Goal: Task Accomplishment & Management: Manage account settings

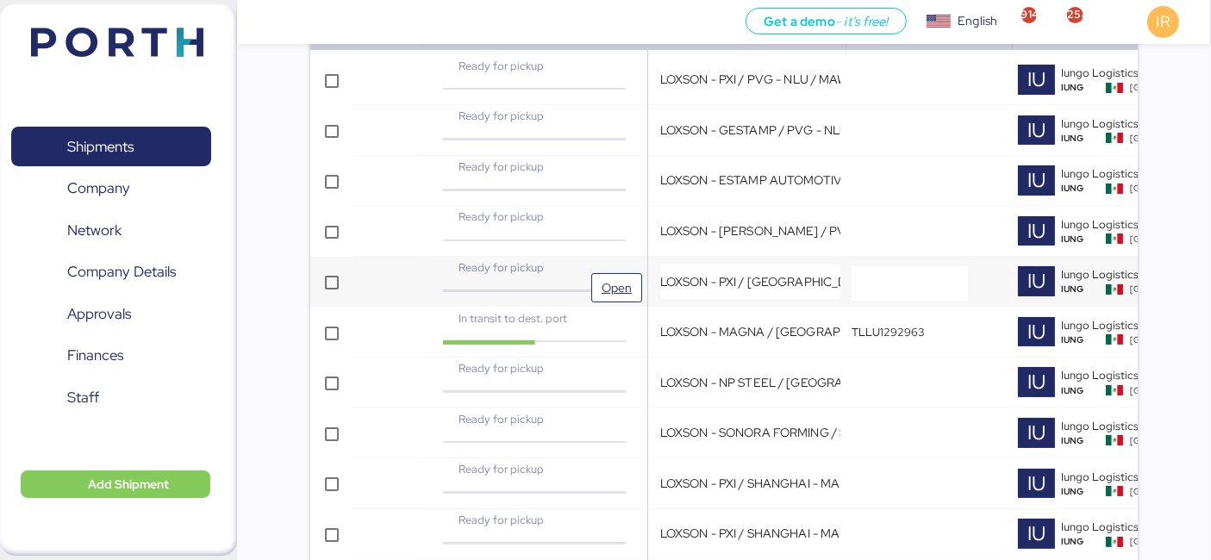
click at [598, 267] on div "Ready for pickup" at bounding box center [535, 267] width 188 height 16
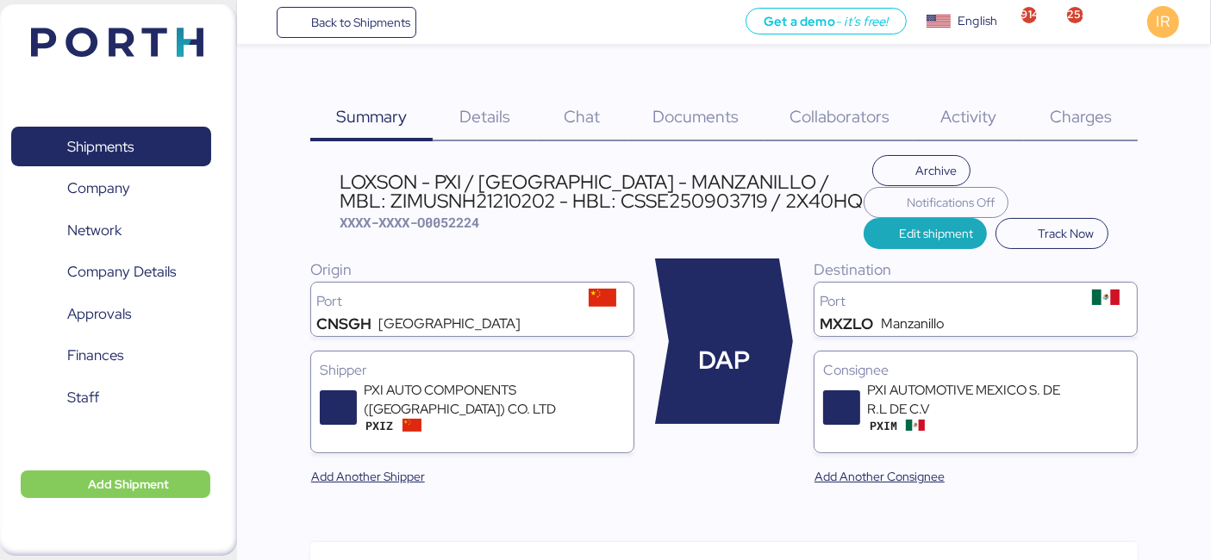
click at [603, 173] on div "LOXSON - PXI / [GEOGRAPHIC_DATA] - MANZANILLO / MBL: ZIMUSNH21210202 - HBL: CSS…" at bounding box center [602, 191] width 525 height 39
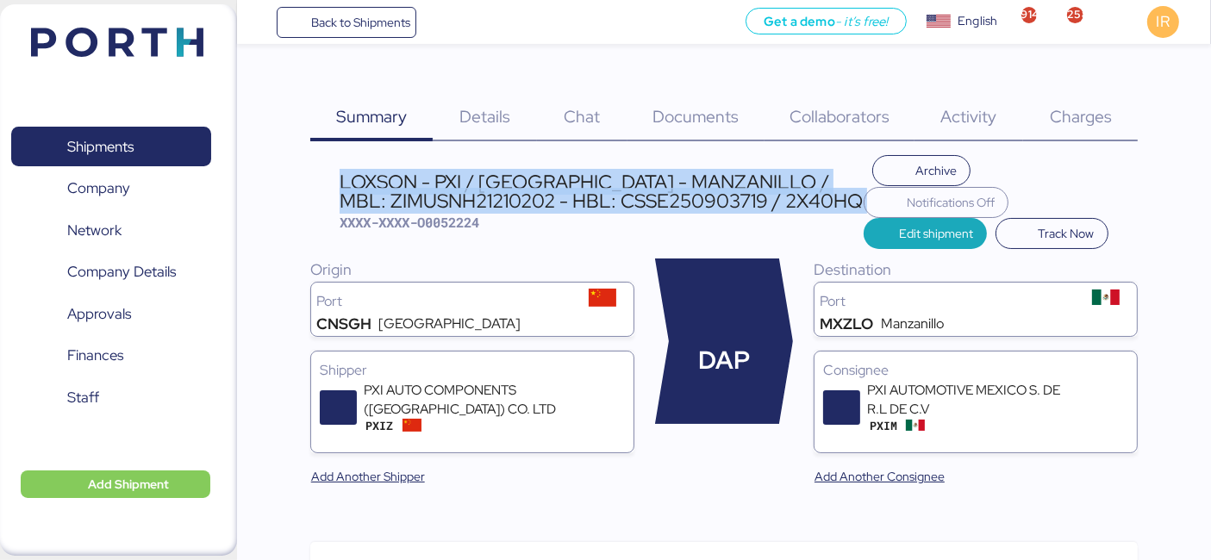
click at [603, 173] on div "LOXSON - PXI / [GEOGRAPHIC_DATA] - MANZANILLO / MBL: ZIMUSNH21210202 - HBL: CSS…" at bounding box center [602, 191] width 525 height 39
copy div "LOXSON - PXI / [GEOGRAPHIC_DATA] - MANZANILLO / MBL: ZIMUSNH21210202 - HBL: CSS…"
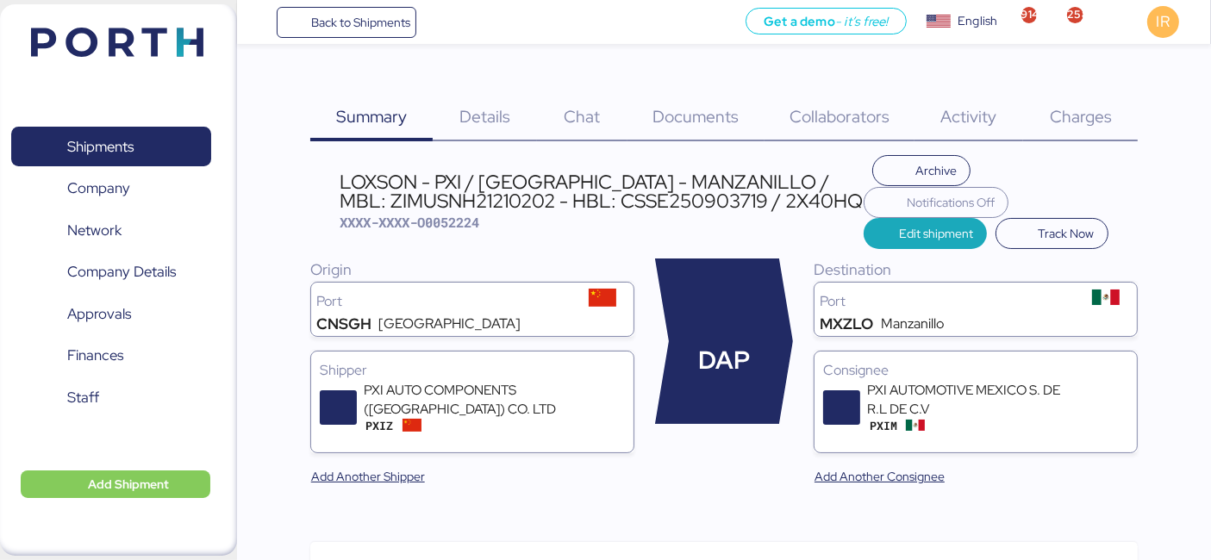
click at [1096, 109] on span "Charges" at bounding box center [1081, 116] width 62 height 22
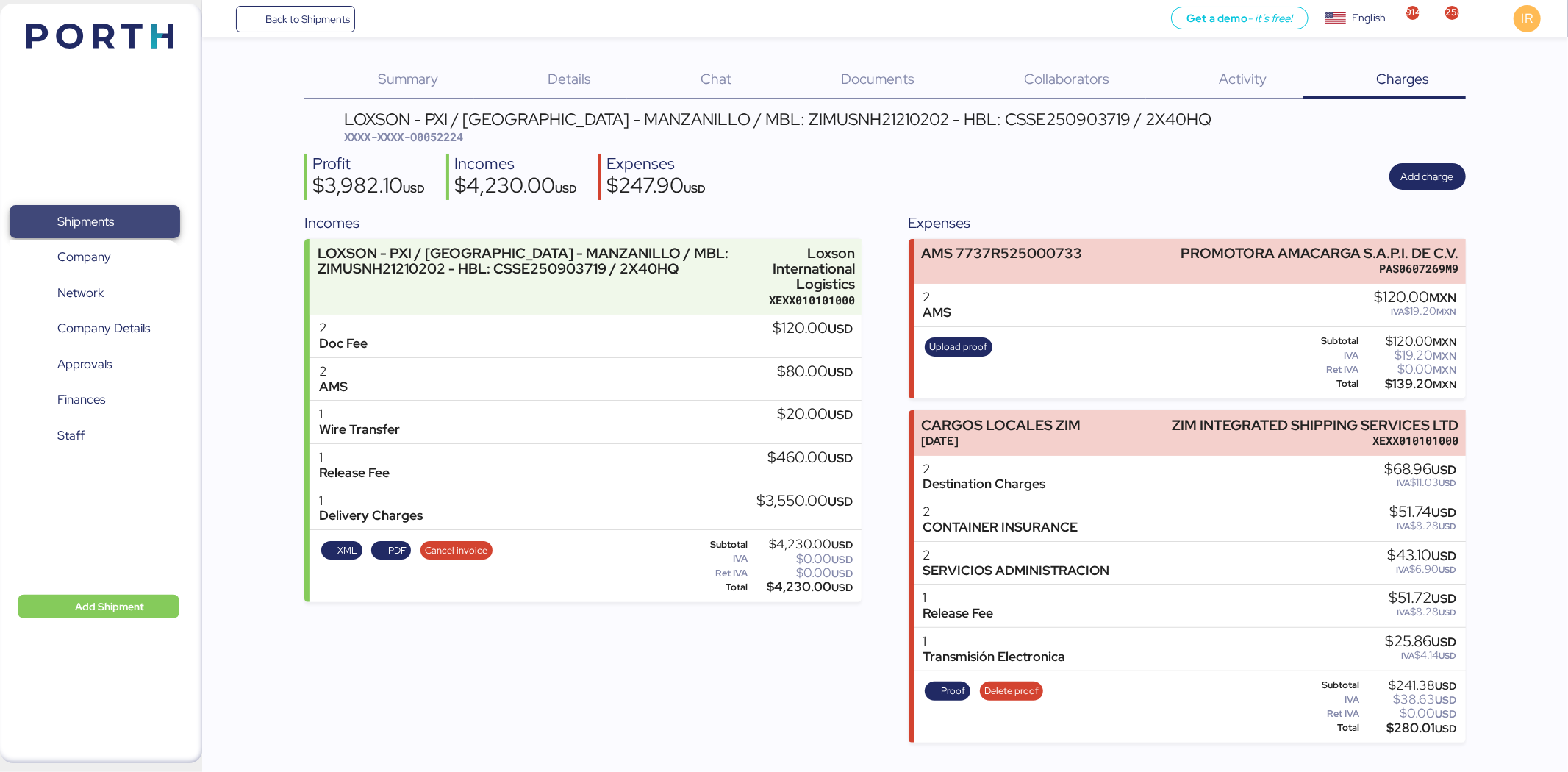
click at [130, 211] on span "Shipments" at bounding box center [94, 221] width 158 height 21
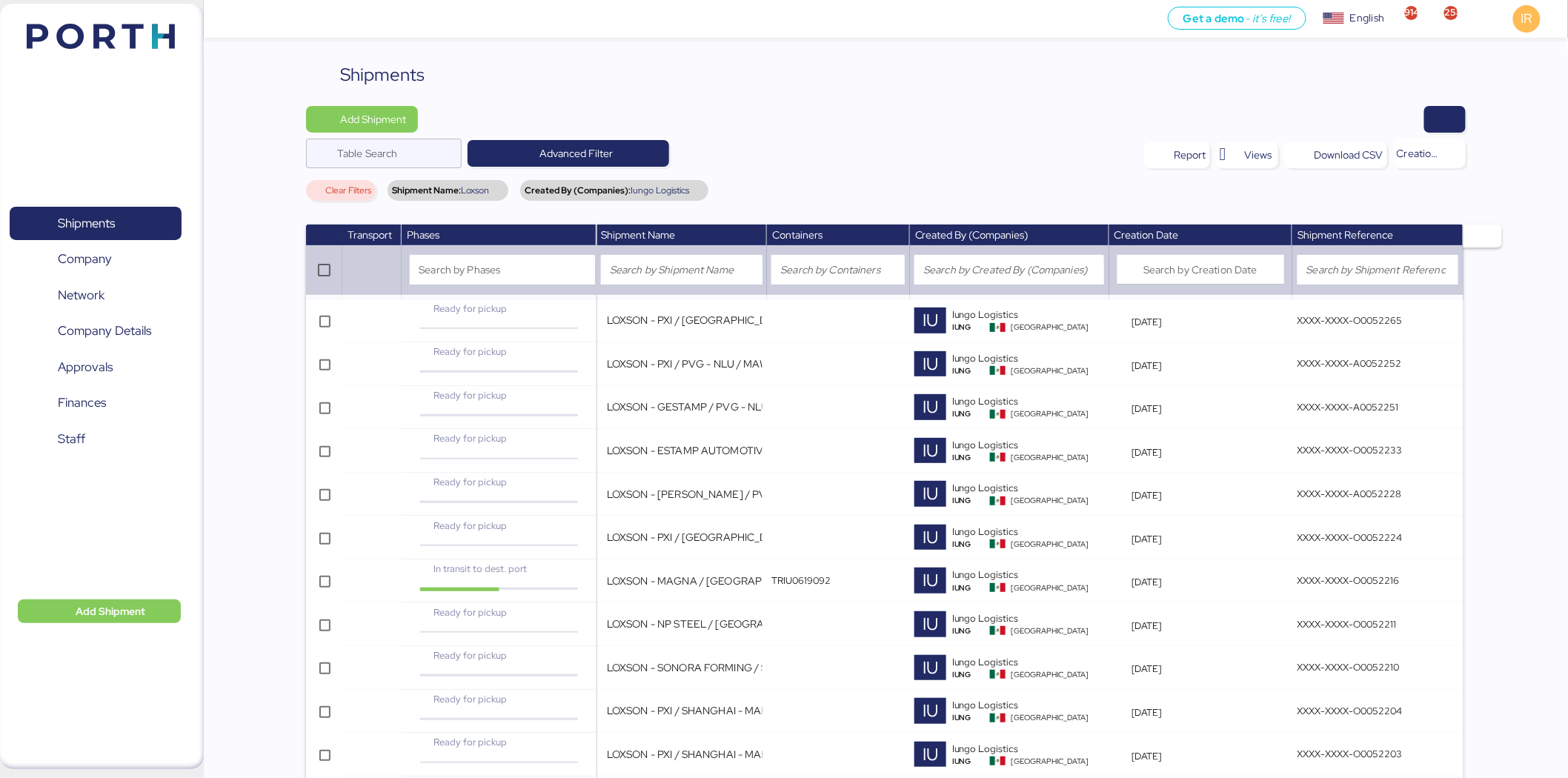
scroll to position [1712, 0]
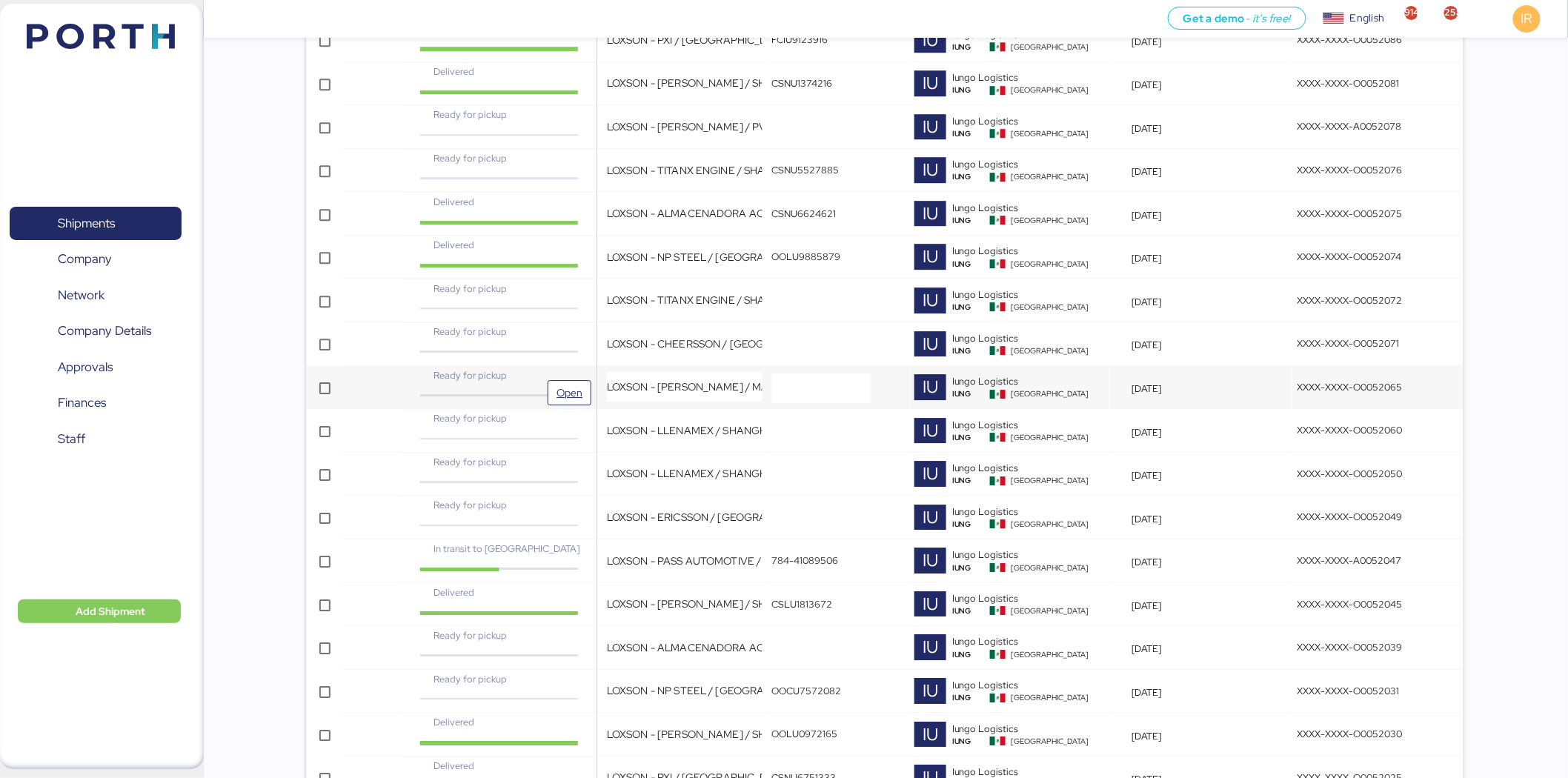
click at [542, 373] on div "Ready for pickup" at bounding box center [499, 375] width 162 height 14
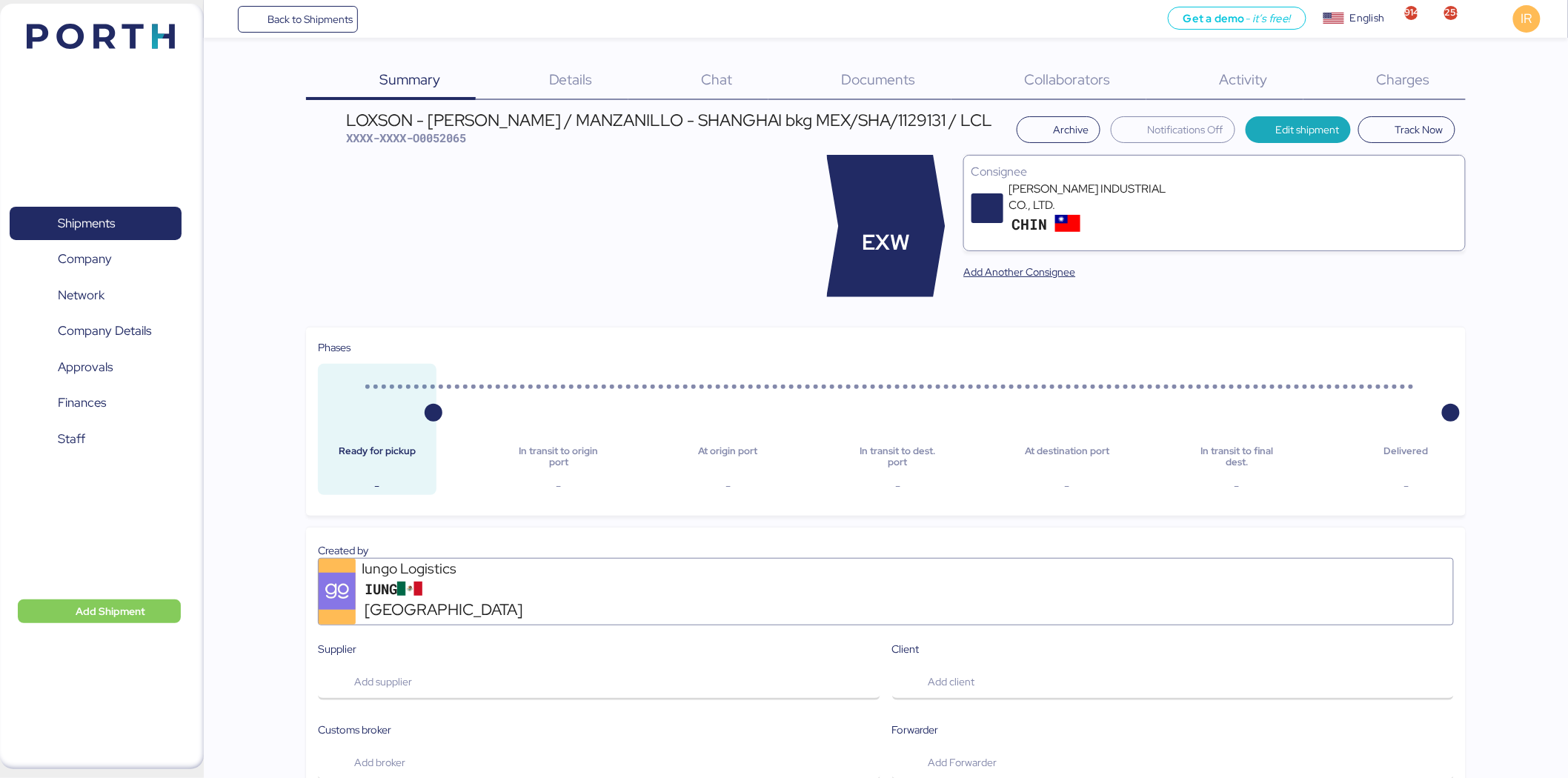
click at [1053, 72] on span "Charges" at bounding box center [1404, 79] width 53 height 19
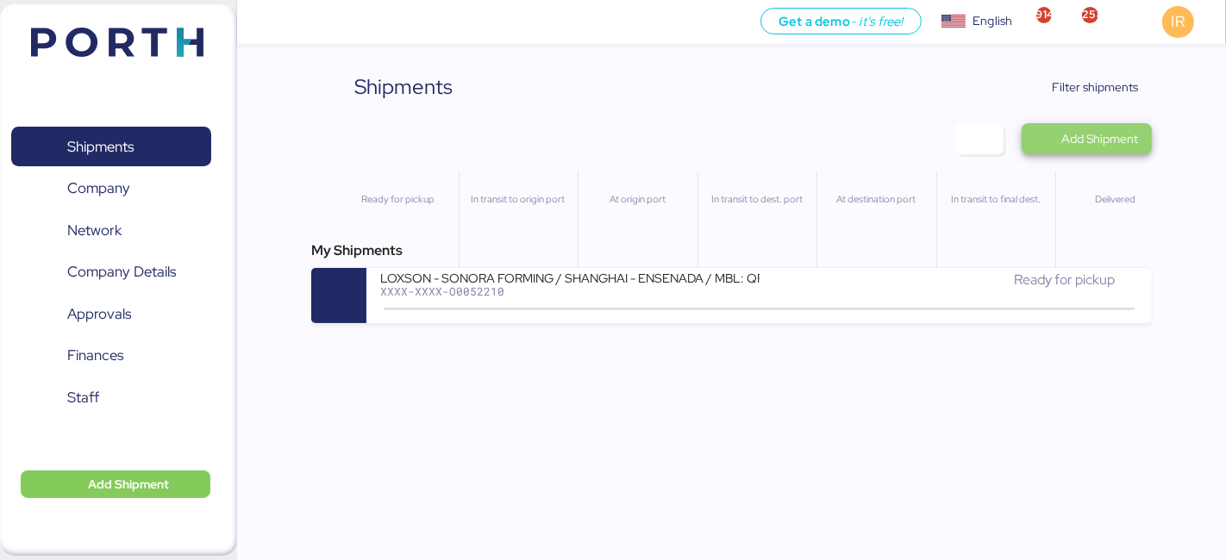
click at [1090, 123] on span "Add Shipment" at bounding box center [1087, 138] width 130 height 31
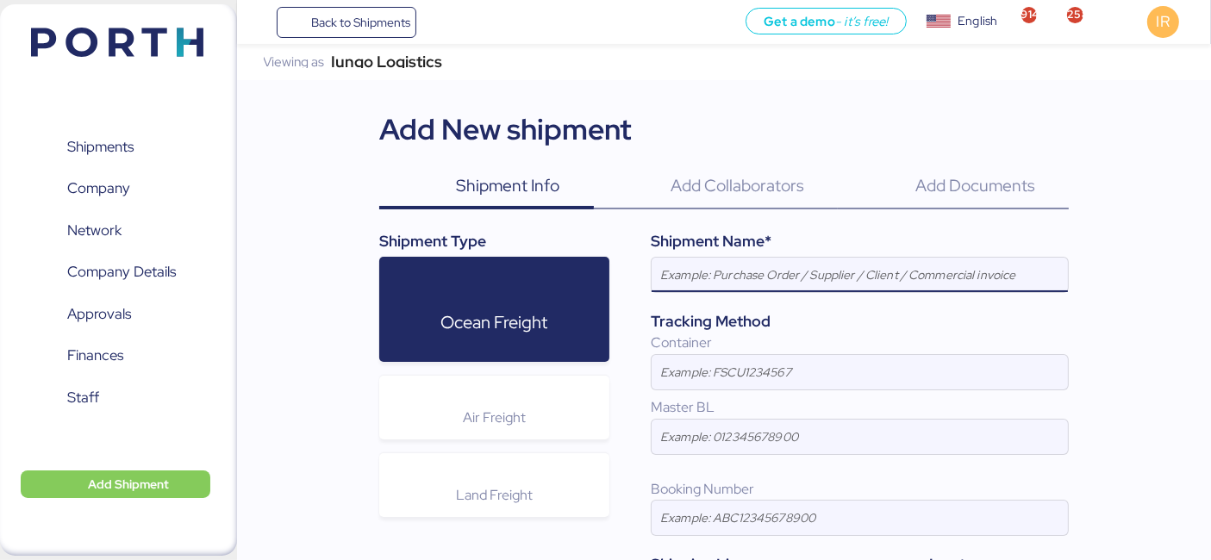
paste input "LOXSON - PXI / [GEOGRAPHIC_DATA] - MANZANILLO / MBL: ZIMUSNH21210202 - HBL: CSS…"
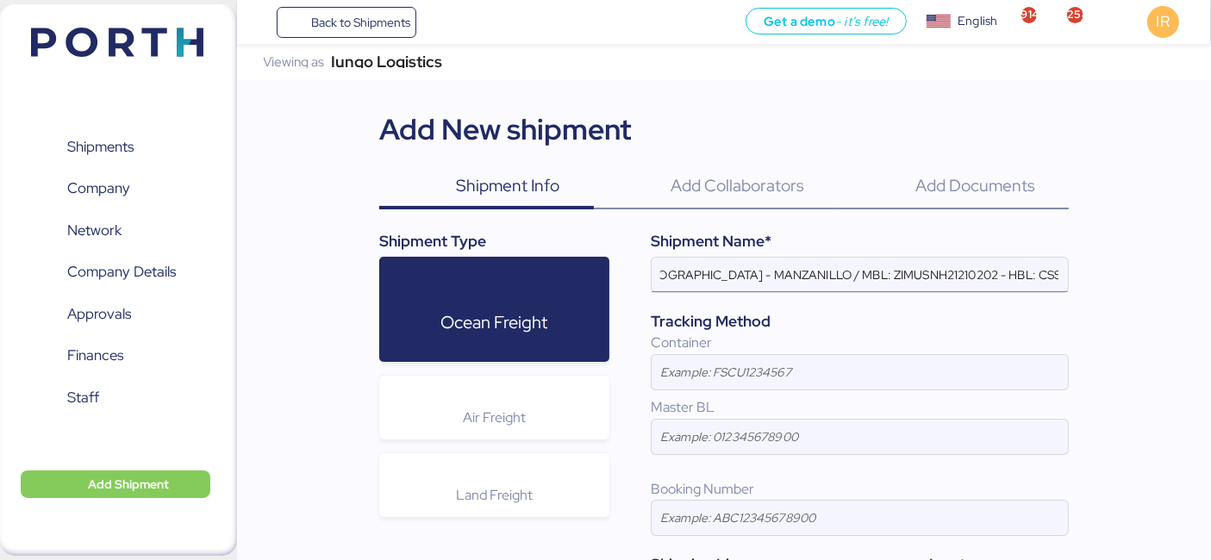
scroll to position [0, 113]
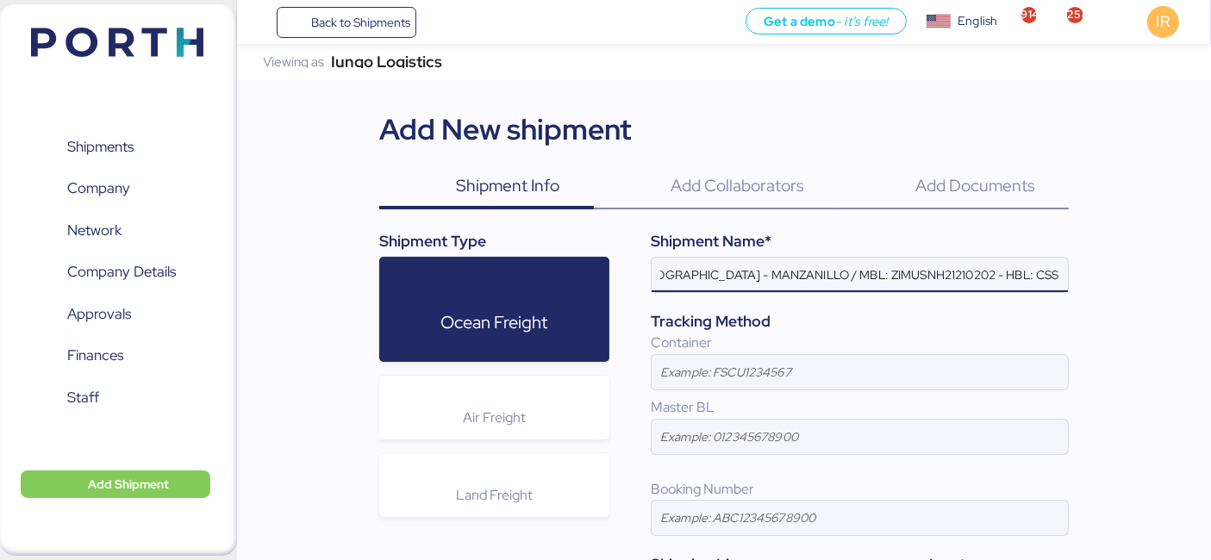
click at [921, 275] on input "LOXSON - PXI / [GEOGRAPHIC_DATA] - MANZANILLO / MBL: ZIMUSNH21210202 - HBL: CSS…" at bounding box center [860, 275] width 416 height 34
paste input "COSU6431560270"
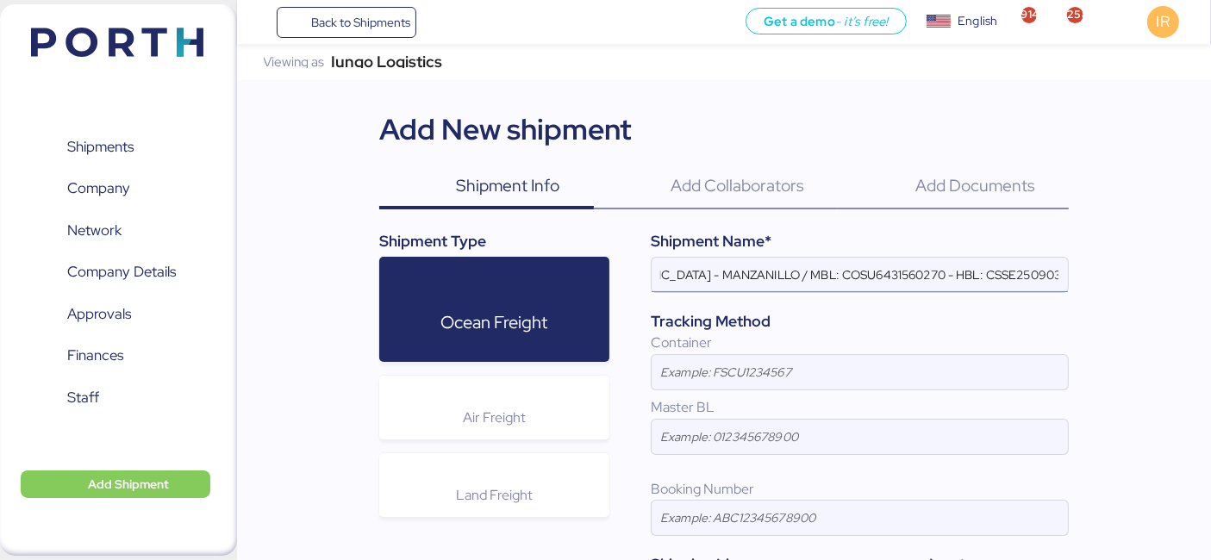
scroll to position [0, 165]
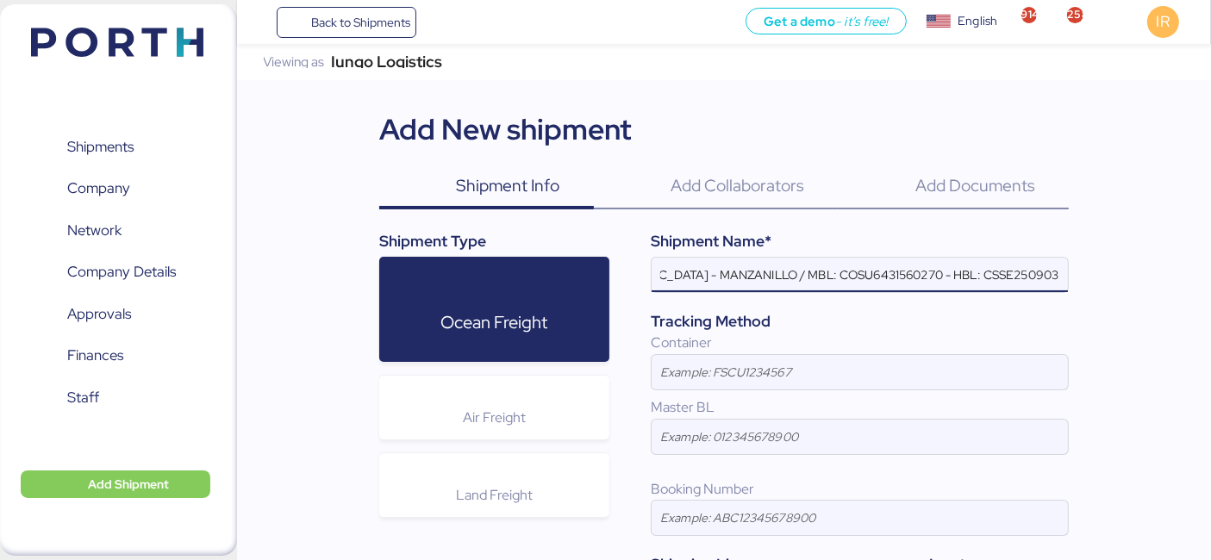
click at [963, 270] on input "LOXSON - PXI / [GEOGRAPHIC_DATA] - MANZANILLO / MBL: COSU6431560270 - HBL: CSSE…" at bounding box center [860, 275] width 416 height 34
paste input "17200"
click at [963, 270] on input "LOXSON - PXI / [GEOGRAPHIC_DATA] - MANZANILLO / MBL: COSU6431560270 - HBL: CSSE…" at bounding box center [860, 275] width 416 height 34
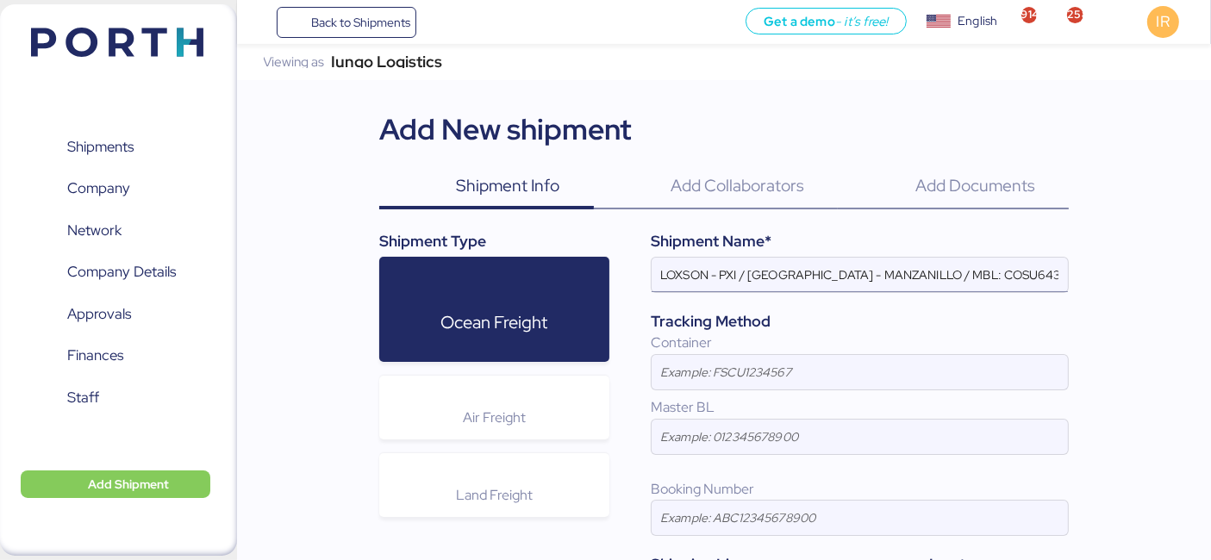
scroll to position [0, 187]
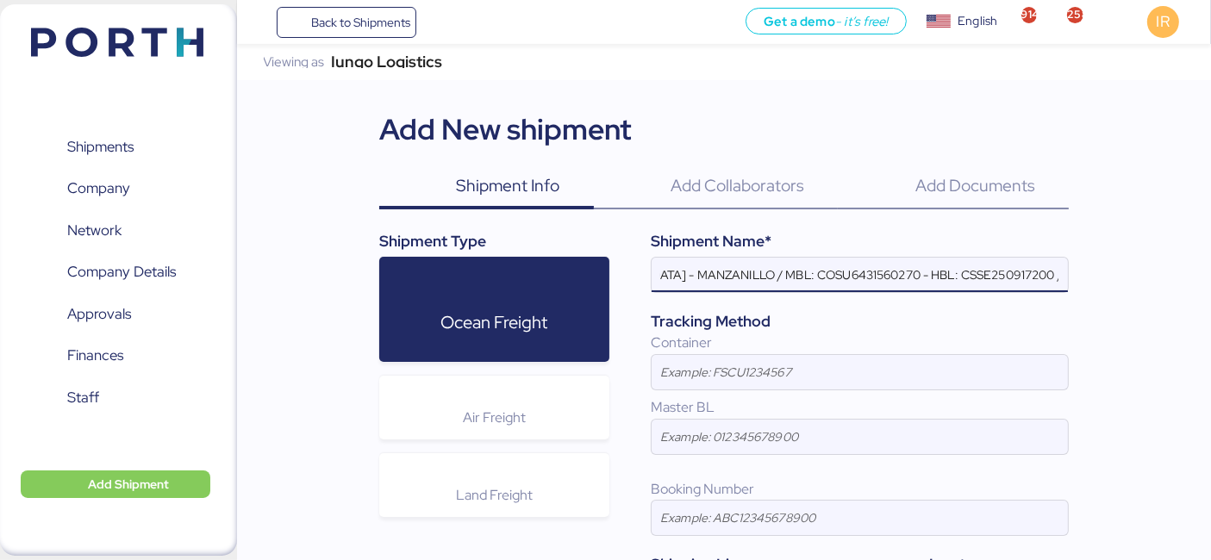
click at [1002, 271] on input "LOXSON - PXI / [GEOGRAPHIC_DATA] - MANZANILLO / MBL: COSU6431560270 - HBL: CSSE…" at bounding box center [860, 275] width 416 height 34
paste input "CSSE250918860"
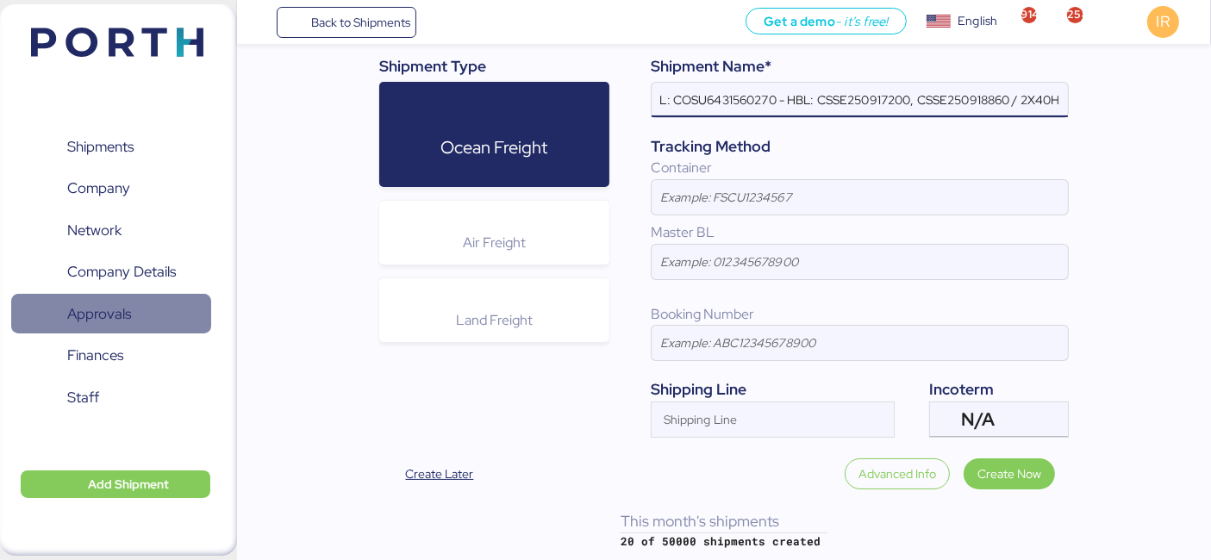
type input "LOXSON - PXI / SHANGHAI - MANZANILLO / MBL: COSU6431560270 - HBL: CSSE250917200…"
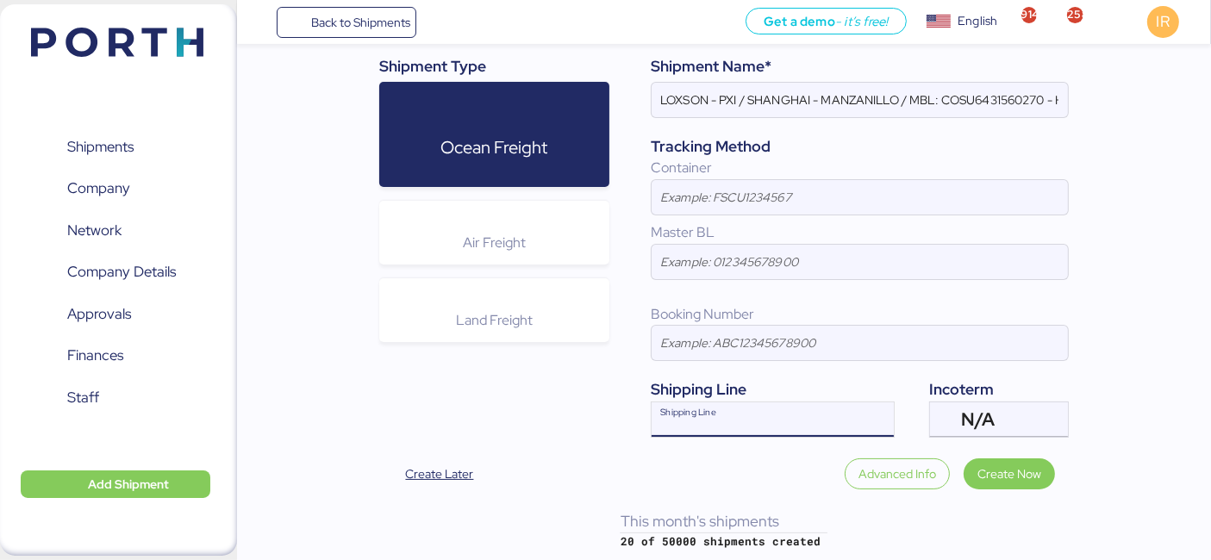
click at [711, 403] on div "Shipping Line" at bounding box center [757, 420] width 211 height 34
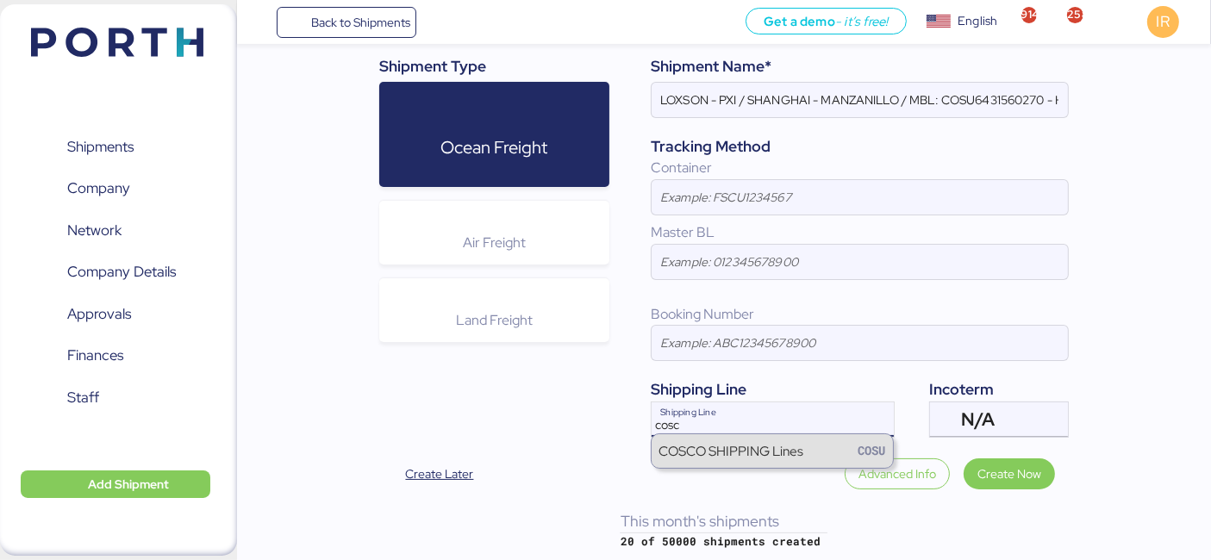
type input "cosc"
click at [688, 453] on div "COSCO SHIPPING Lines" at bounding box center [731, 451] width 145 height 20
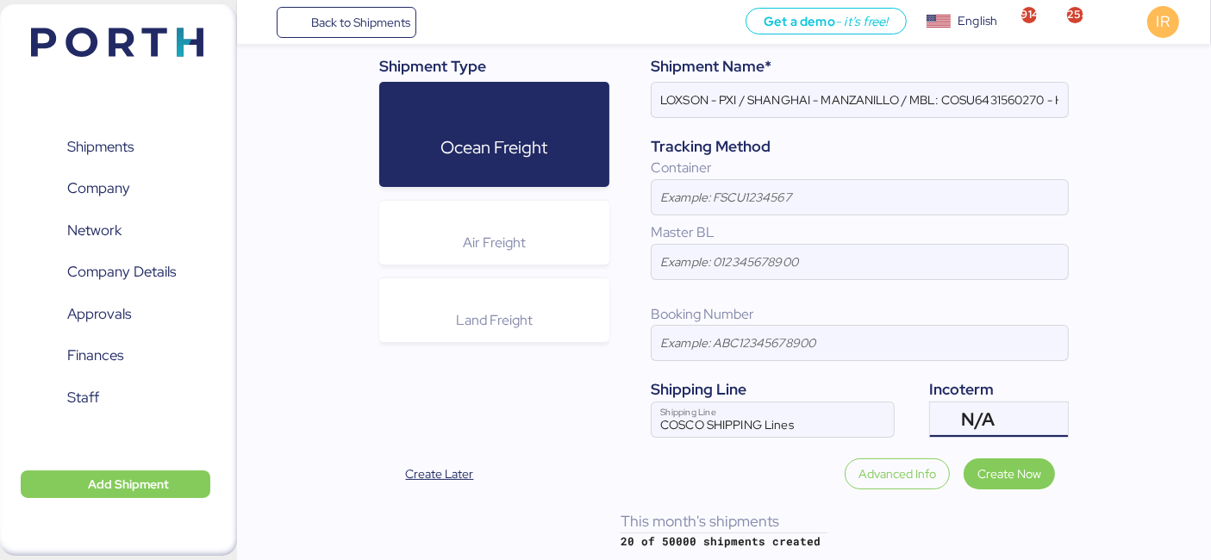
click at [981, 419] on span "N/A" at bounding box center [978, 420] width 34 height 16
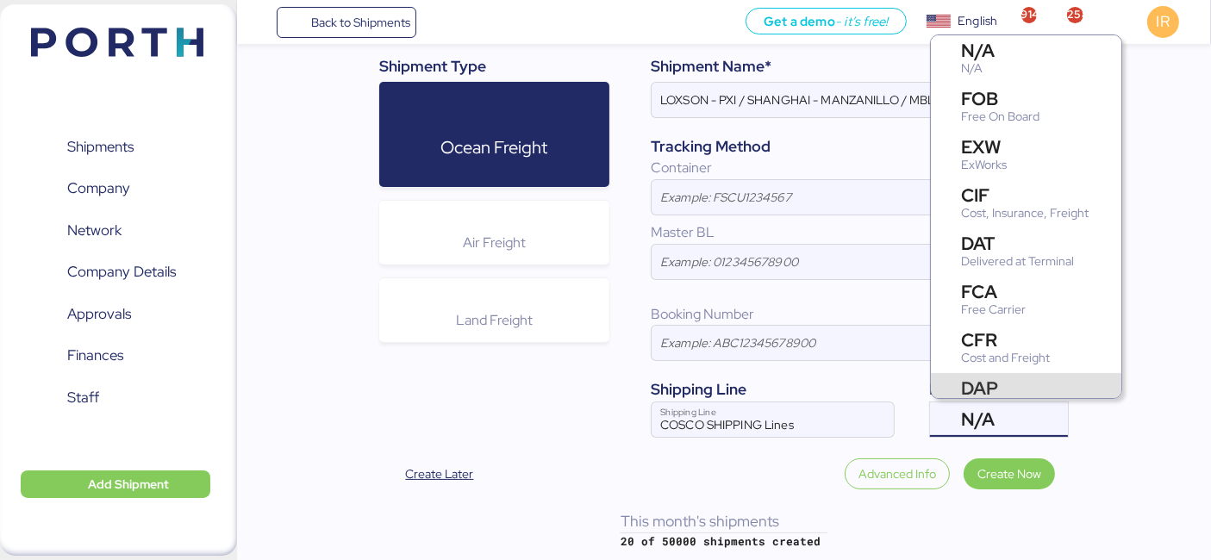
click at [1016, 379] on div "DAP" at bounding box center [1010, 388] width 98 height 18
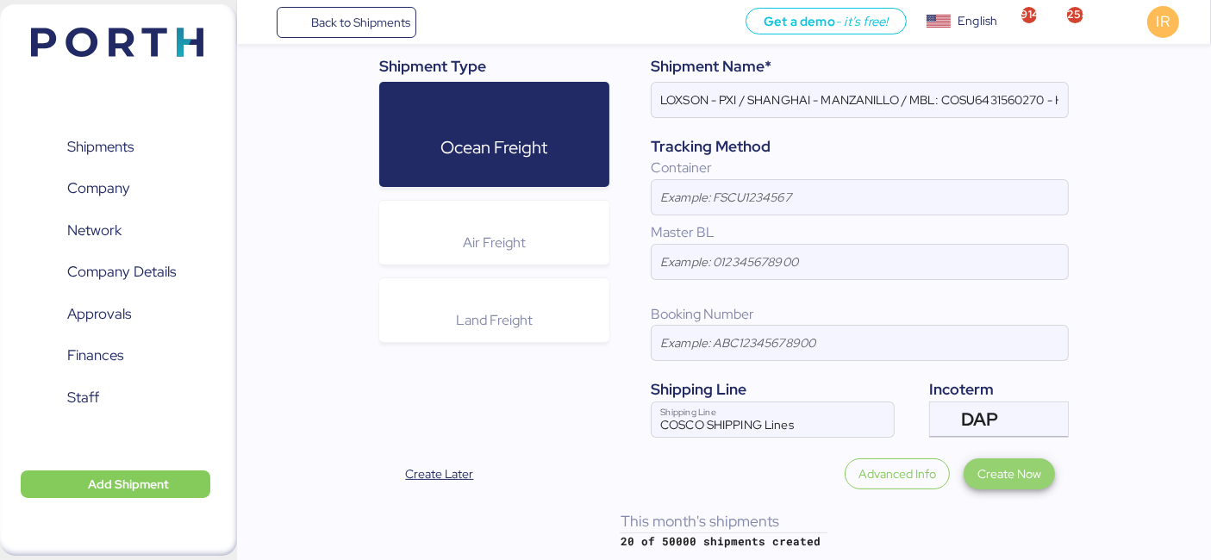
click at [1002, 481] on span "Create Now" at bounding box center [1010, 474] width 64 height 24
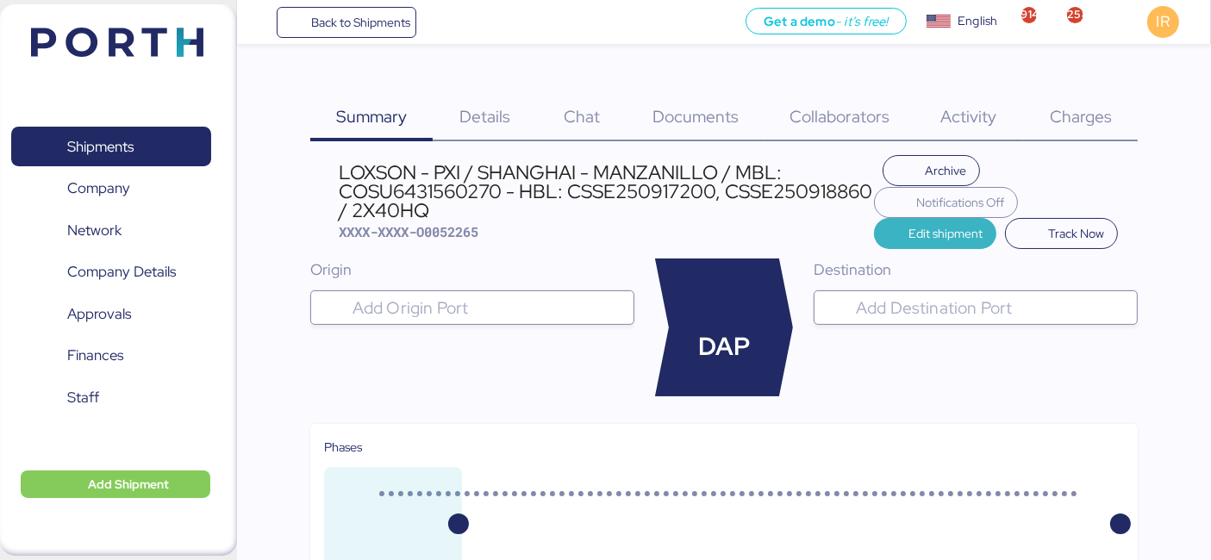
click at [935, 239] on span "Edit shipment" at bounding box center [946, 233] width 74 height 21
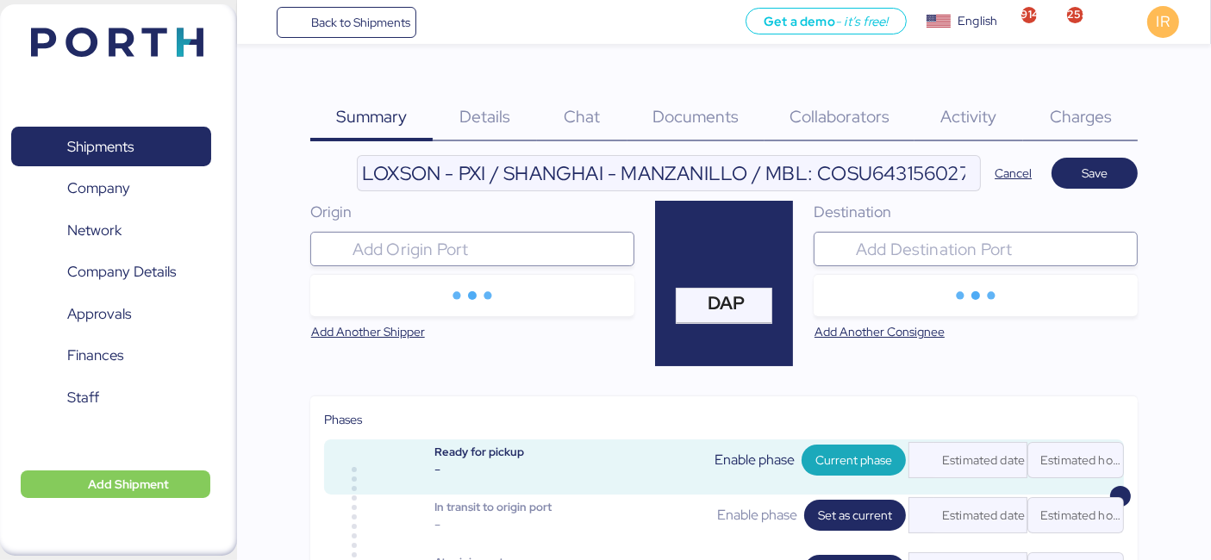
click at [538, 234] on div at bounding box center [488, 249] width 278 height 34
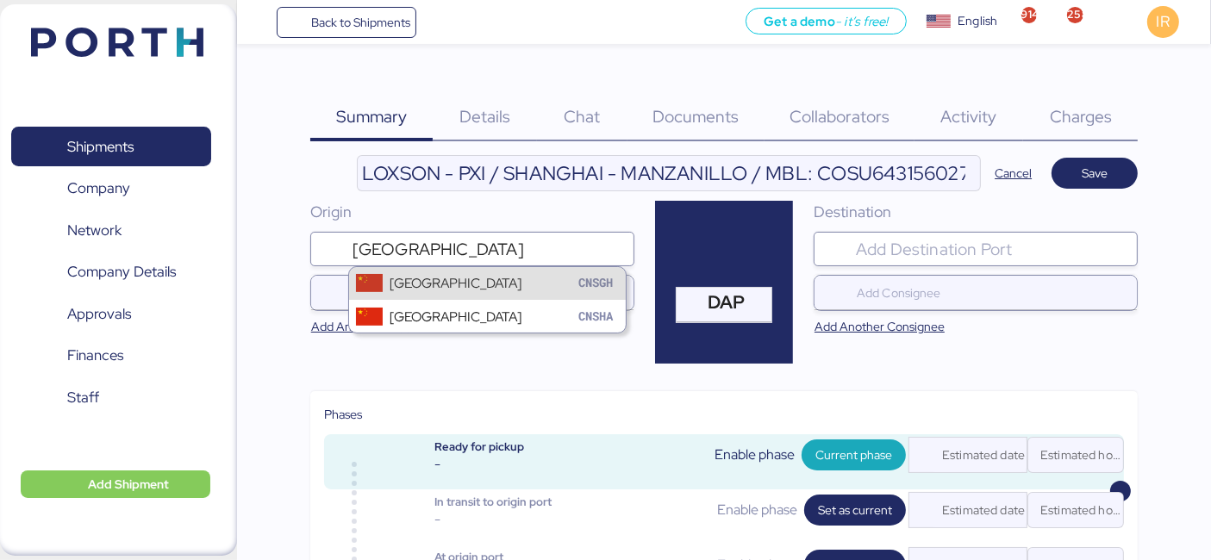
type input "[GEOGRAPHIC_DATA]"
click at [515, 291] on div "Shanghai CNSGH" at bounding box center [487, 283] width 277 height 33
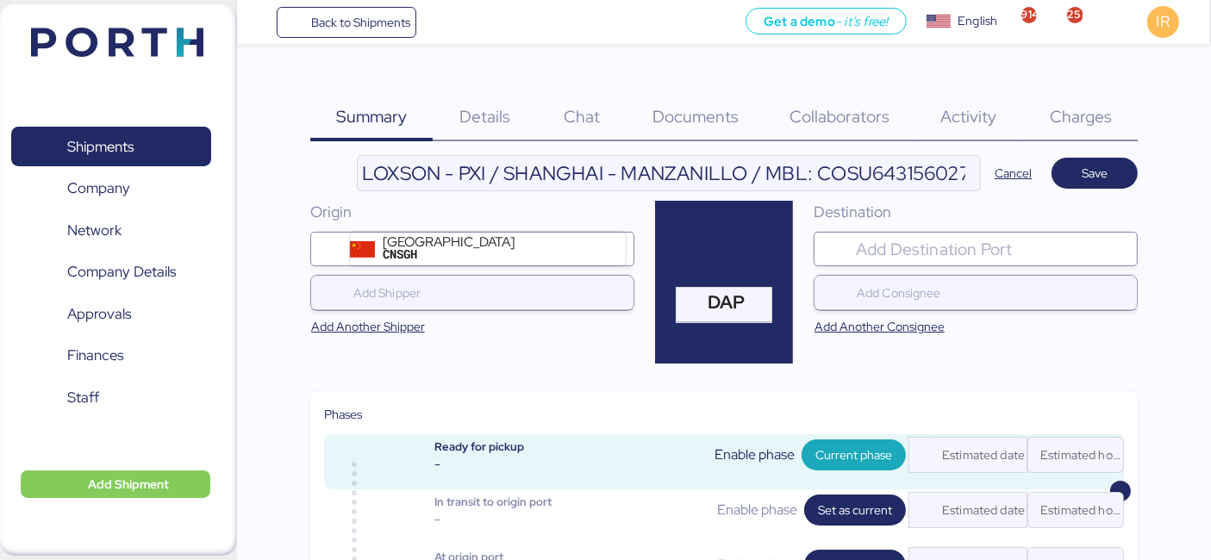
click at [946, 249] on input "search" at bounding box center [992, 249] width 278 height 21
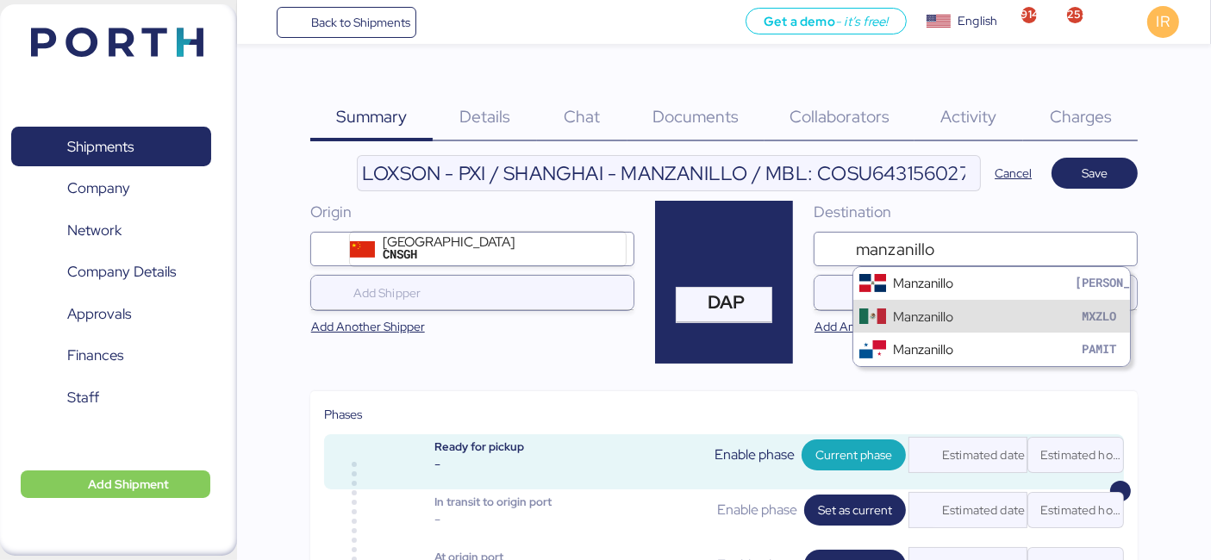
type input "manzanillo"
click at [886, 319] on div "Manzanillo MXZLO" at bounding box center [991, 316] width 277 height 33
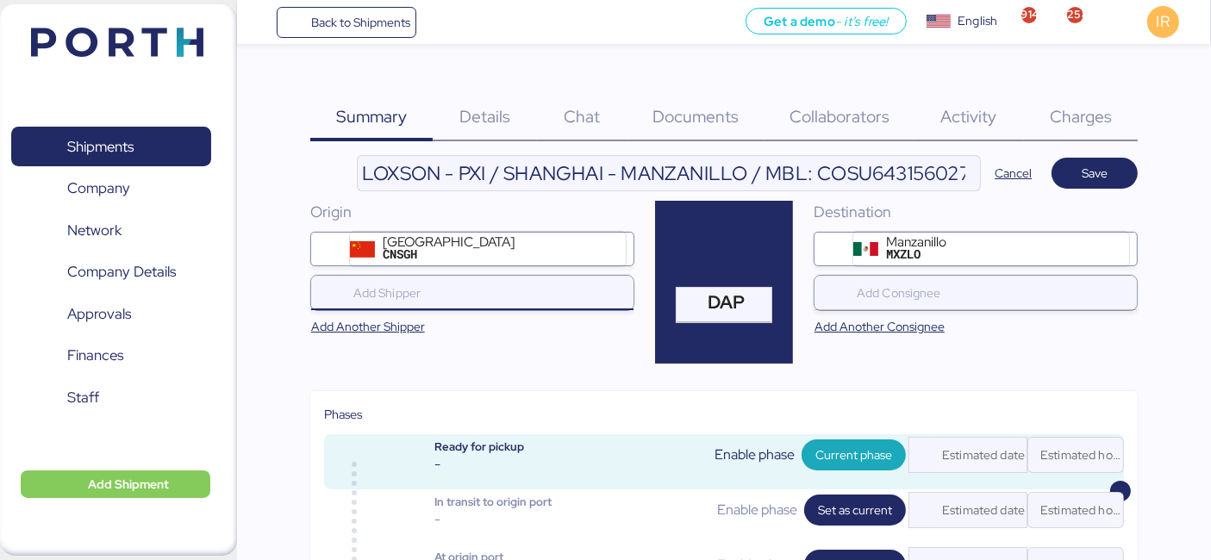
click at [511, 298] on input "search" at bounding box center [476, 293] width 253 height 21
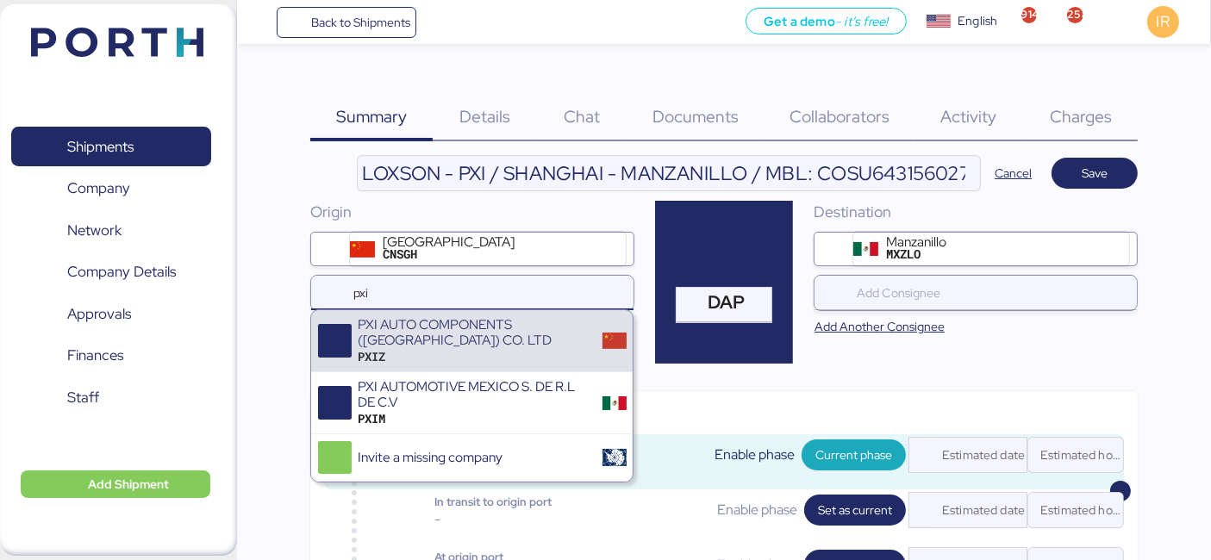
type input "pxi"
click at [534, 343] on div "PXI AUTO COMPONENTS ([GEOGRAPHIC_DATA]) CO. LTD" at bounding box center [474, 333] width 233 height 32
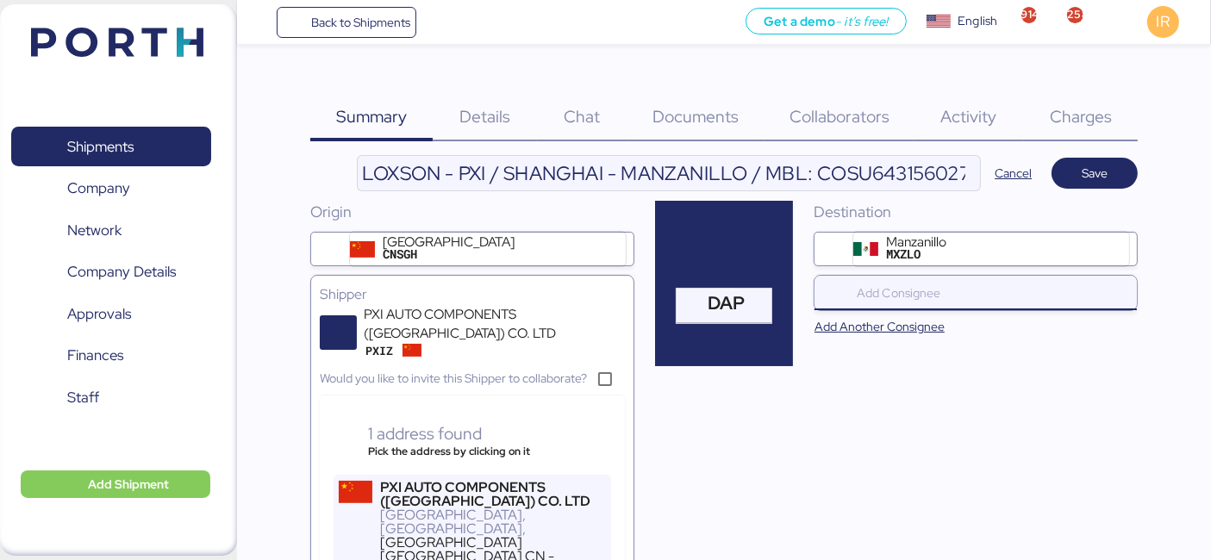
click at [903, 284] on input "search" at bounding box center [979, 293] width 253 height 21
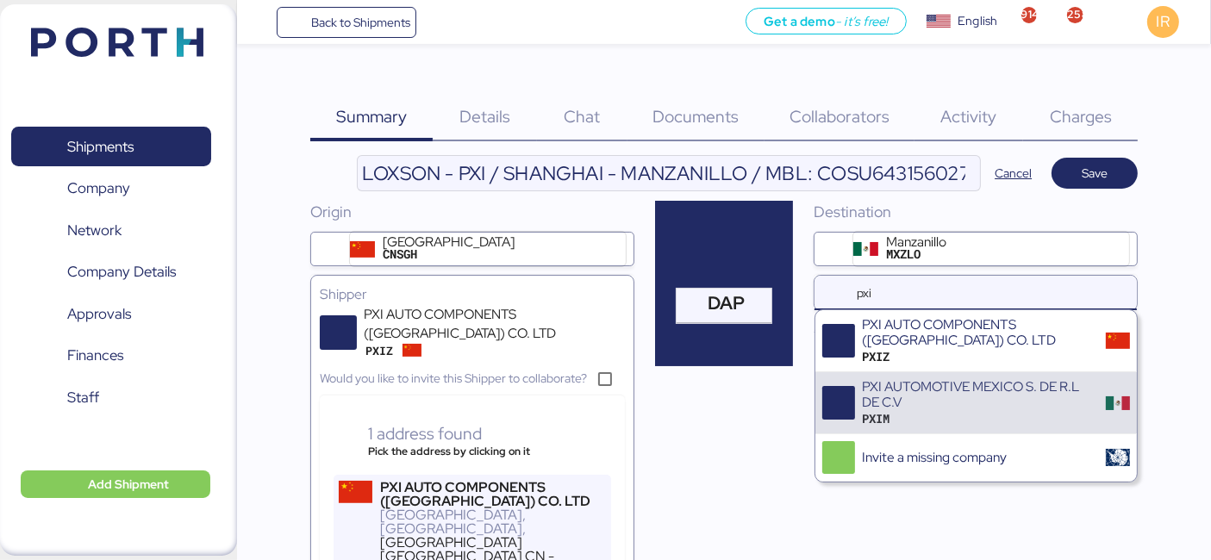
type input "pxi"
click at [990, 379] on div "PXI AUTOMOTIVE MEXICO S. DE R.L DE C.V" at bounding box center [978, 395] width 233 height 32
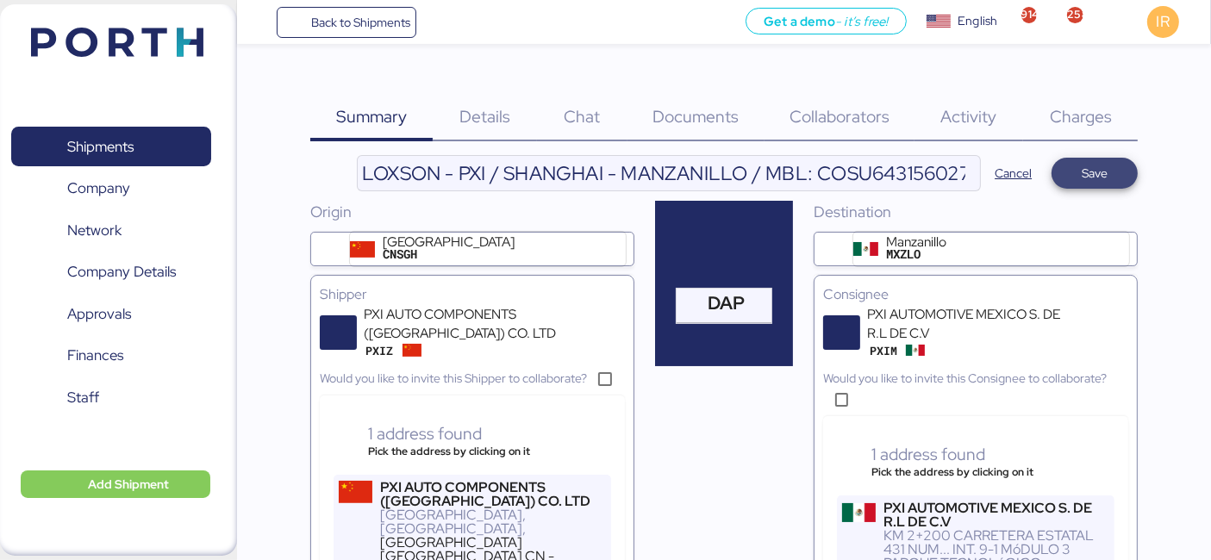
click at [1095, 169] on span "Save" at bounding box center [1095, 173] width 26 height 21
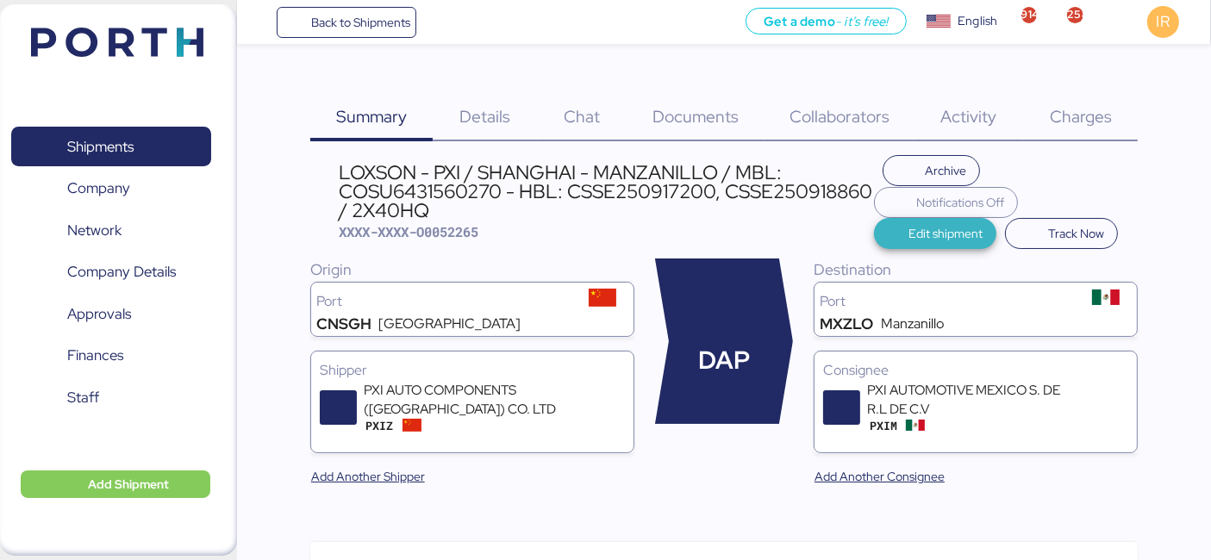
click at [914, 230] on span "Edit shipment" at bounding box center [946, 233] width 74 height 21
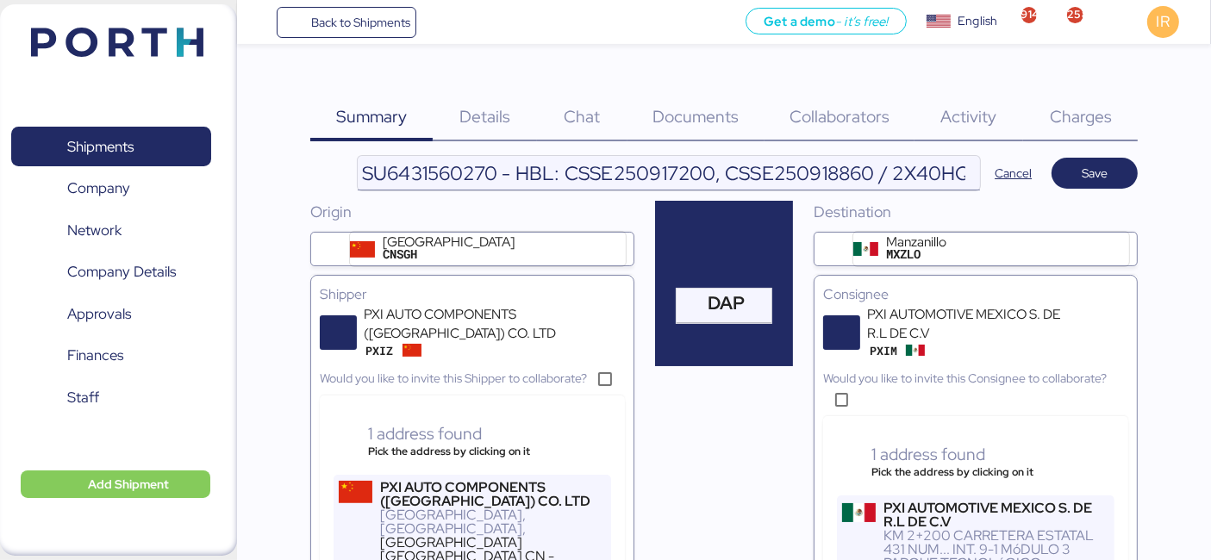
scroll to position [0, 495]
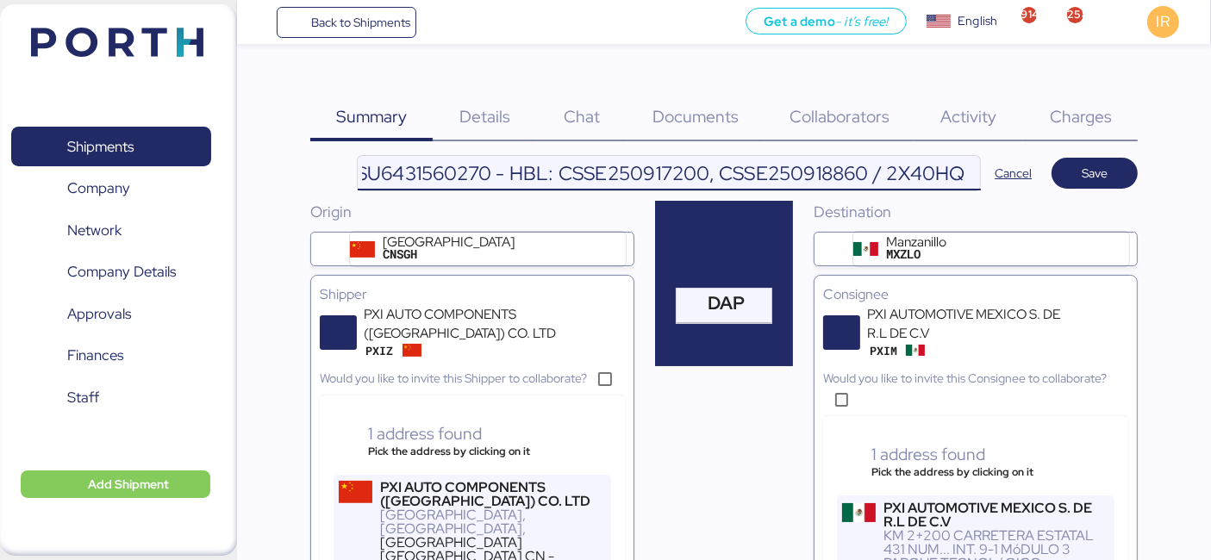
click at [791, 179] on input "LOXSON - PXI / SHANGHAI - MANZANILLO / MBL: COSU6431560270 - HBL: CSSE250917200…" at bounding box center [669, 173] width 623 height 34
type input "LOXSON - PXI / [GEOGRAPHIC_DATA] - MANZANILLO / MBL: COSU6431560270 - HBL: CSSE…"
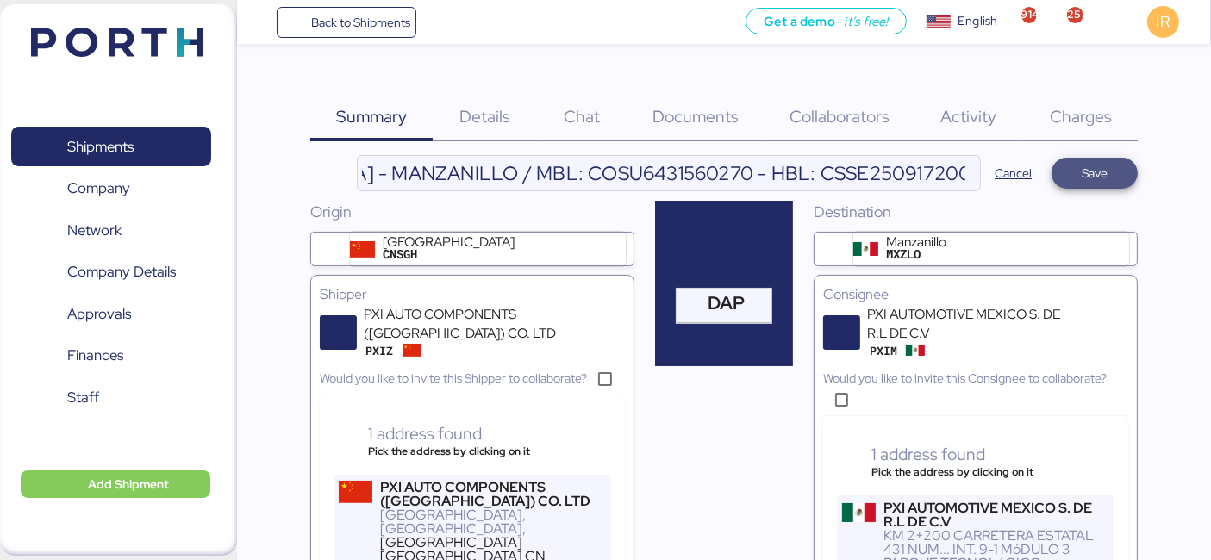
scroll to position [0, 0]
click at [1082, 180] on span "Save" at bounding box center [1095, 173] width 26 height 21
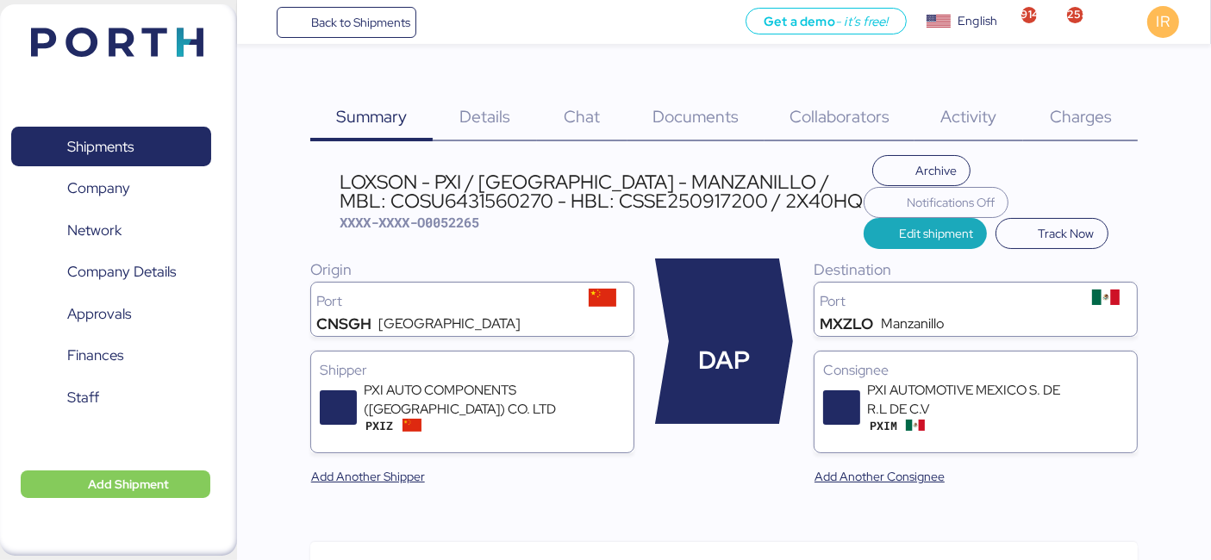
click at [495, 86] on div "Details 0" at bounding box center [485, 107] width 104 height 70
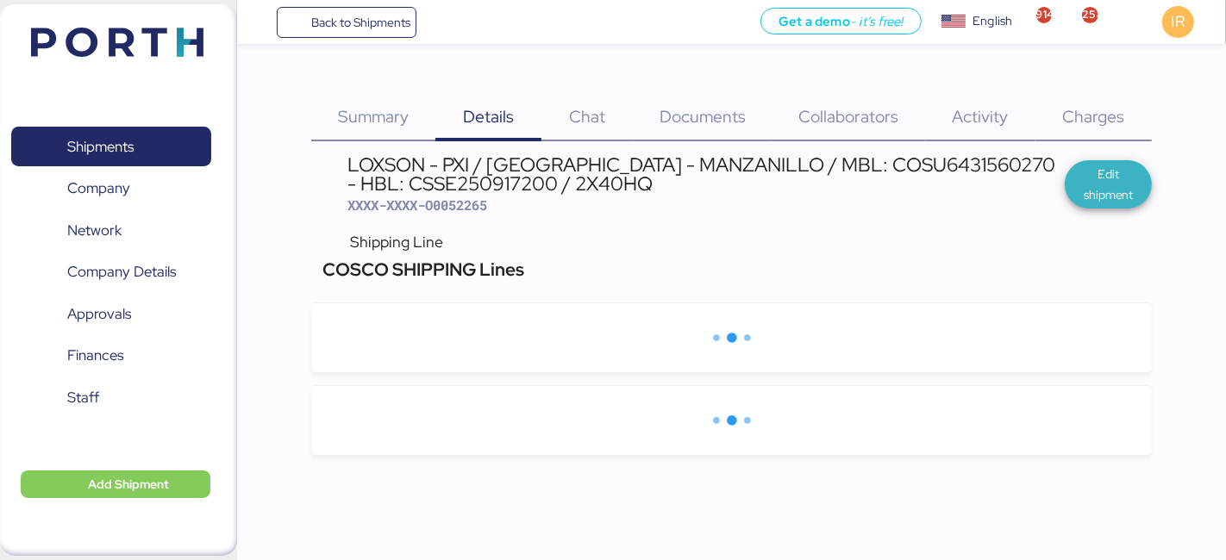
click at [1066, 188] on span "Edit shipment" at bounding box center [1108, 184] width 87 height 48
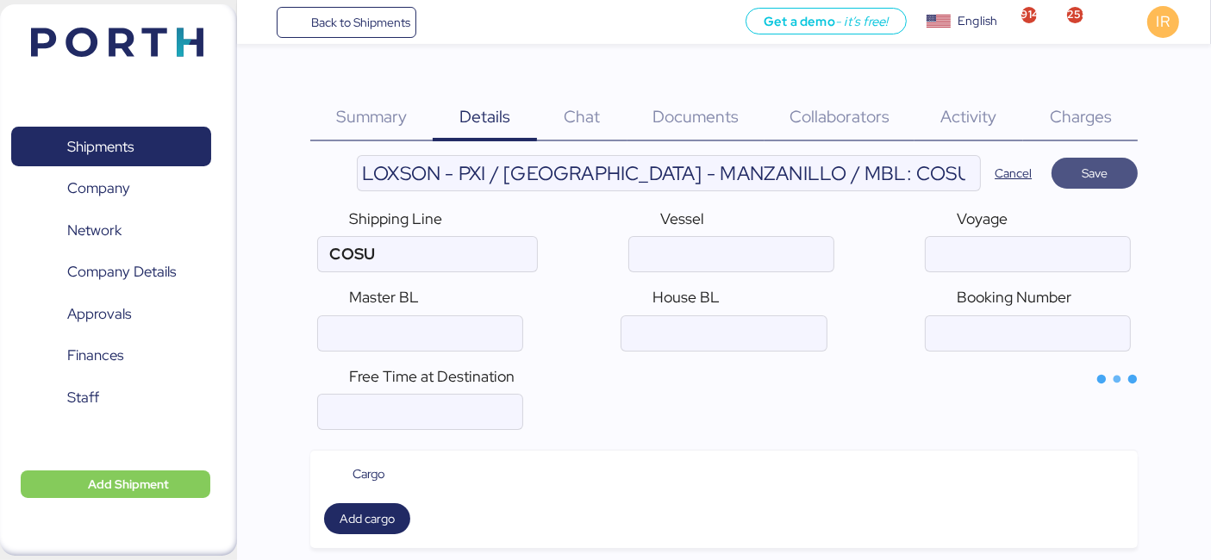
type input "COSCO SHIPPING Lines"
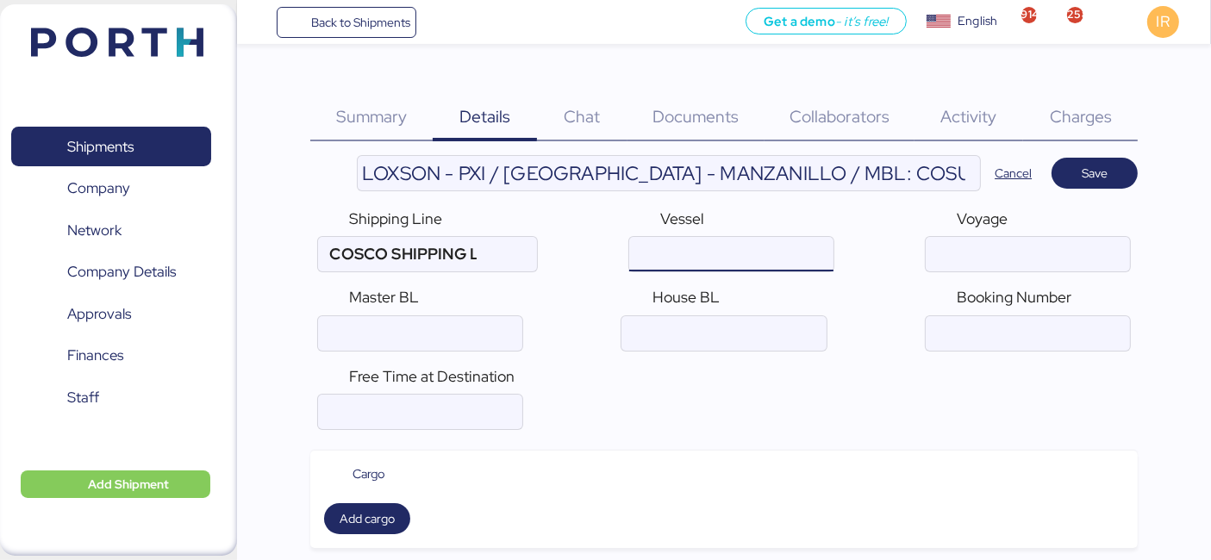
click at [773, 254] on input "ocean" at bounding box center [731, 254] width 204 height 34
paste input "COSCO ASHDOD 090E"
click at [702, 259] on input "ocean" at bounding box center [731, 254] width 204 height 34
type input "COSCO ASHDOD"
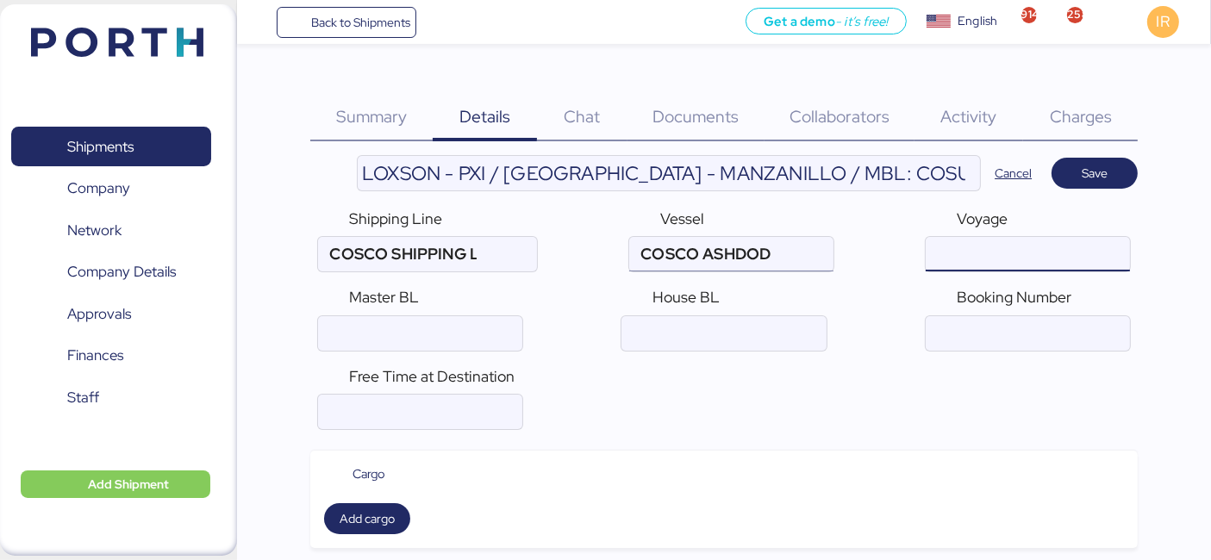
paste input "090E"
type input "090E"
click at [471, 333] on input "ocean" at bounding box center [420, 333] width 204 height 34
paste input "COSU6431560270"
click at [446, 338] on input "ocean" at bounding box center [420, 333] width 204 height 34
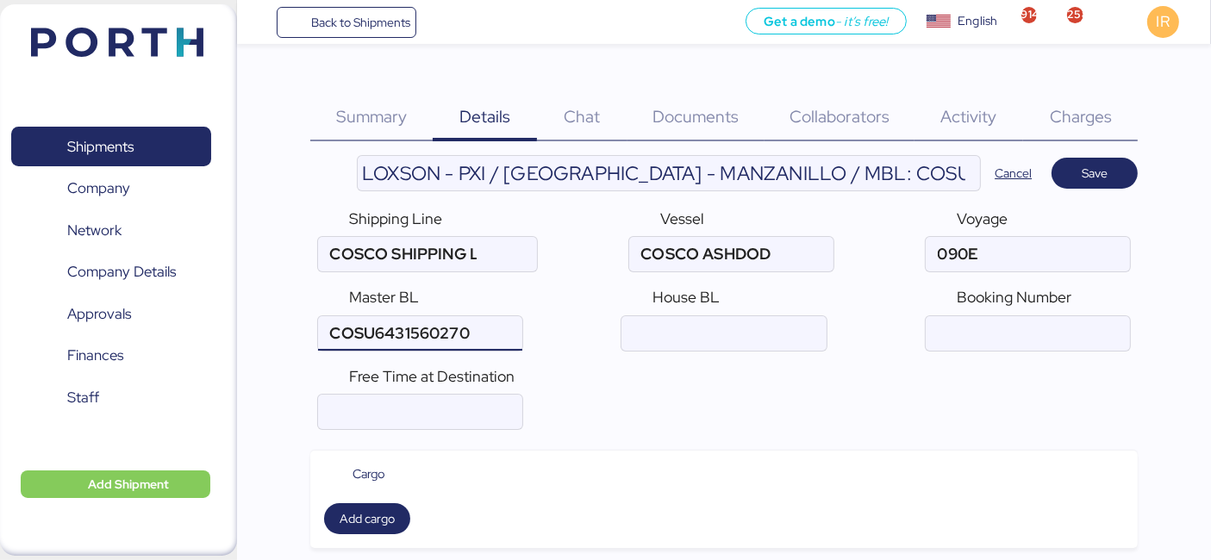
type input "COSU6431560270"
paste input "6431560270"
click at [1017, 322] on input "ocean" at bounding box center [1028, 333] width 204 height 34
type input "6431560270"
paste input "CSSE250917200"
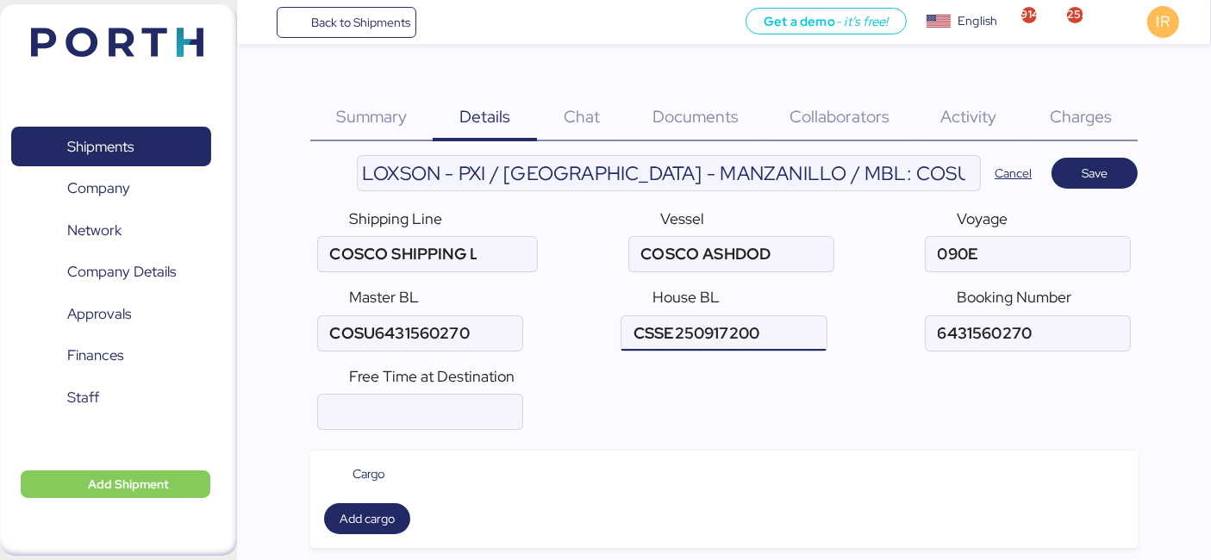
click at [785, 343] on input "ocean" at bounding box center [724, 333] width 204 height 34
click at [803, 341] on input "ocean" at bounding box center [724, 333] width 204 height 34
paste input "CSSE250917200, CSSE250918860"
type input "CSSE250917200, CSSE250918860"
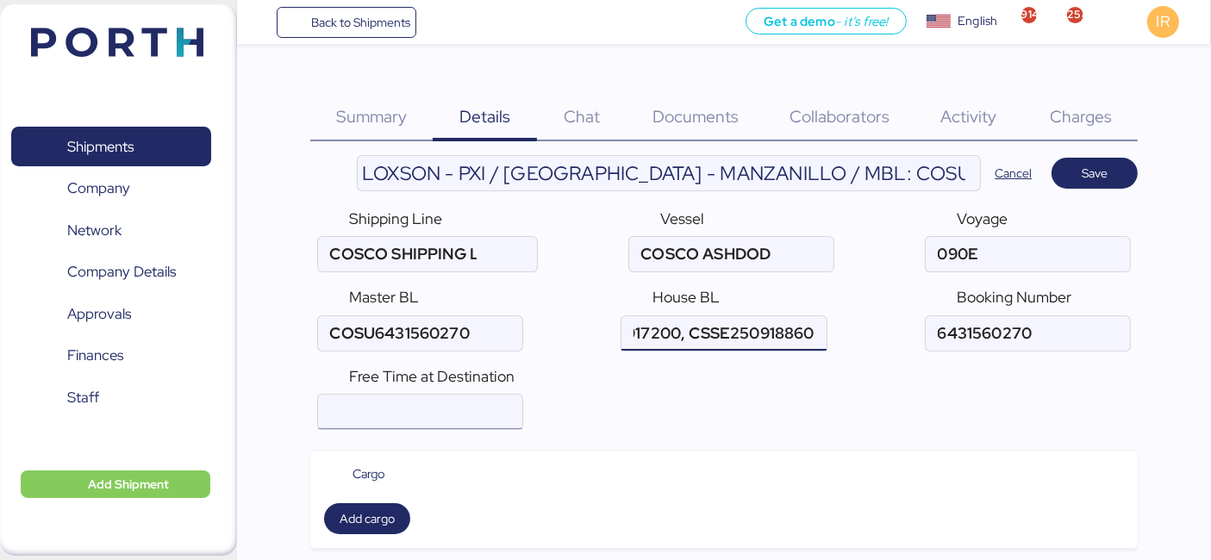
scroll to position [0, 0]
click at [362, 412] on input "number" at bounding box center [420, 412] width 204 height 34
click at [384, 399] on input "number" at bounding box center [420, 412] width 204 height 34
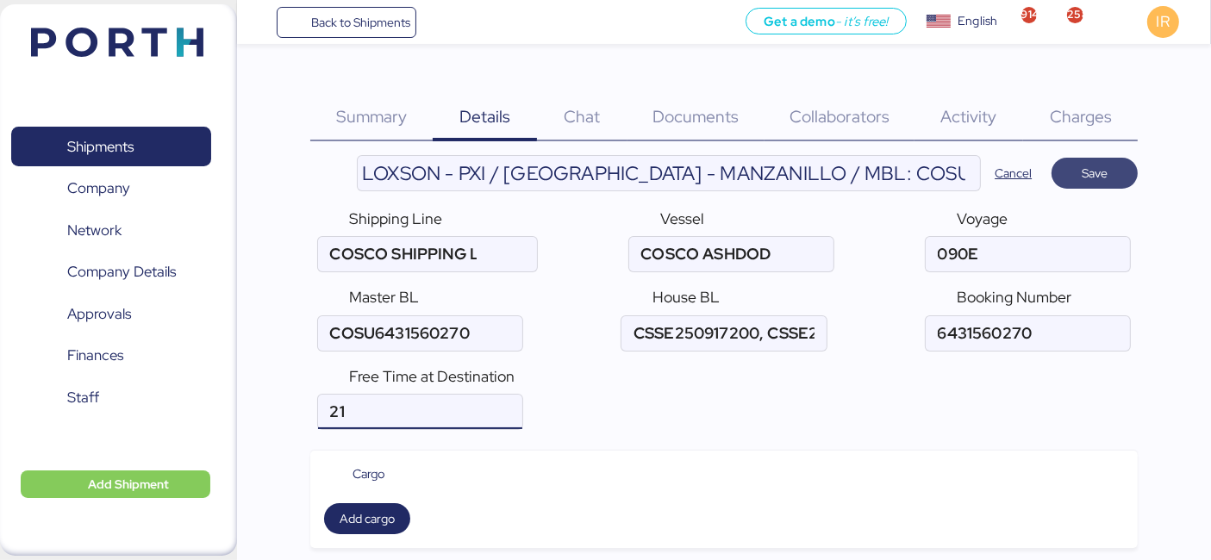
type input "21"
click at [1112, 178] on span "Save" at bounding box center [1095, 173] width 59 height 24
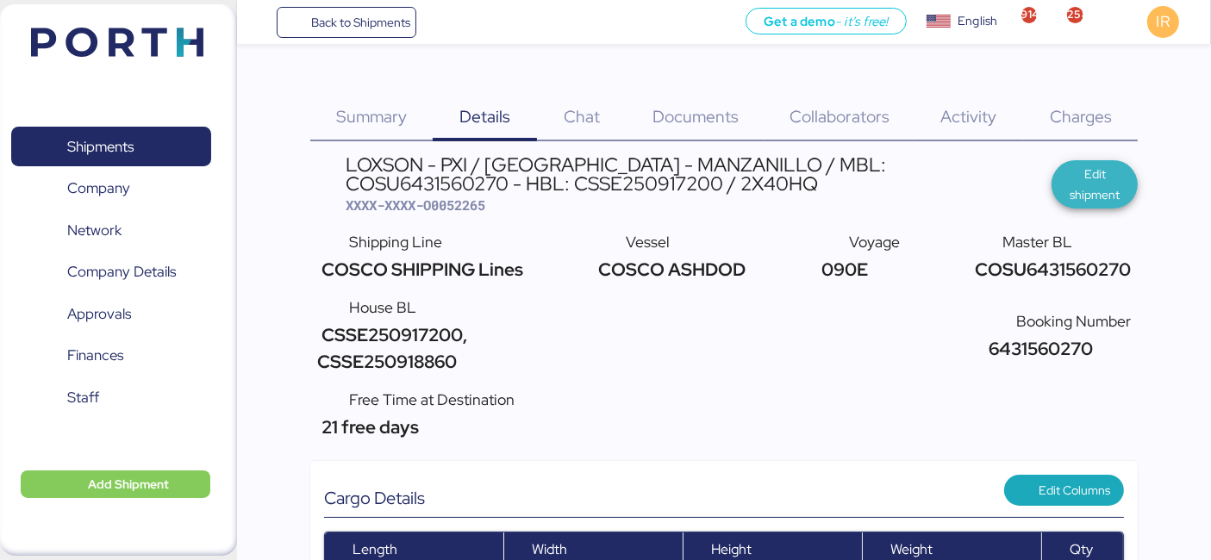
click at [1095, 176] on span "Edit shipment" at bounding box center [1095, 184] width 59 height 41
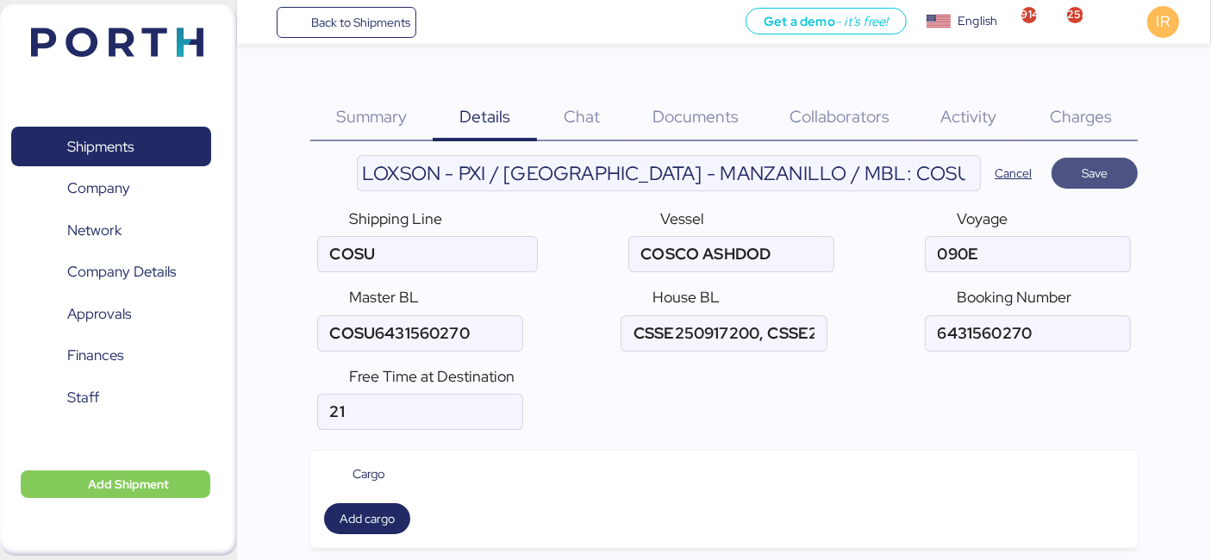
type input "COSCO SHIPPING Lines"
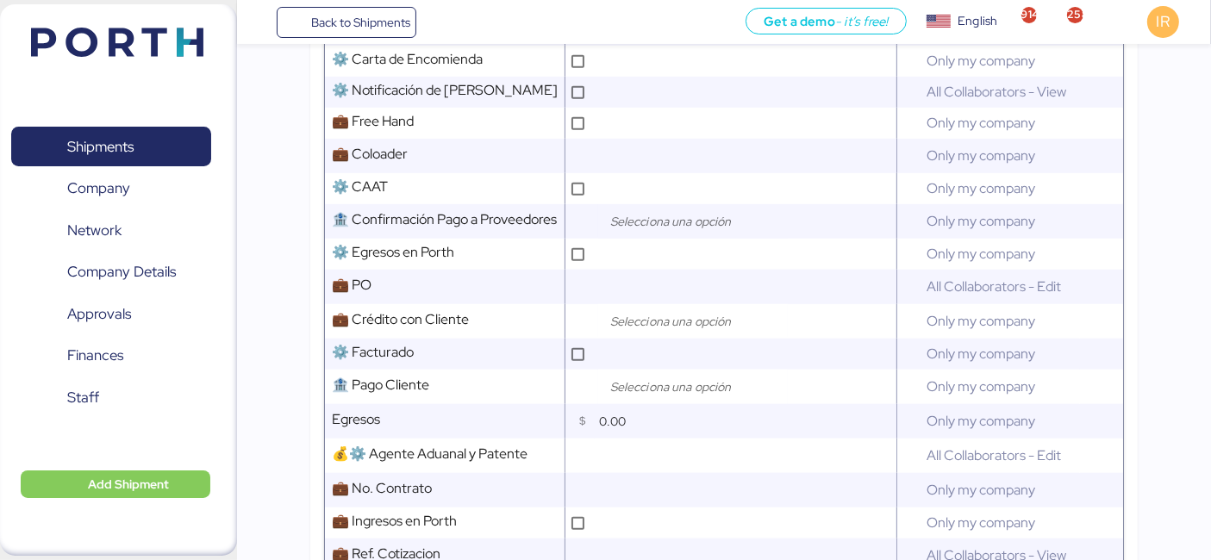
scroll to position [897, 0]
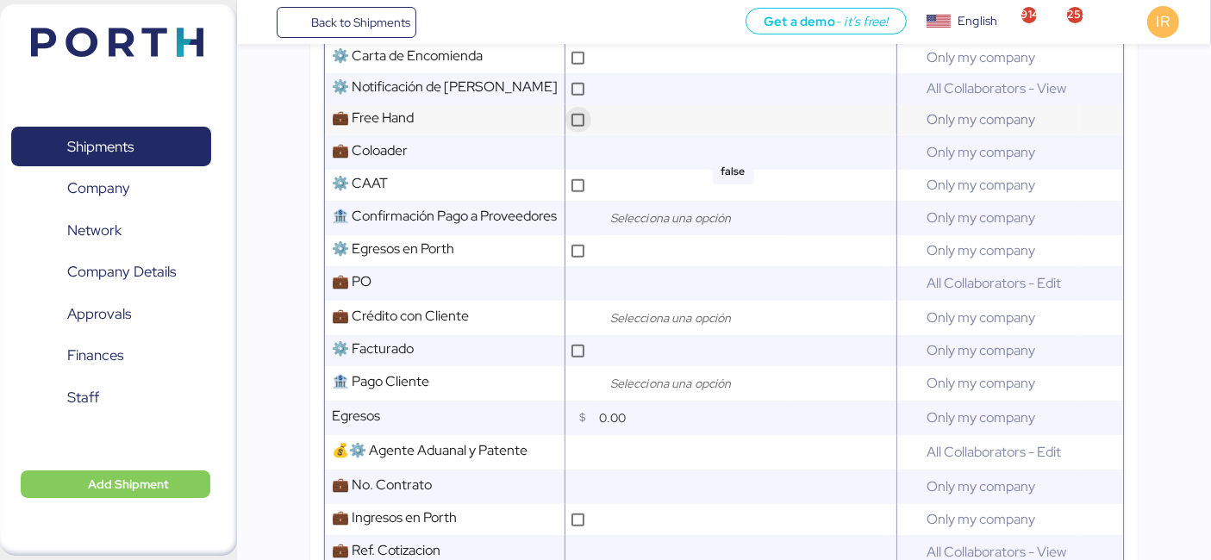
click at [584, 127] on div at bounding box center [578, 120] width 13 height 13
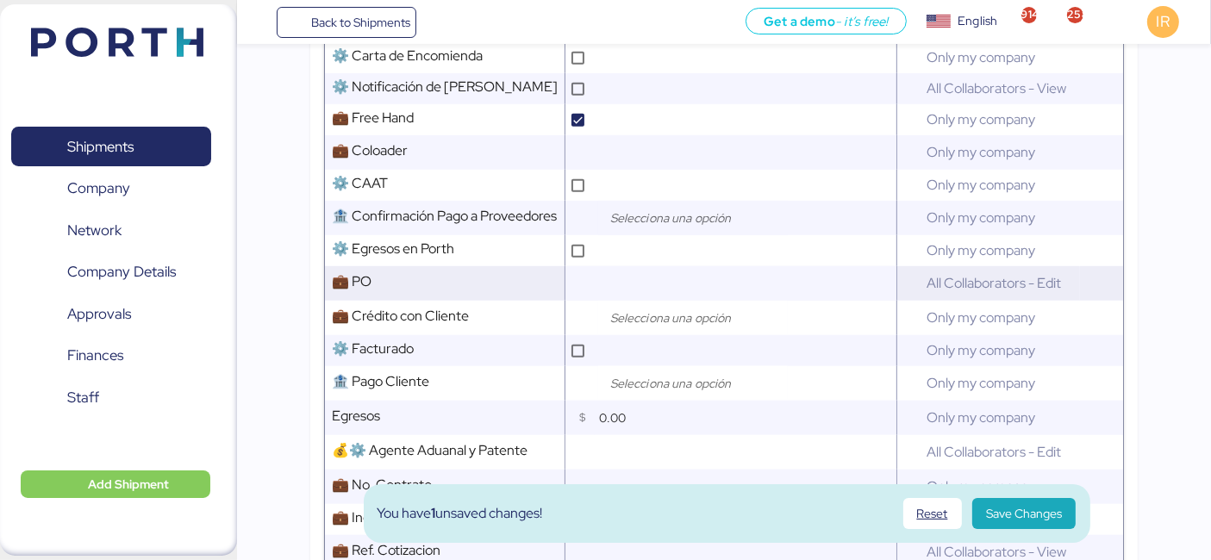
click at [648, 286] on input "text" at bounding box center [746, 283] width 303 height 34
paste input "M25092991"
click at [722, 299] on input "M25092991 /" at bounding box center [746, 283] width 303 height 34
paste input "M25092992"
click at [674, 295] on input "M25092991 / M25092992" at bounding box center [746, 283] width 303 height 34
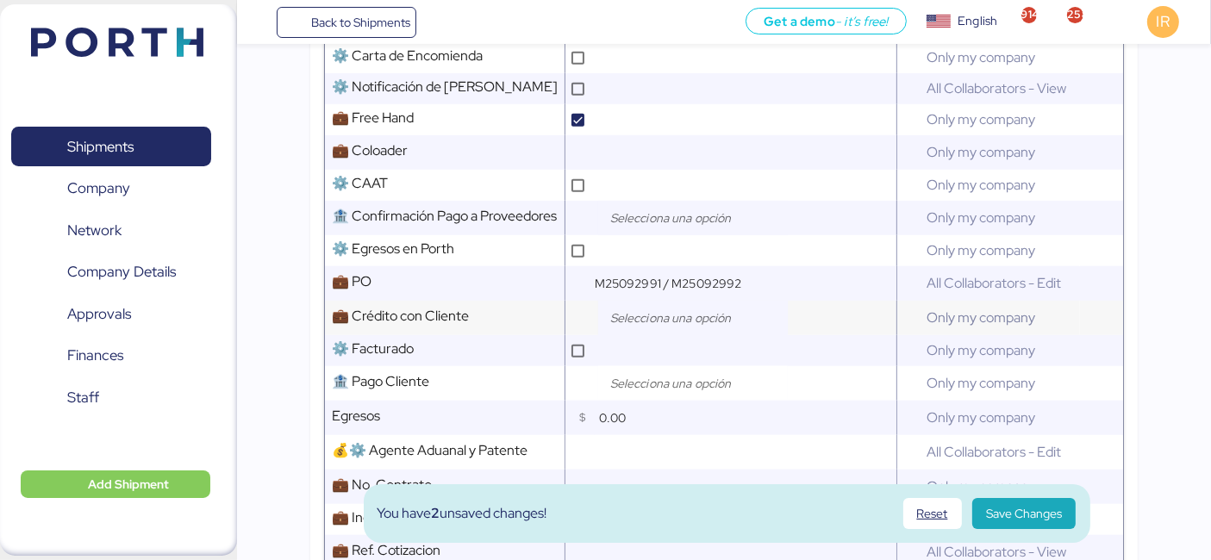
type input "M25092991 / M25092992"
click at [621, 328] on input "search" at bounding box center [697, 318] width 181 height 21
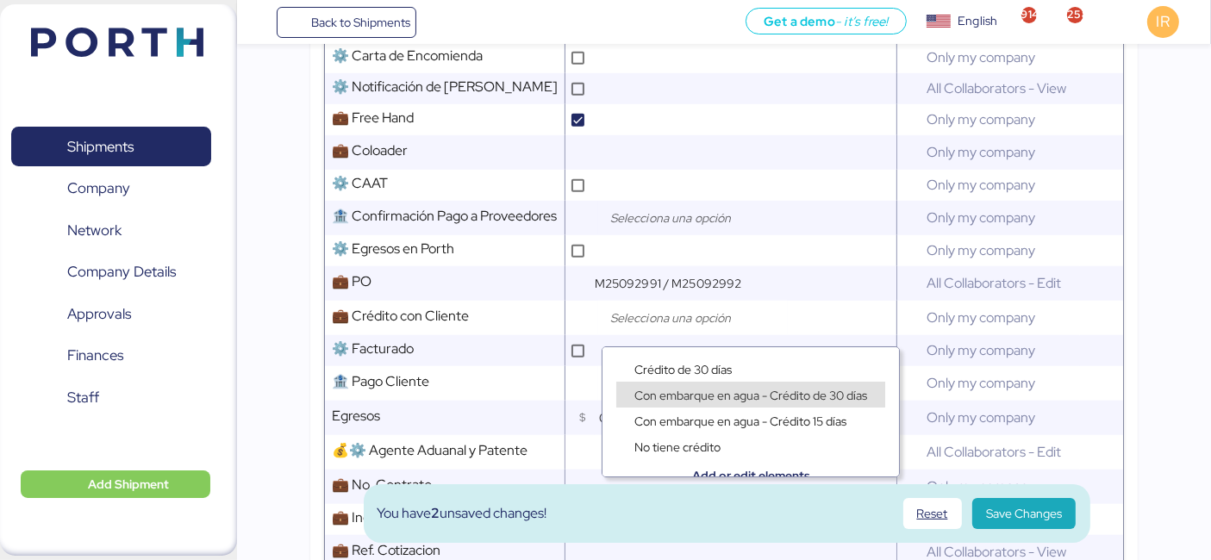
click at [654, 389] on span "Con embarque en agua - Crédito de 30 días" at bounding box center [750, 396] width 233 height 16
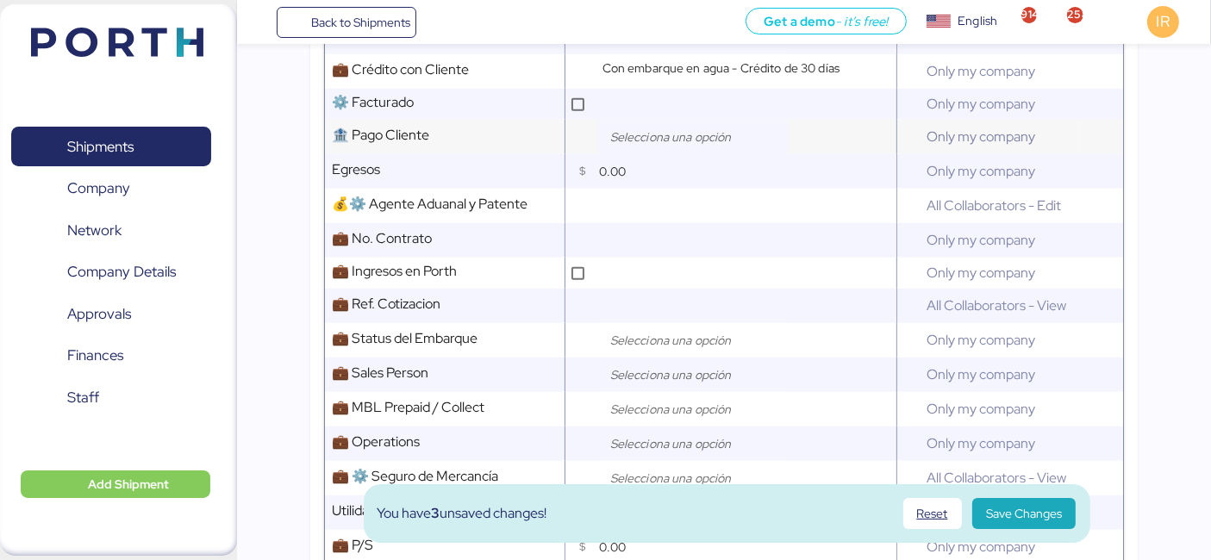
scroll to position [1145, 0]
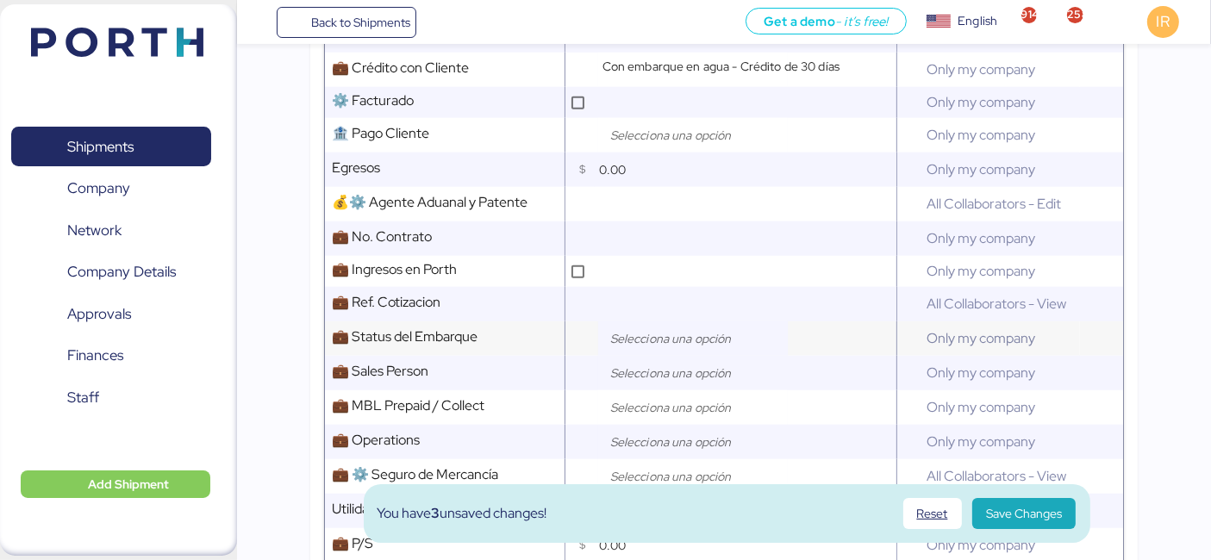
click at [650, 347] on input "search" at bounding box center [697, 338] width 181 height 21
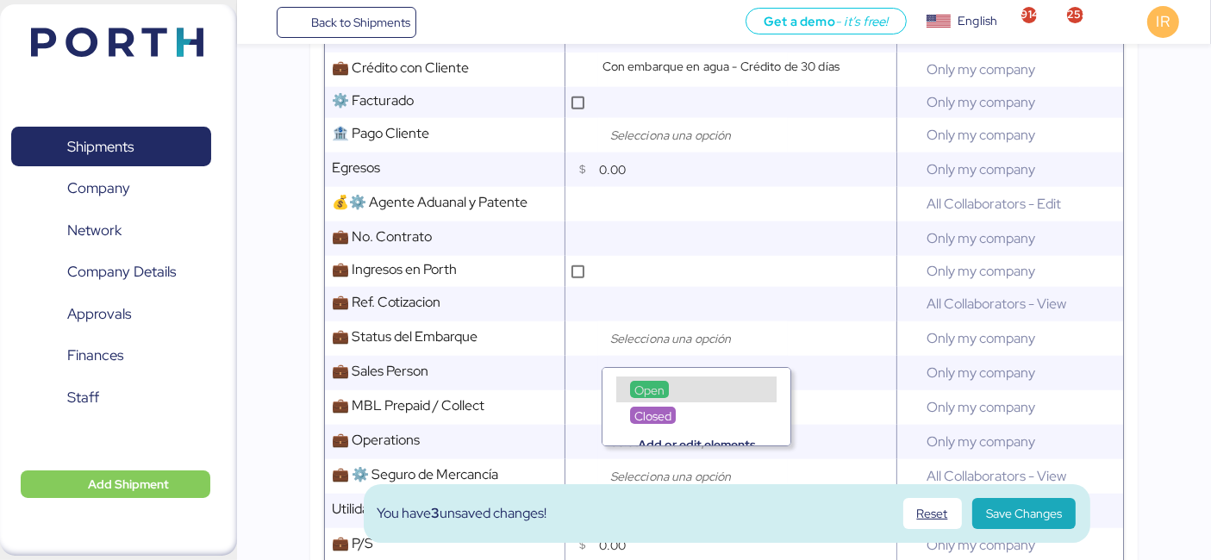
click at [667, 382] on div "Open" at bounding box center [649, 389] width 39 height 17
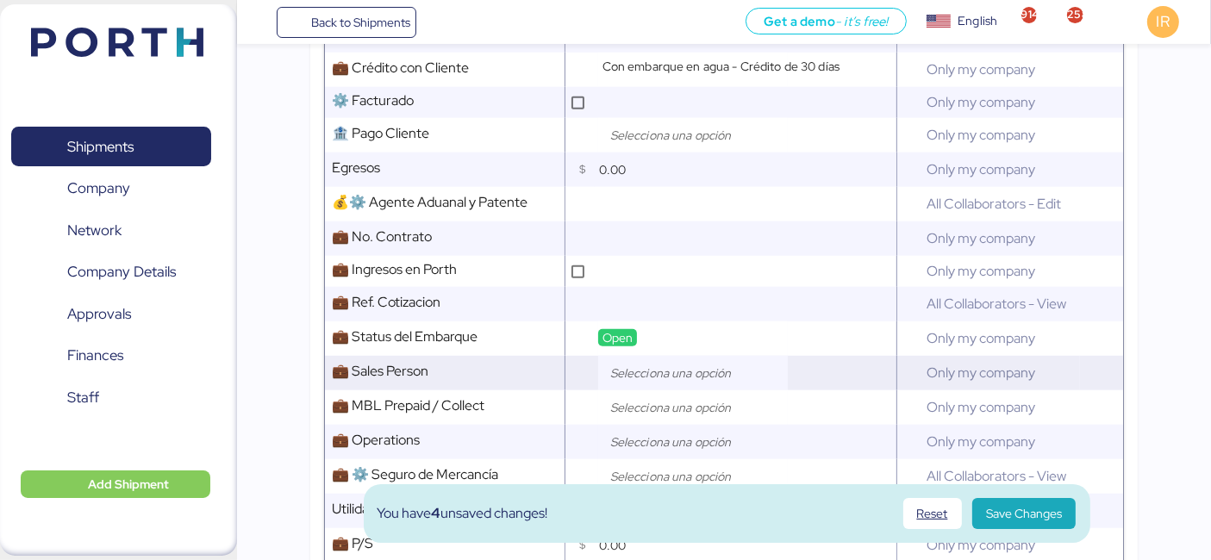
click at [678, 374] on input "search" at bounding box center [697, 373] width 181 height 21
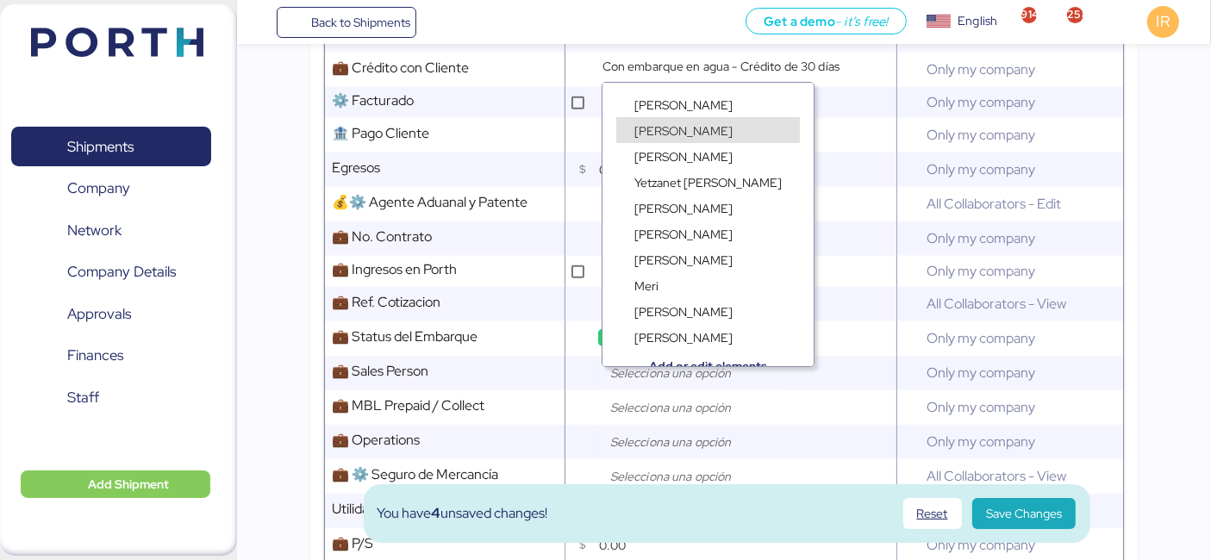
click at [660, 136] on div "[PERSON_NAME]" at bounding box center [708, 147] width 211 height 26
click at [647, 124] on span "[PERSON_NAME]" at bounding box center [683, 131] width 98 height 16
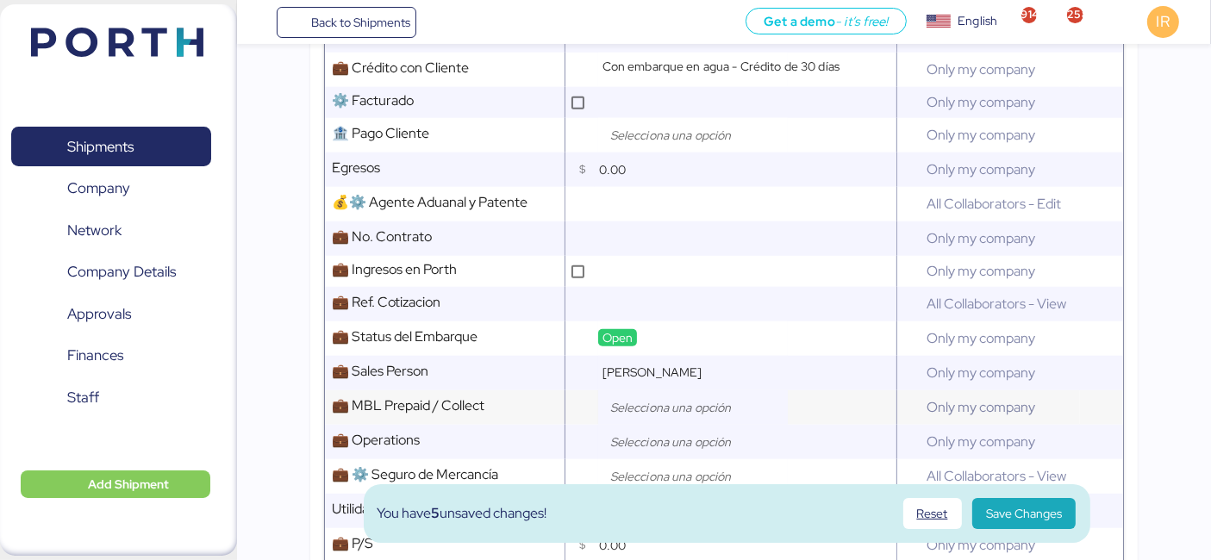
click at [665, 403] on div at bounding box center [693, 408] width 190 height 34
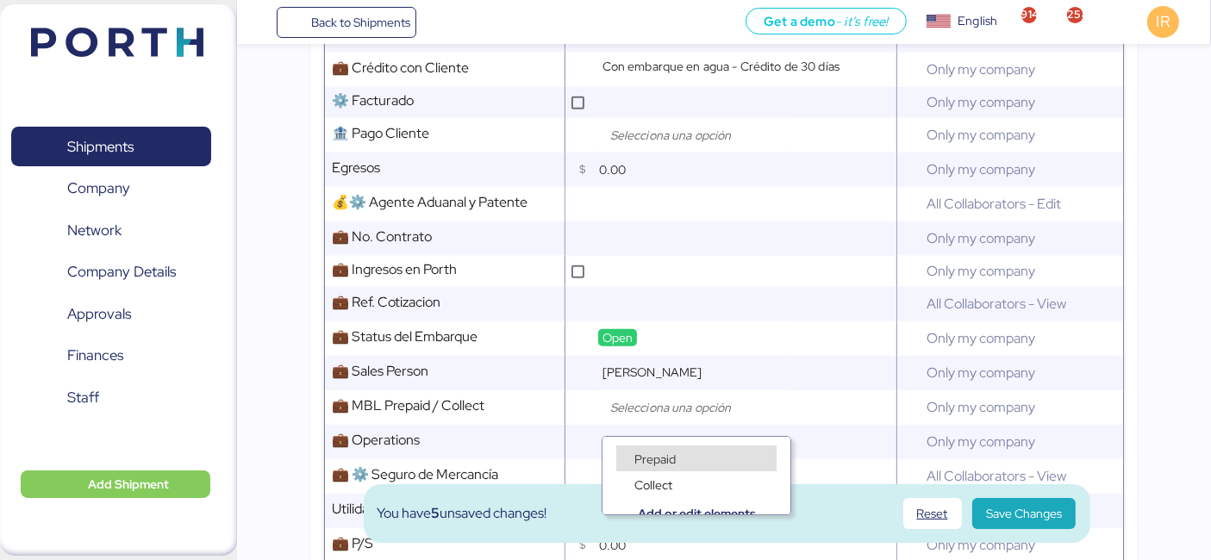
click at [670, 459] on span "Prepaid" at bounding box center [654, 460] width 41 height 16
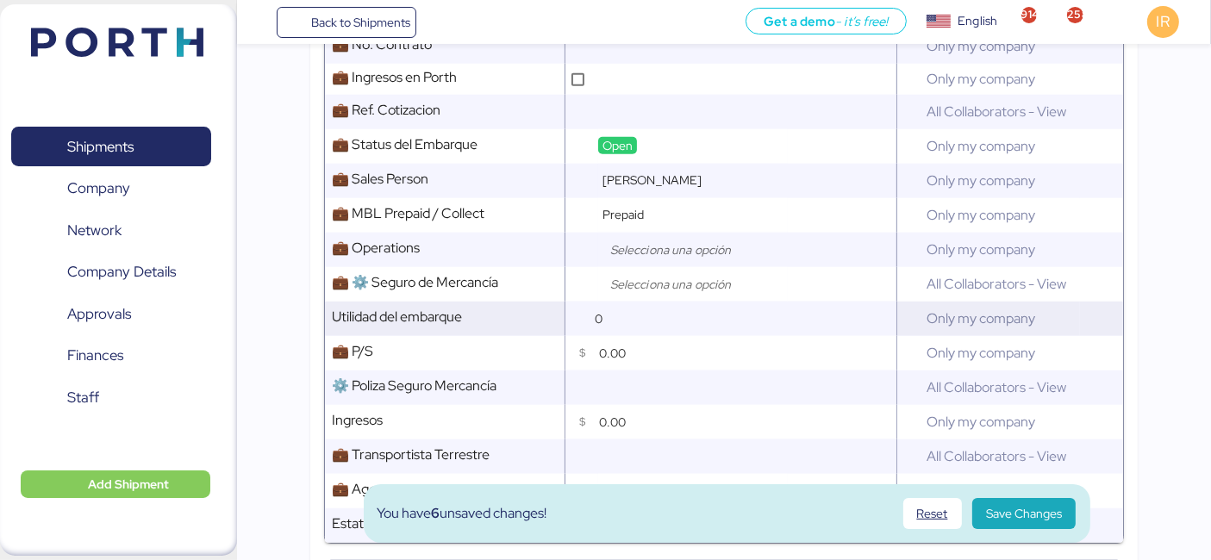
scroll to position [1340, 0]
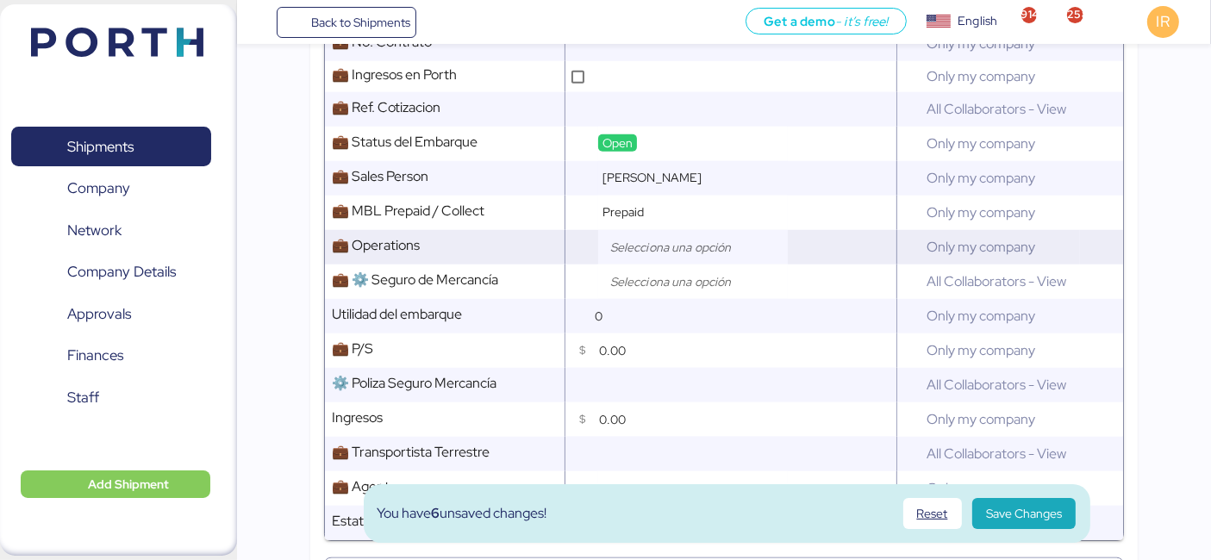
click at [717, 252] on input "search" at bounding box center [697, 247] width 181 height 21
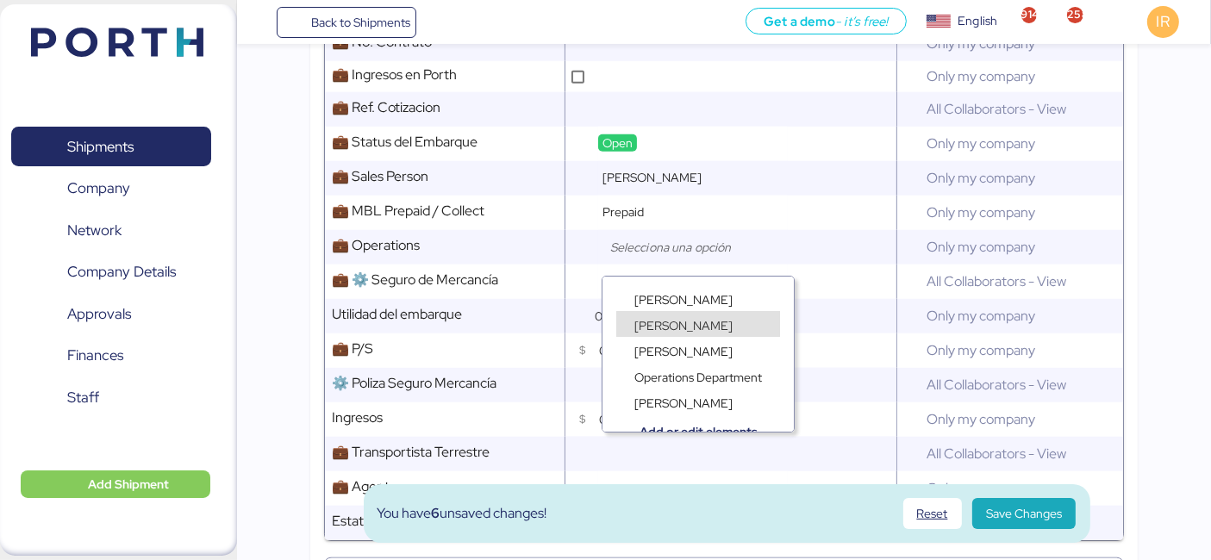
click at [694, 325] on span "[PERSON_NAME]" at bounding box center [683, 326] width 98 height 16
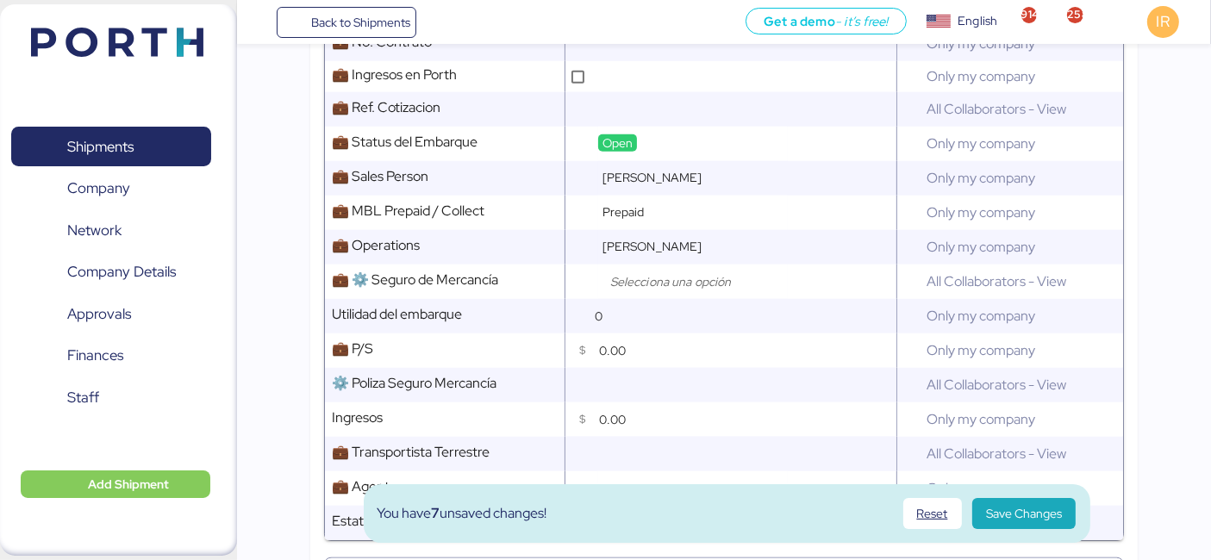
click at [694, 325] on span "[PERSON_NAME]" at bounding box center [683, 326] width 98 height 16
click at [690, 299] on div at bounding box center [693, 282] width 190 height 34
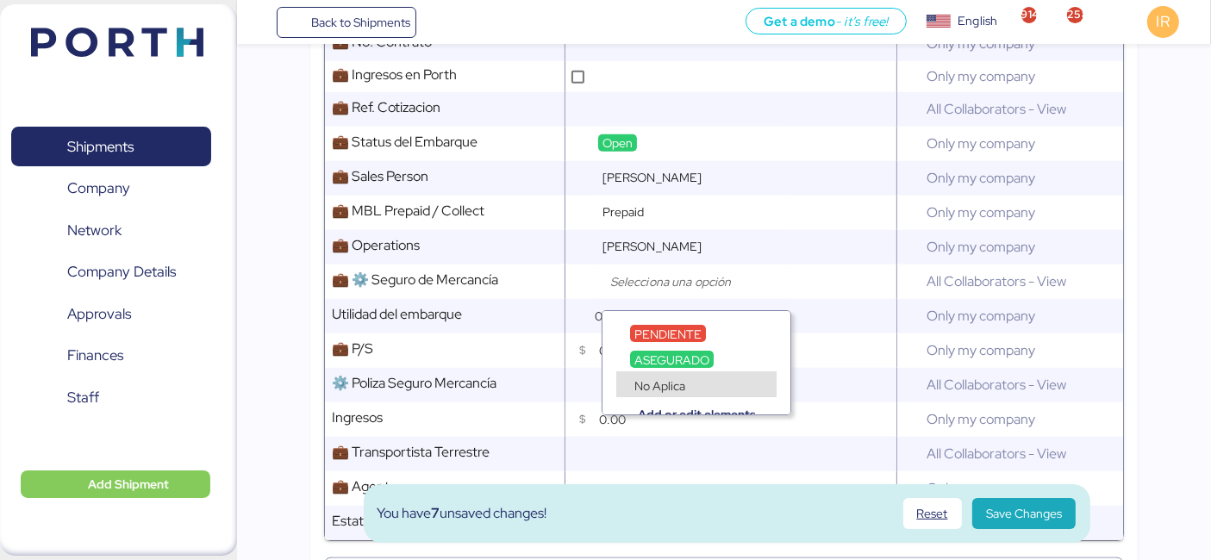
click at [667, 380] on span "No Aplica" at bounding box center [659, 386] width 51 height 16
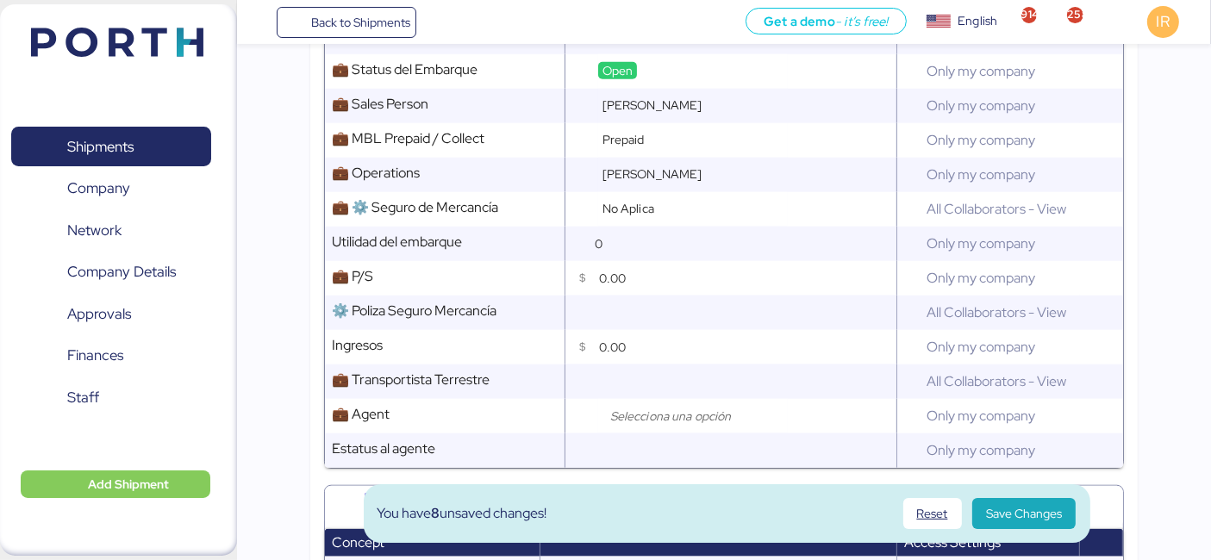
scroll to position [1416, 0]
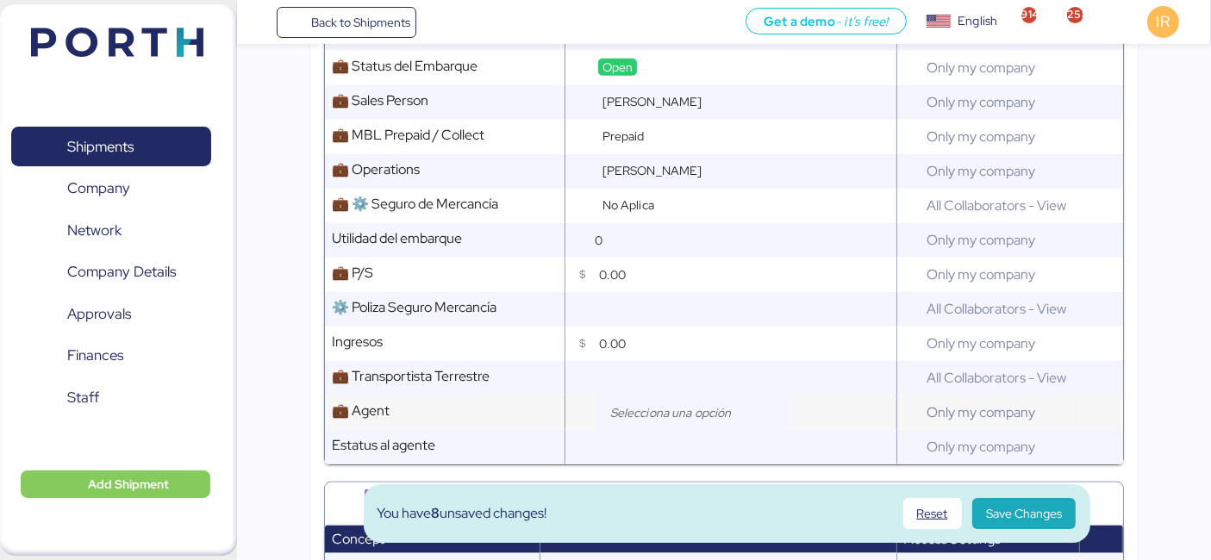
click at [672, 418] on input "search" at bounding box center [697, 413] width 181 height 21
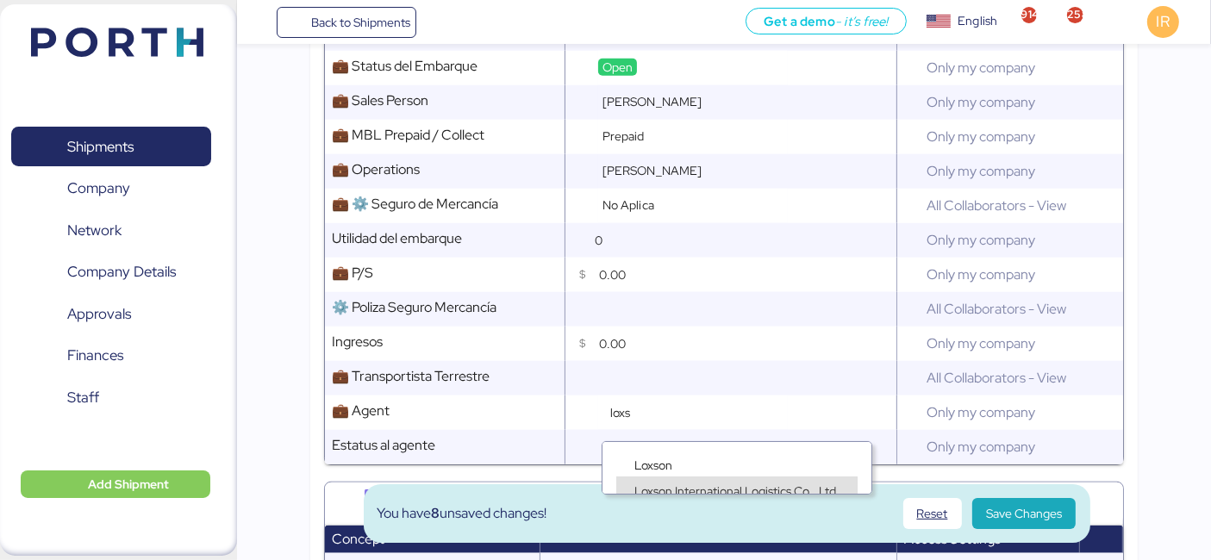
type input "loxs"
click at [659, 487] on span "Loxson International Logistics Co., Ltd." at bounding box center [736, 492] width 205 height 16
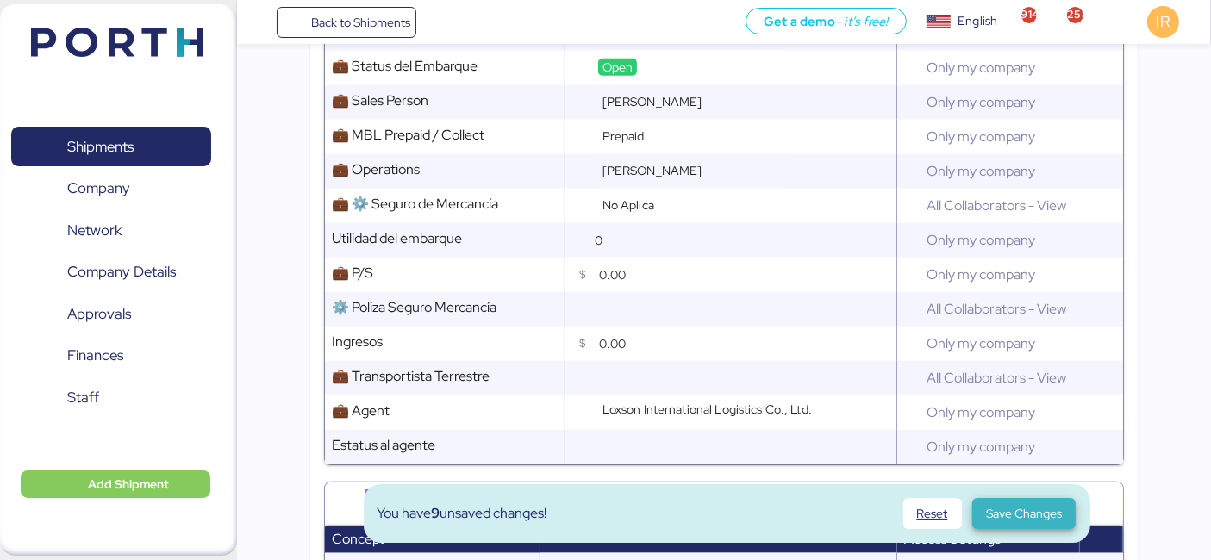
click at [997, 509] on span "Save Changes" at bounding box center [1024, 513] width 76 height 21
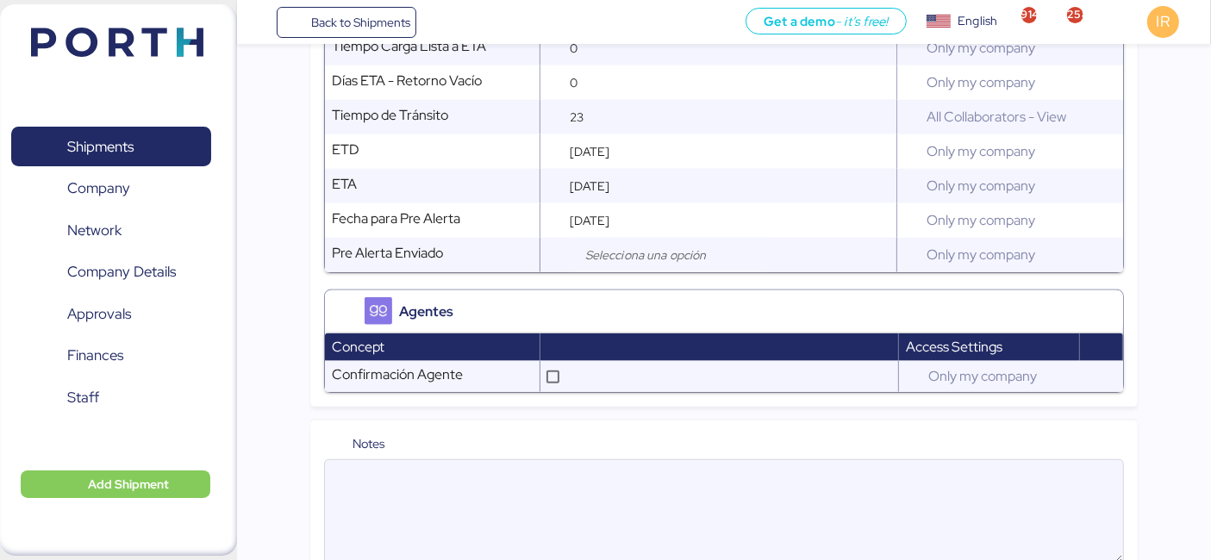
scroll to position [1980, 0]
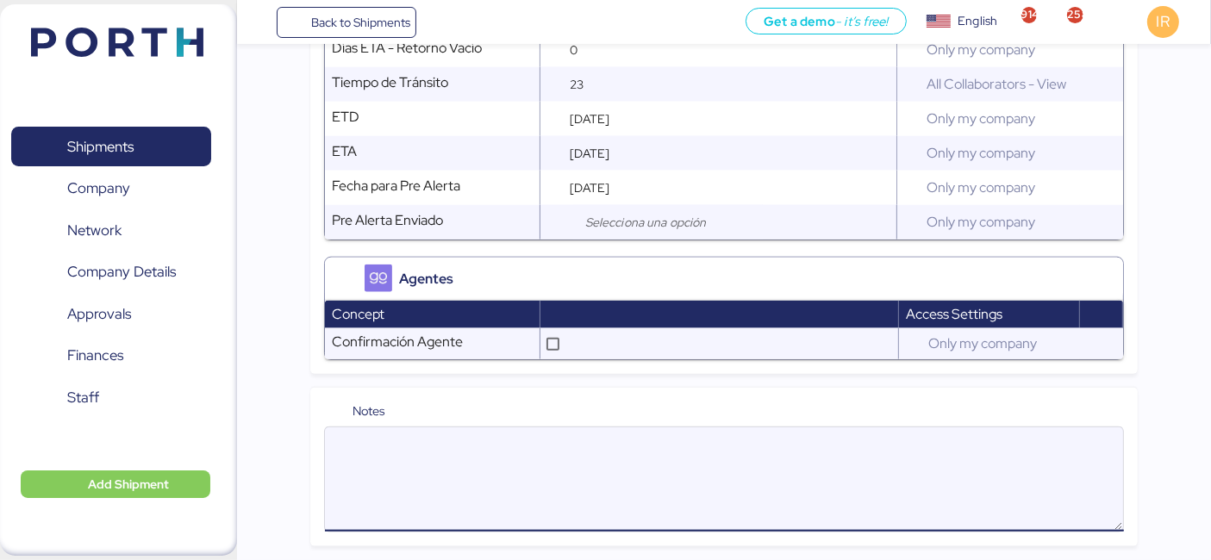
paste textarea "Please kindly note below: 1. We have 21 free days at destination 2. We issued 1…"
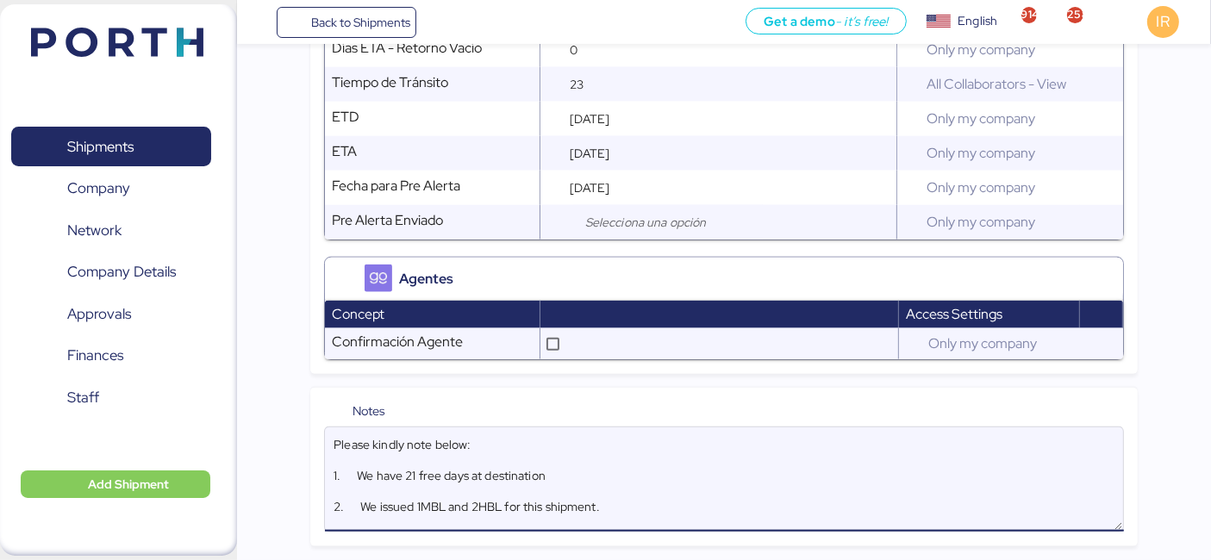
click at [445, 495] on textarea "Please kindly note below: 1. We have 21 free days at destination 2. We issued 1…" at bounding box center [724, 479] width 799 height 101
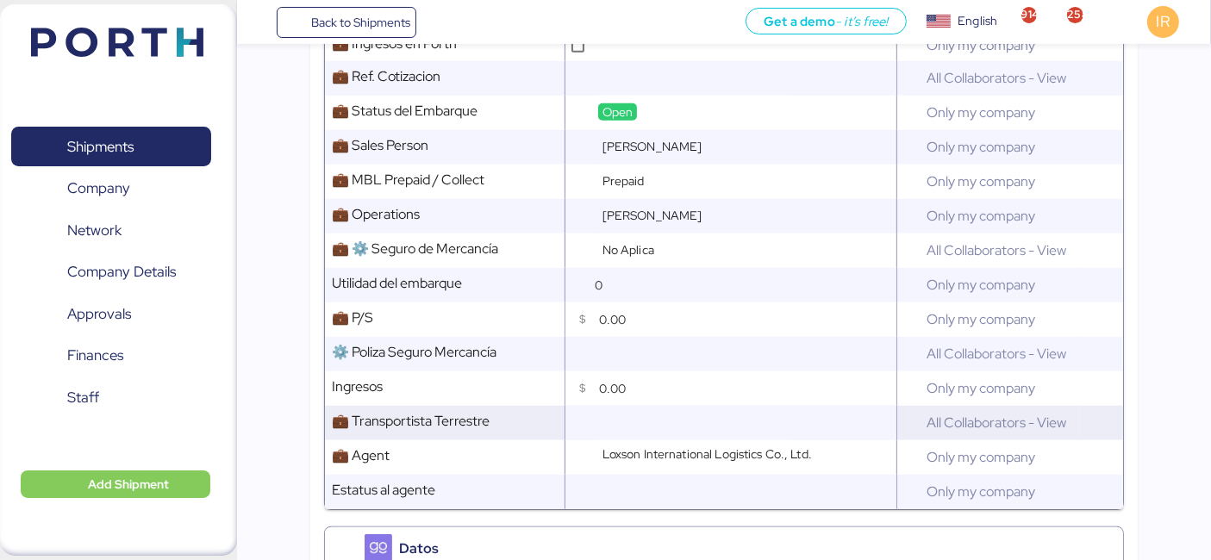
scroll to position [1370, 0]
type textarea "Please kindly note below: 1. We have 21 free days at destination 2. We issued 1…"
click at [609, 429] on input "text" at bounding box center [746, 424] width 303 height 34
type input "E"
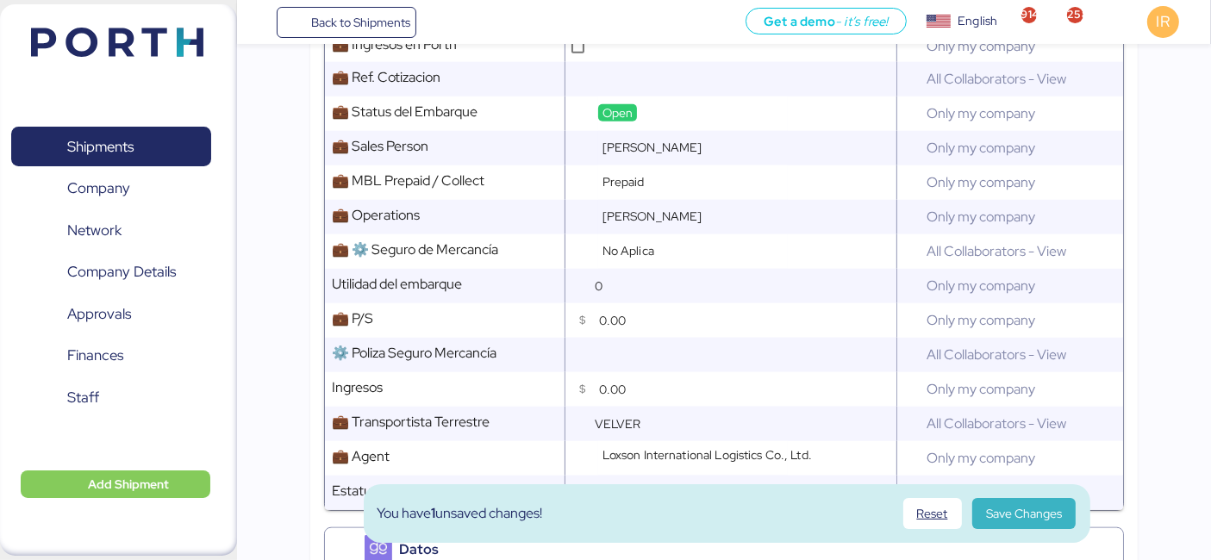
type input "VELVER"
click at [1037, 503] on span "Save Changes" at bounding box center [1024, 513] width 76 height 21
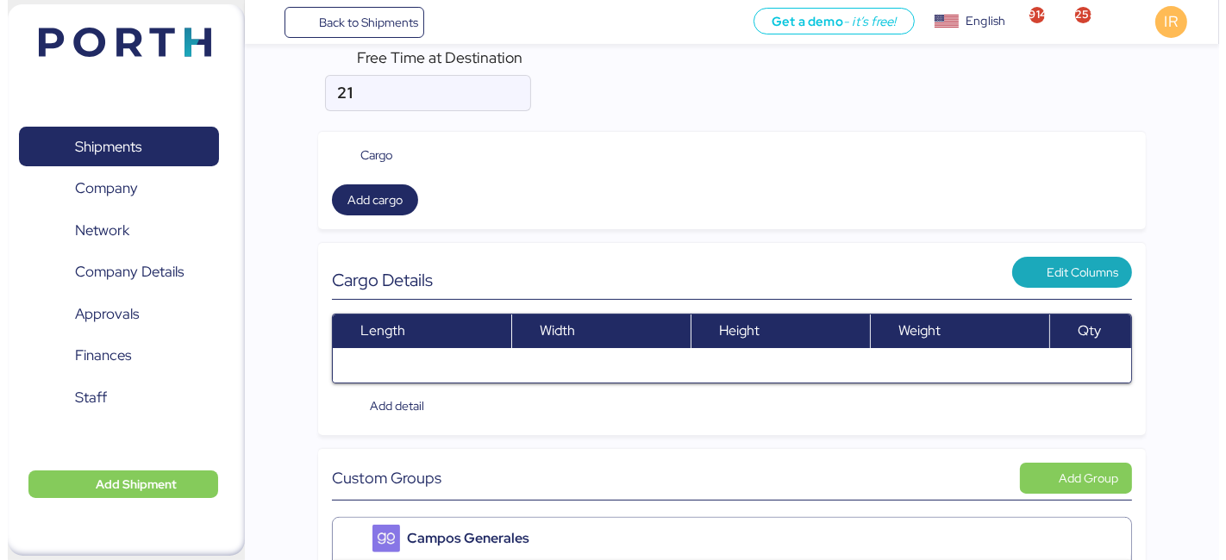
scroll to position [0, 0]
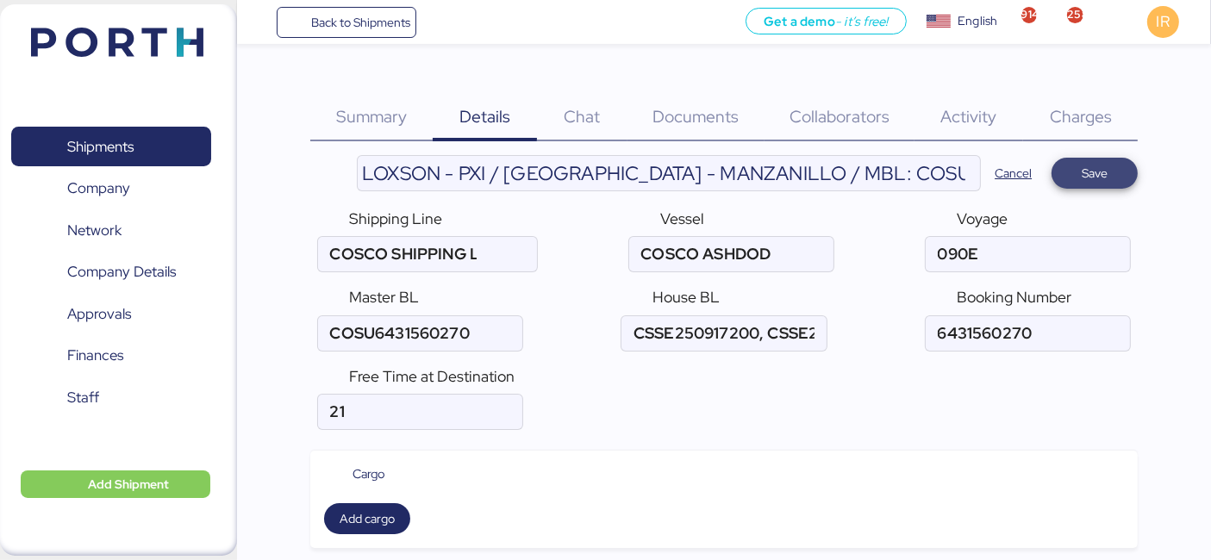
click at [1135, 166] on span "Save" at bounding box center [1095, 173] width 86 height 31
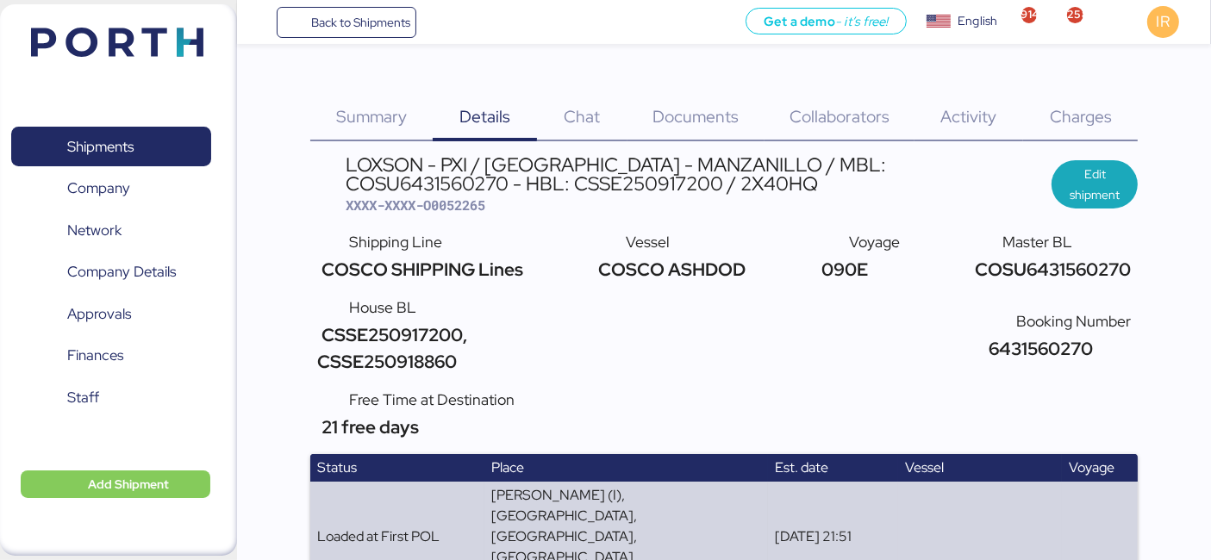
click at [699, 79] on div "Documents 0" at bounding box center [696, 107] width 137 height 70
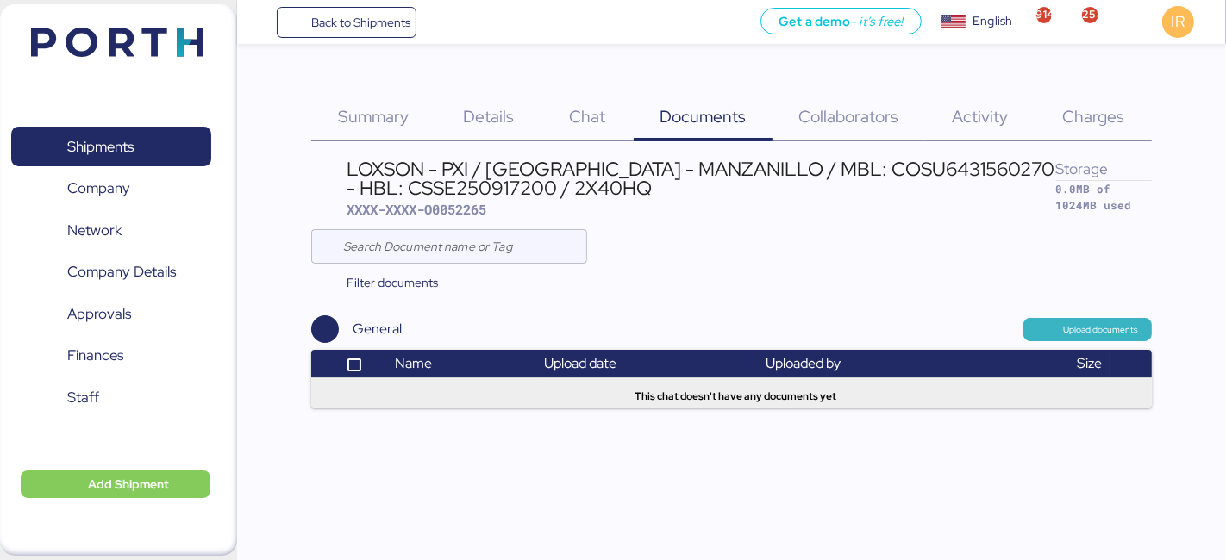
click at [1081, 326] on span "Upload documents" at bounding box center [1100, 330] width 75 height 16
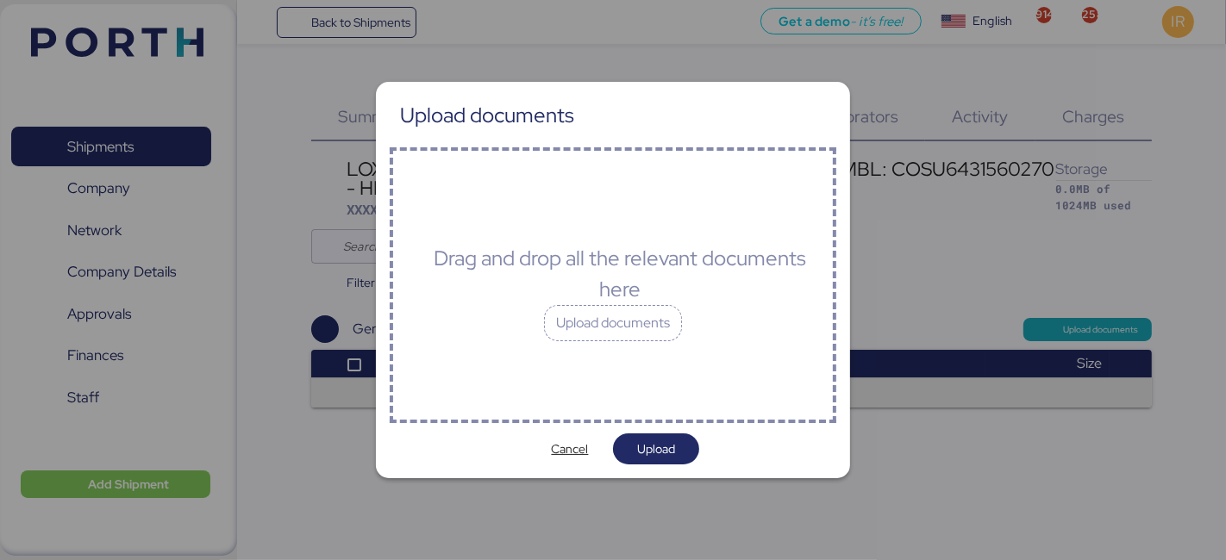
click at [780, 327] on div "Drag and drop all the relevant documents here Upload documents" at bounding box center [613, 285] width 447 height 276
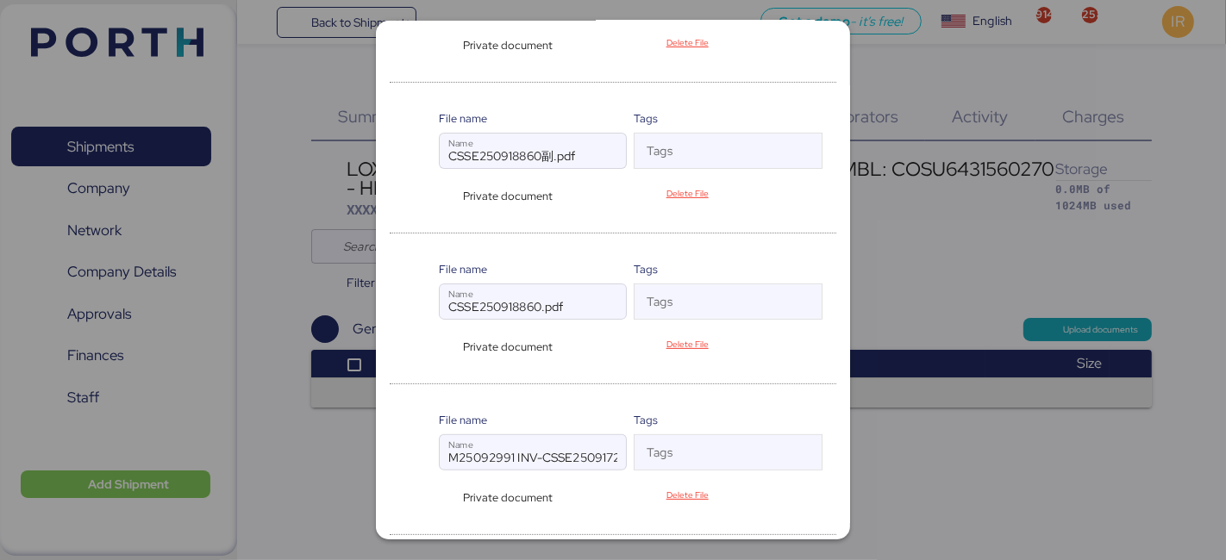
scroll to position [379, 0]
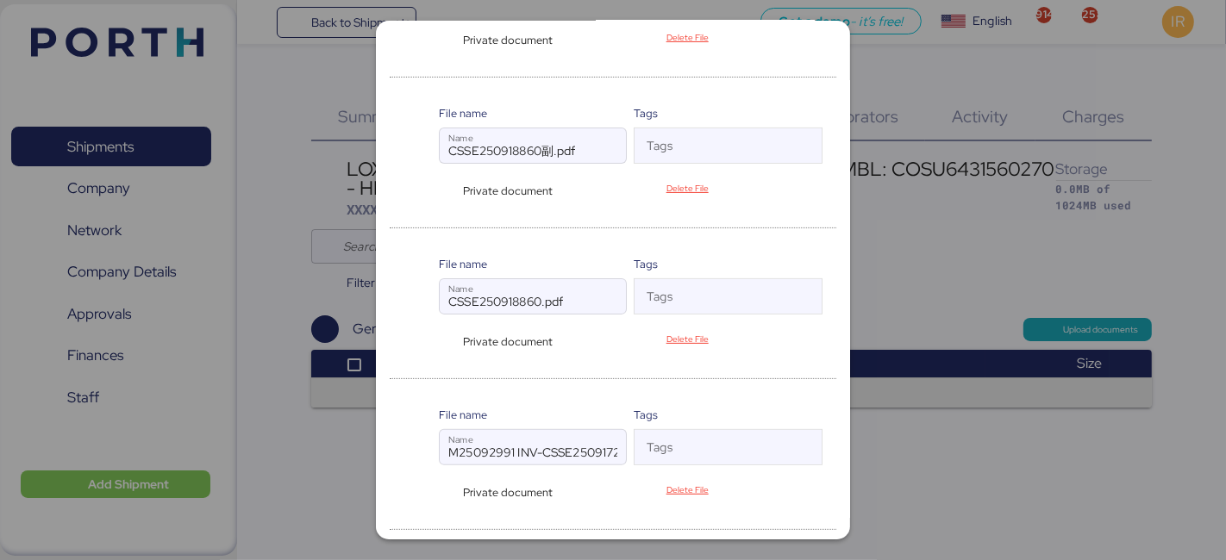
click at [441, 338] on div "Private document" at bounding box center [505, 342] width 133 height 16
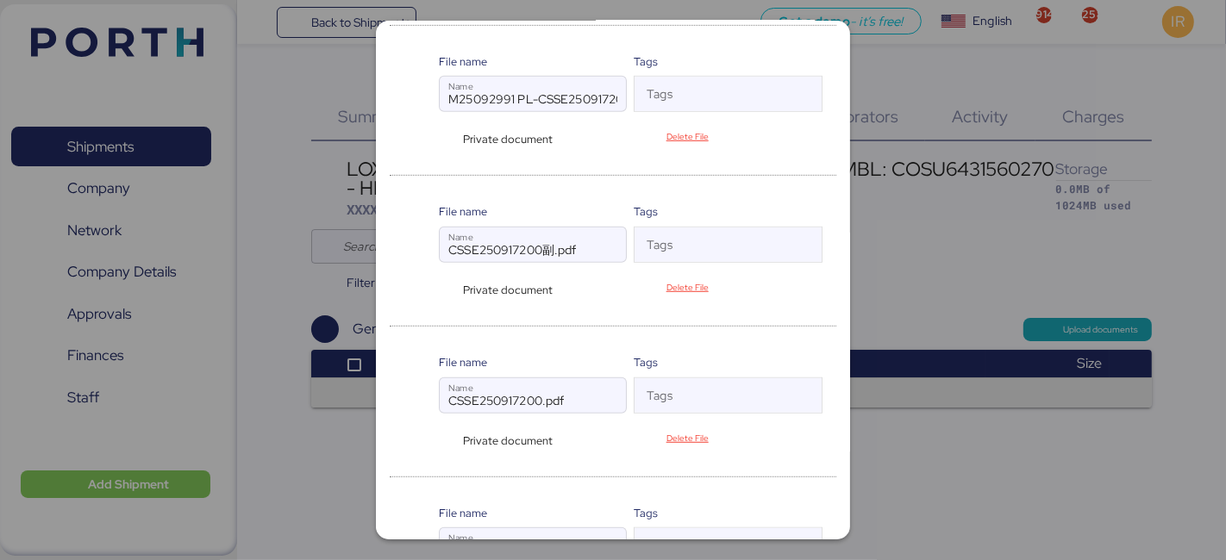
scroll to position [886, 0]
click at [441, 431] on div "Private document" at bounding box center [505, 438] width 133 height 16
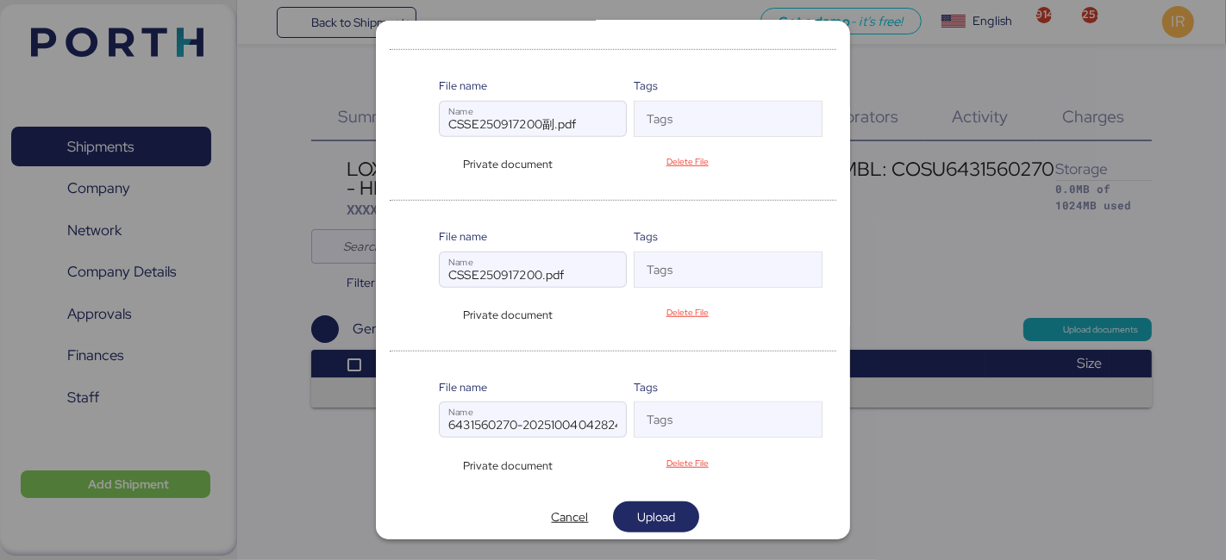
click at [441, 458] on div "Private document" at bounding box center [505, 466] width 133 height 16
click at [637, 512] on span "Upload" at bounding box center [656, 517] width 38 height 21
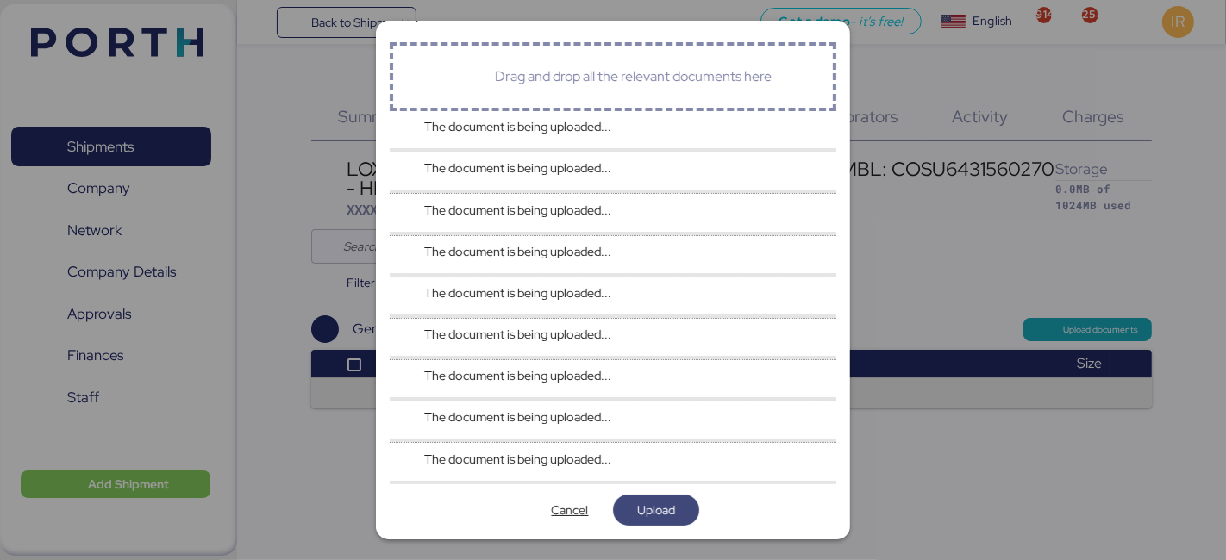
scroll to position [41, 0]
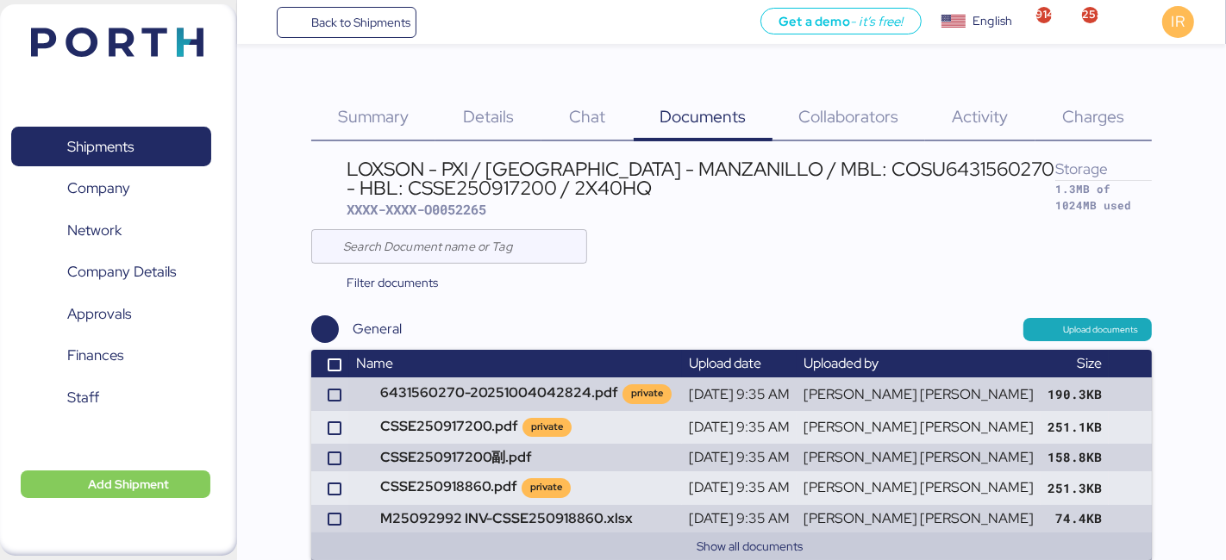
click at [1059, 113] on div "Charges 0" at bounding box center [1093, 107] width 116 height 70
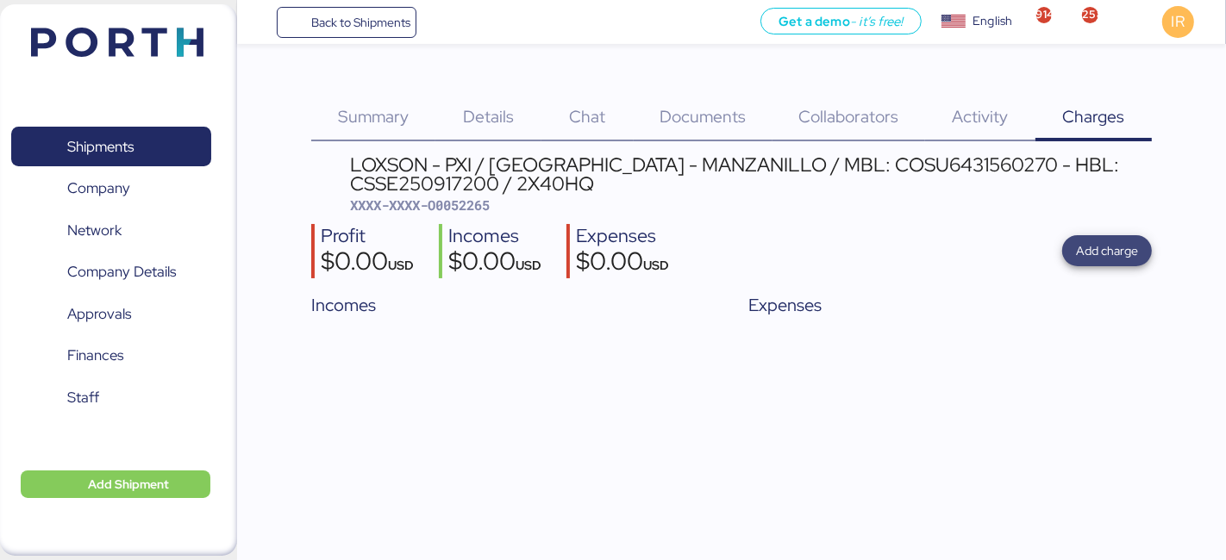
click at [1102, 259] on span "Add charge" at bounding box center [1107, 251] width 62 height 21
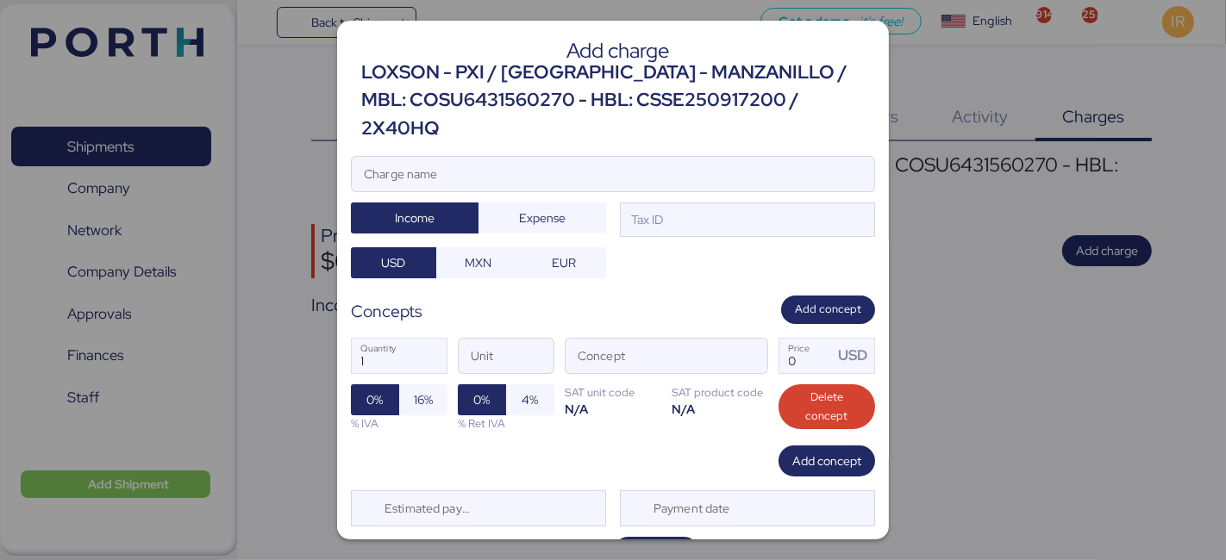
click at [690, 70] on div "LOXSON - PXI / [GEOGRAPHIC_DATA] - MANZANILLO / MBL: COSU6431560270 - HBL: CSSE…" at bounding box center [618, 101] width 514 height 84
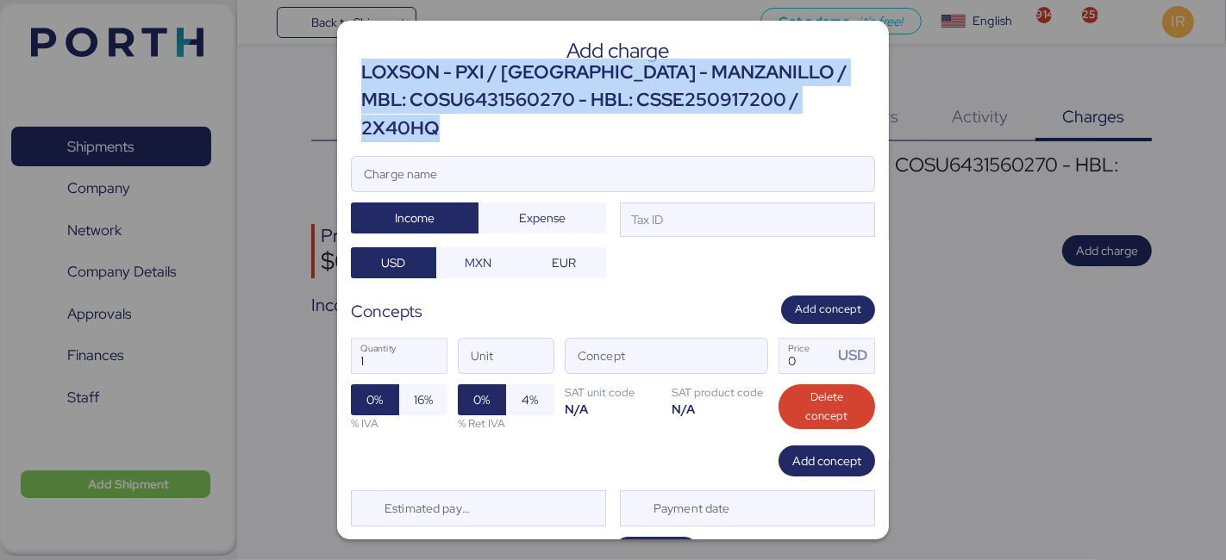
click at [690, 70] on div "LOXSON - PXI / [GEOGRAPHIC_DATA] - MANZANILLO / MBL: COSU6431560270 - HBL: CSSE…" at bounding box center [618, 101] width 514 height 84
copy div "LOXSON - PXI / [GEOGRAPHIC_DATA] - MANZANILLO / MBL: COSU6431560270 - HBL: CSSE…"
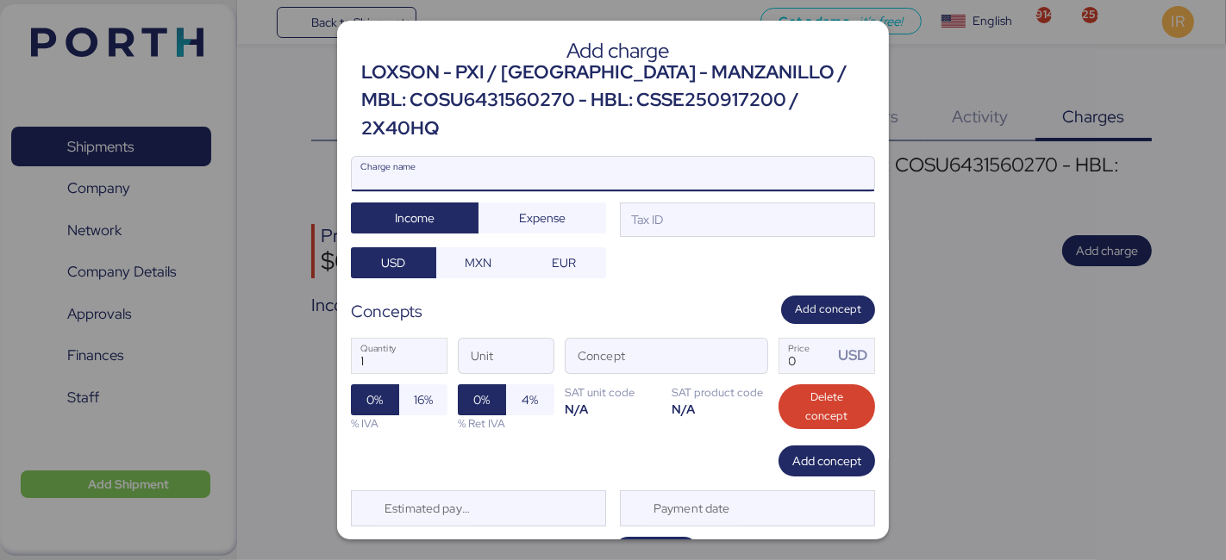
paste input "LOXSON - PXI / [GEOGRAPHIC_DATA] - MANZANILLO / MBL: COSU6431560270 - HBL: CSSE…"
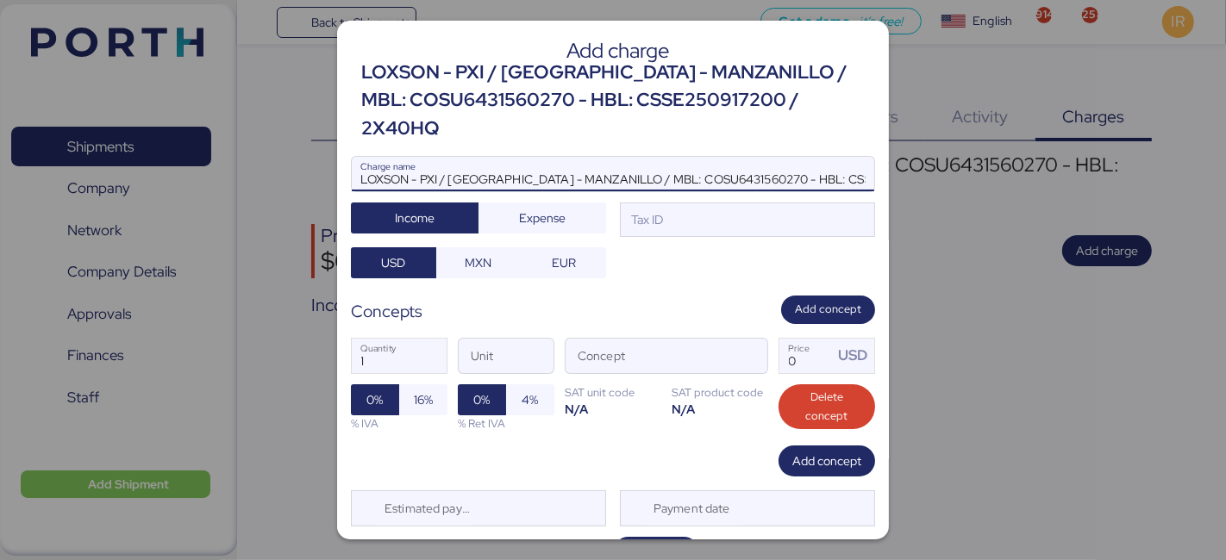
click at [590, 157] on input "LOXSON - PXI / [GEOGRAPHIC_DATA] - MANZANILLO / MBL: COSU6431560270 - HBL: CSSE…" at bounding box center [613, 174] width 522 height 34
type input "LOXSON - PXI / [GEOGRAPHIC_DATA] - MANZANILLO / MBL: COSU6431560270 - HBL: CSSE…"
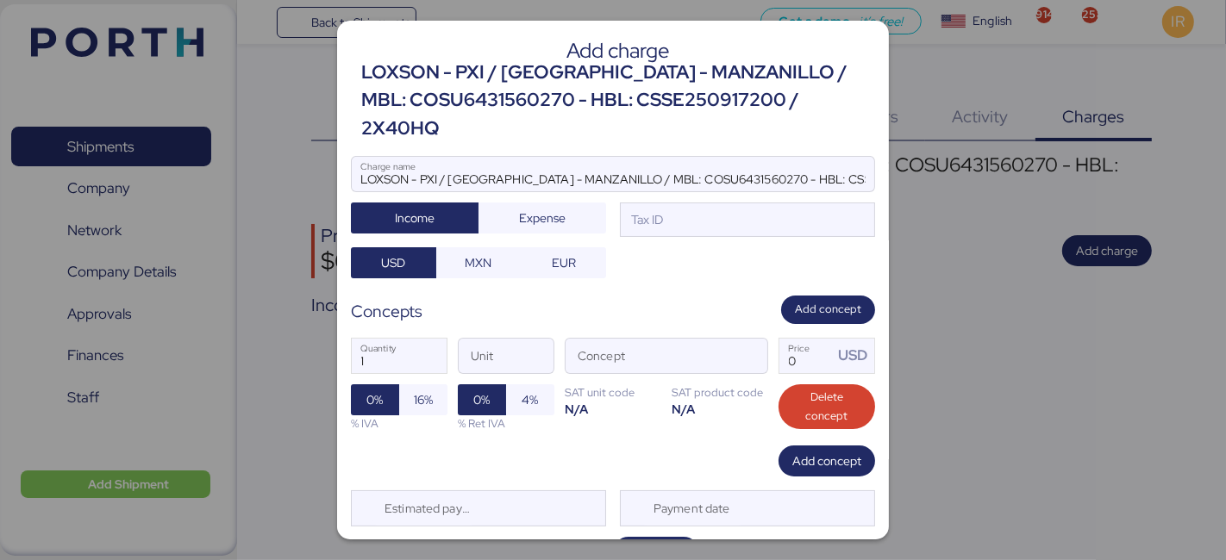
click at [691, 209] on div "LOXSON - PXI / [GEOGRAPHIC_DATA] - MANZANILLO / MBL: COSU6431560270 - HBL: CSSE…" at bounding box center [613, 217] width 524 height 122
click at [687, 203] on div "Tax ID" at bounding box center [747, 220] width 255 height 34
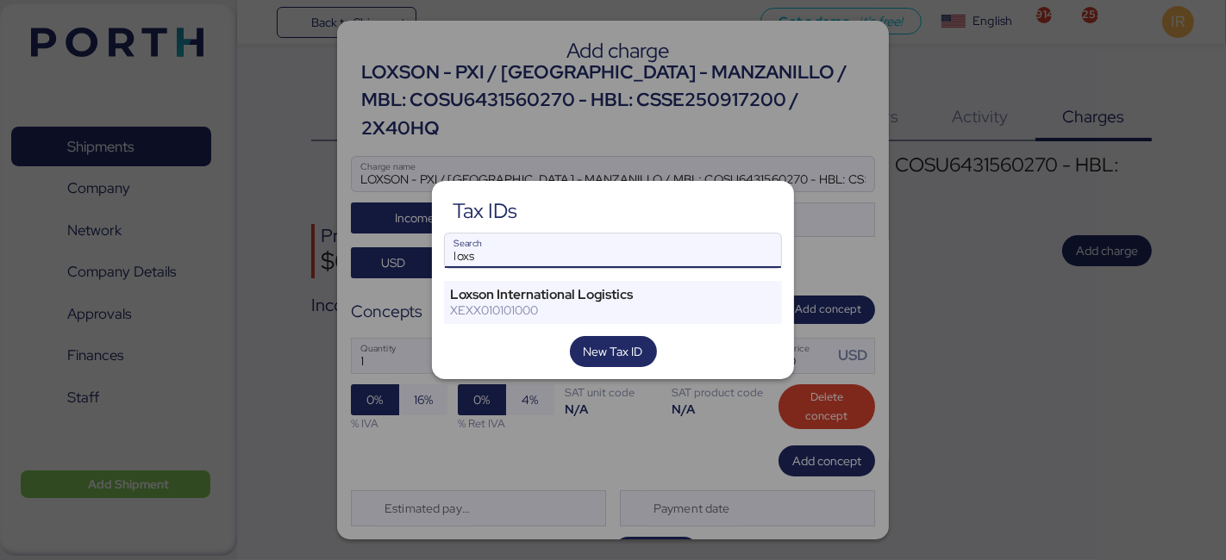
type input "loxs"
click at [541, 277] on div "Tax IDs loxs Search Loxson International Logistics XEXX010101000 New Tax ID" at bounding box center [613, 280] width 362 height 198
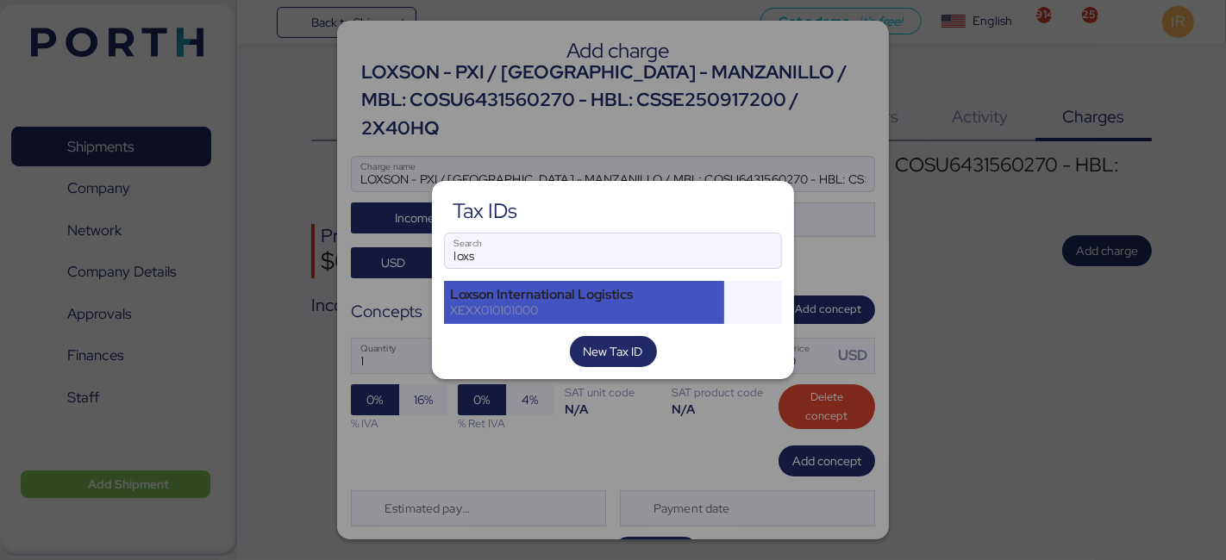
click at [504, 309] on div "XEXX010101000" at bounding box center [584, 311] width 268 height 16
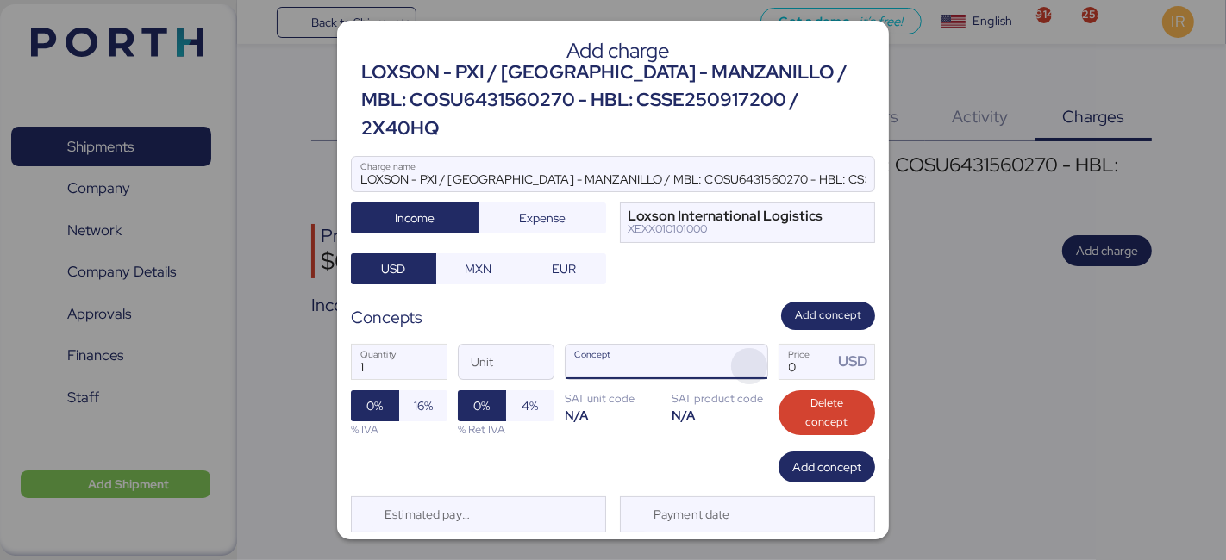
click at [736, 348] on span "button" at bounding box center [749, 366] width 36 height 36
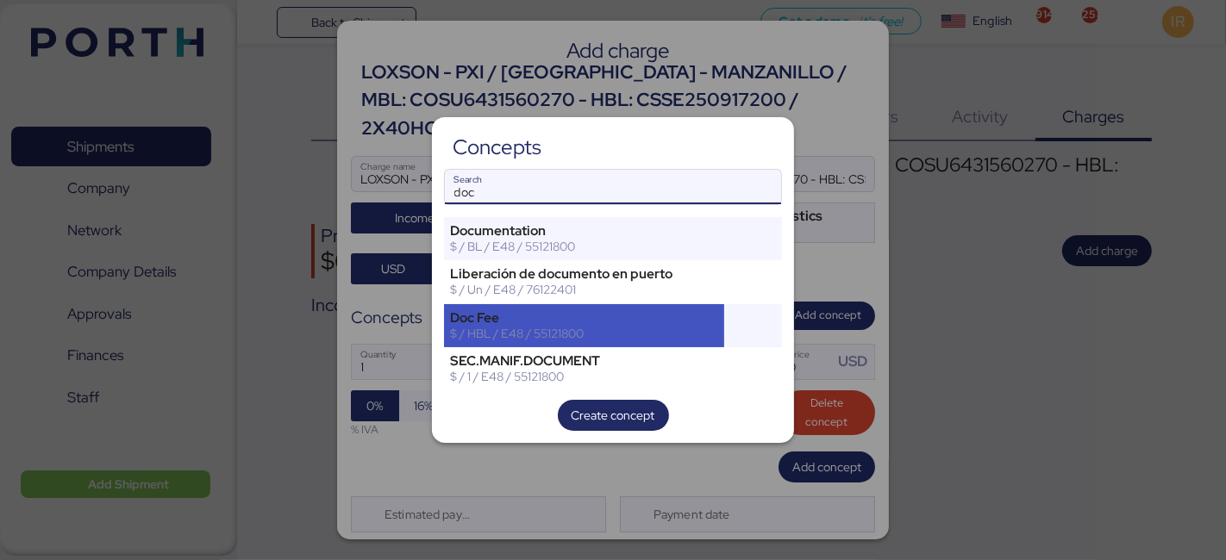
type input "doc"
click at [519, 326] on div "$ / HBL / E48 / 55121800" at bounding box center [584, 334] width 268 height 16
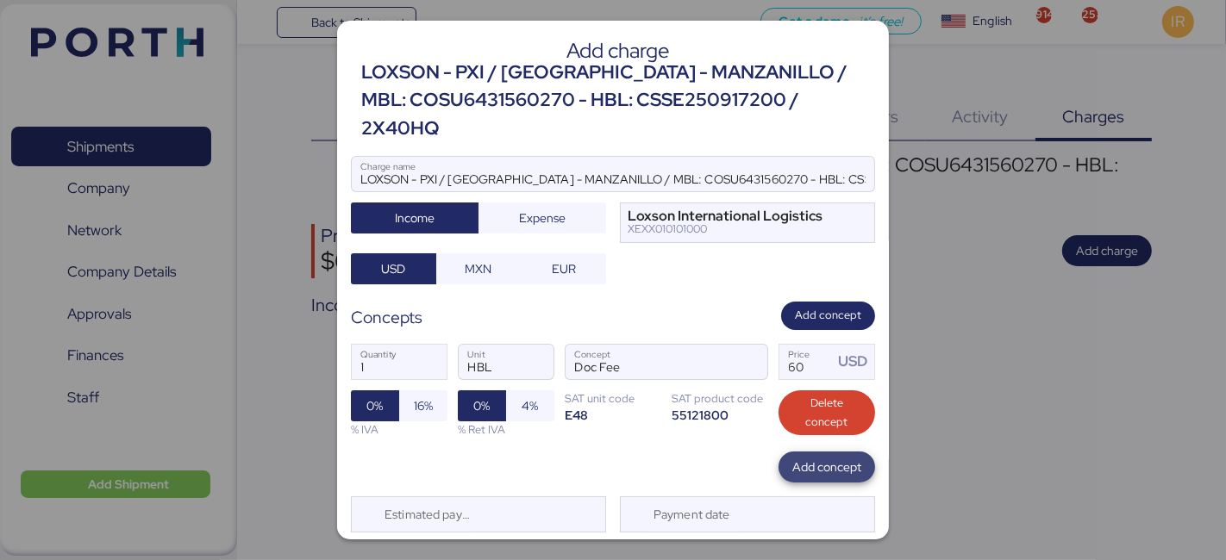
click at [795, 457] on span "Add concept" at bounding box center [826, 467] width 69 height 21
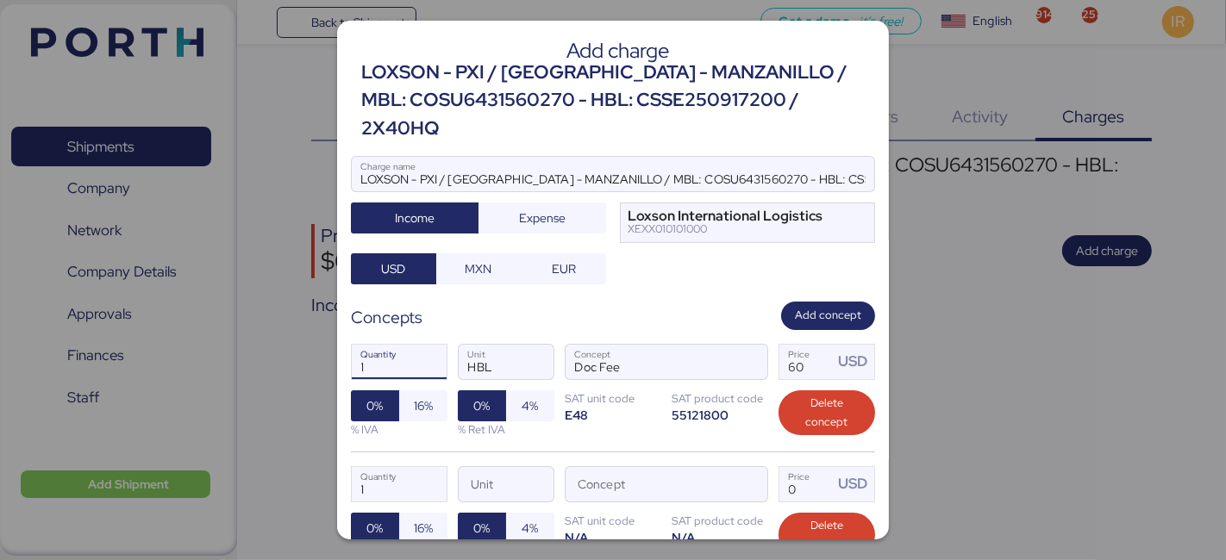
drag, startPoint x: 409, startPoint y: 334, endPoint x: 318, endPoint y: 357, distance: 93.5
click at [318, 357] on div "Add charge LOXSON - PXI / [GEOGRAPHIC_DATA] - MANZANILLO / MBL: COSU6431560270 …" at bounding box center [613, 280] width 1226 height 560
type input "1"
click at [747, 471] on span "button" at bounding box center [749, 489] width 36 height 36
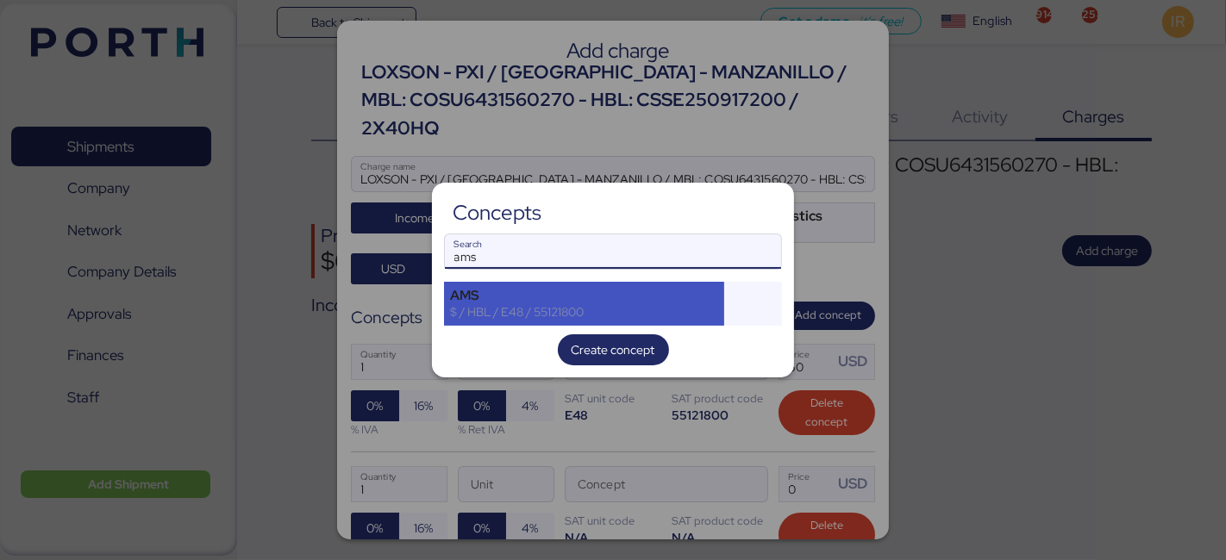
type input "ams"
click at [618, 304] on div "$ / HBL / E48 / 55121800" at bounding box center [584, 312] width 268 height 16
type input "2"
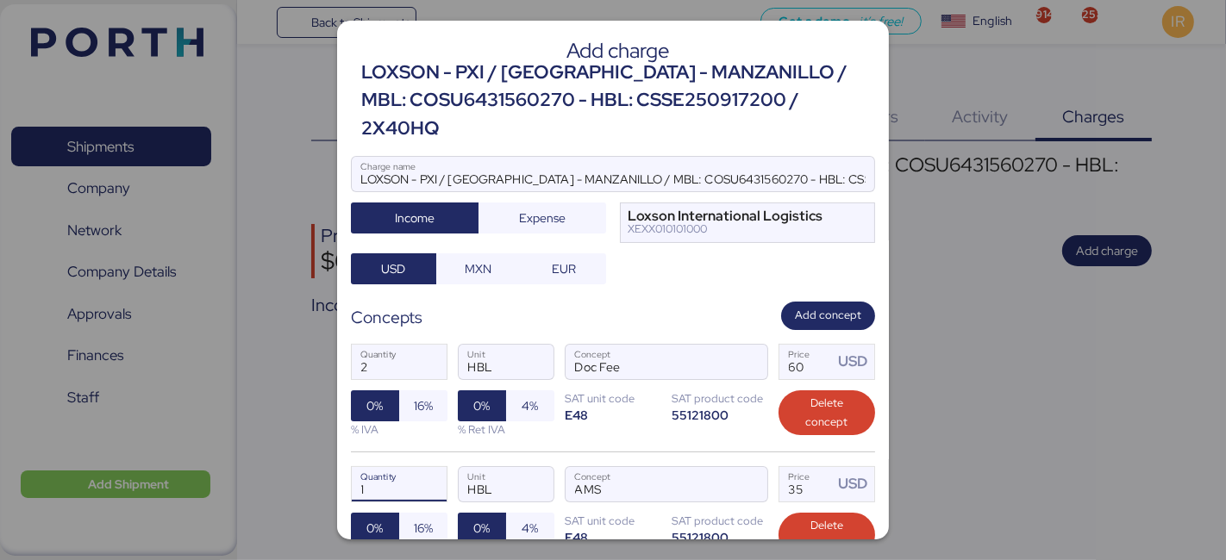
drag, startPoint x: 371, startPoint y: 442, endPoint x: 293, endPoint y: 427, distance: 79.1
click at [293, 427] on div "Add charge LOXSON - PXI / [GEOGRAPHIC_DATA] - MANZANILLO / MBL: COSU6431560270 …" at bounding box center [613, 280] width 1226 height 560
drag, startPoint x: 805, startPoint y: 451, endPoint x: 701, endPoint y: 446, distance: 104.4
click at [701, 452] on div "1 Quantity HBL Unit AMS Concept 35 Price USD 0% 16% % IVA 0% 4% % Ret IVA SAT u…" at bounding box center [613, 513] width 524 height 122
type input "2"
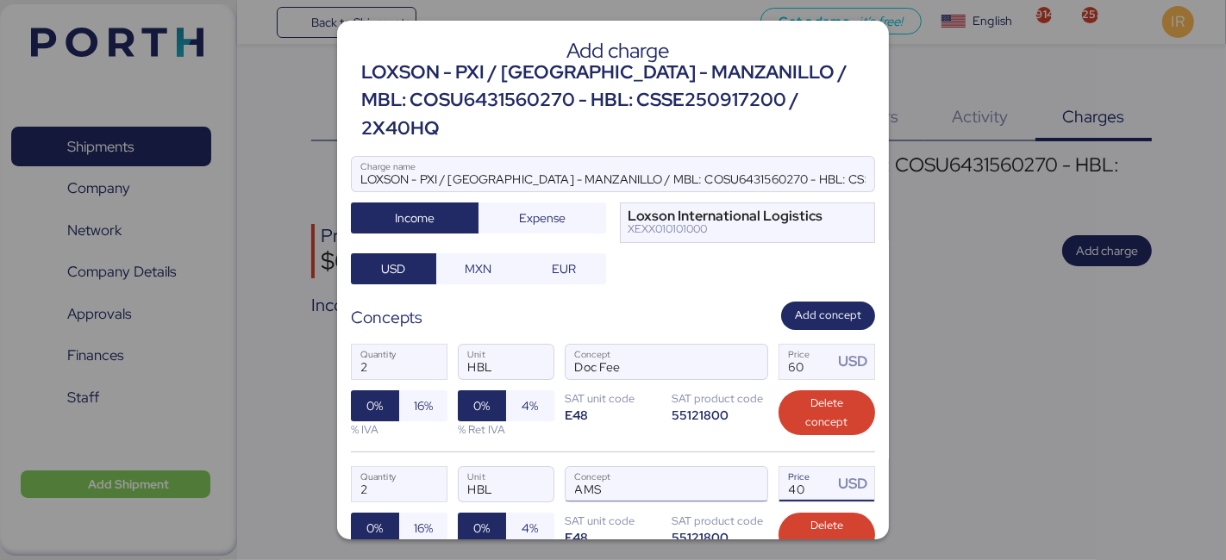
scroll to position [140, 0]
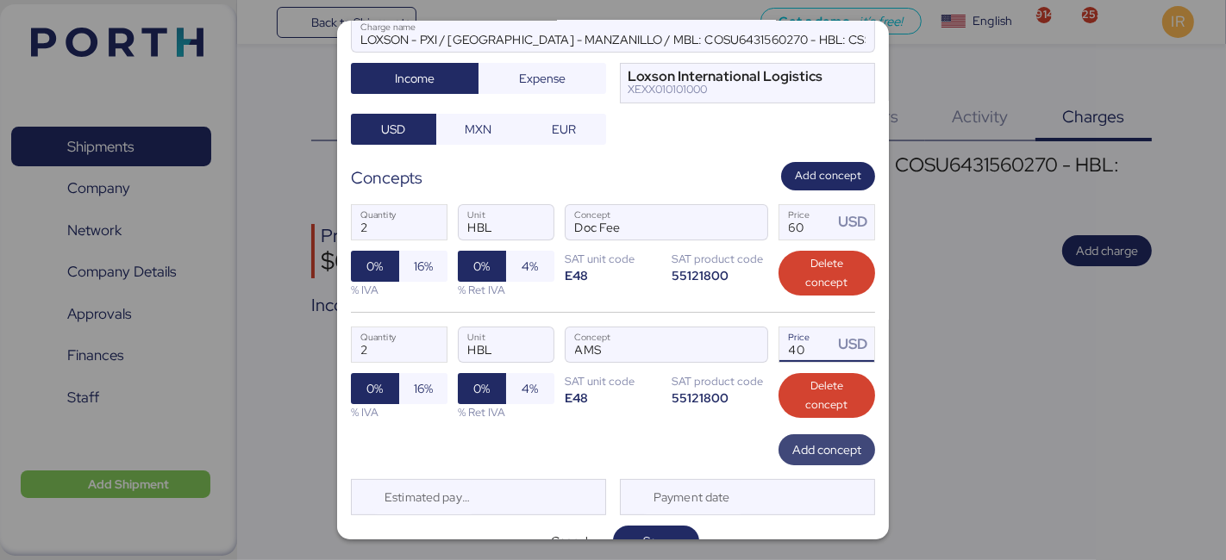
type input "40"
click at [816, 440] on span "Add concept" at bounding box center [826, 450] width 69 height 21
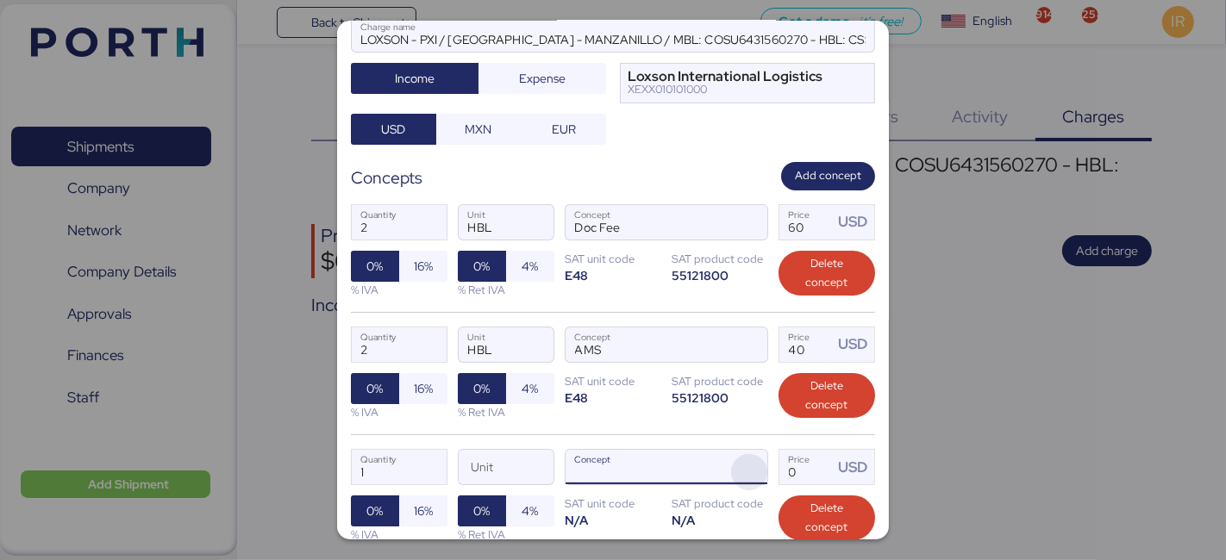
click at [741, 454] on span "button" at bounding box center [749, 472] width 36 height 36
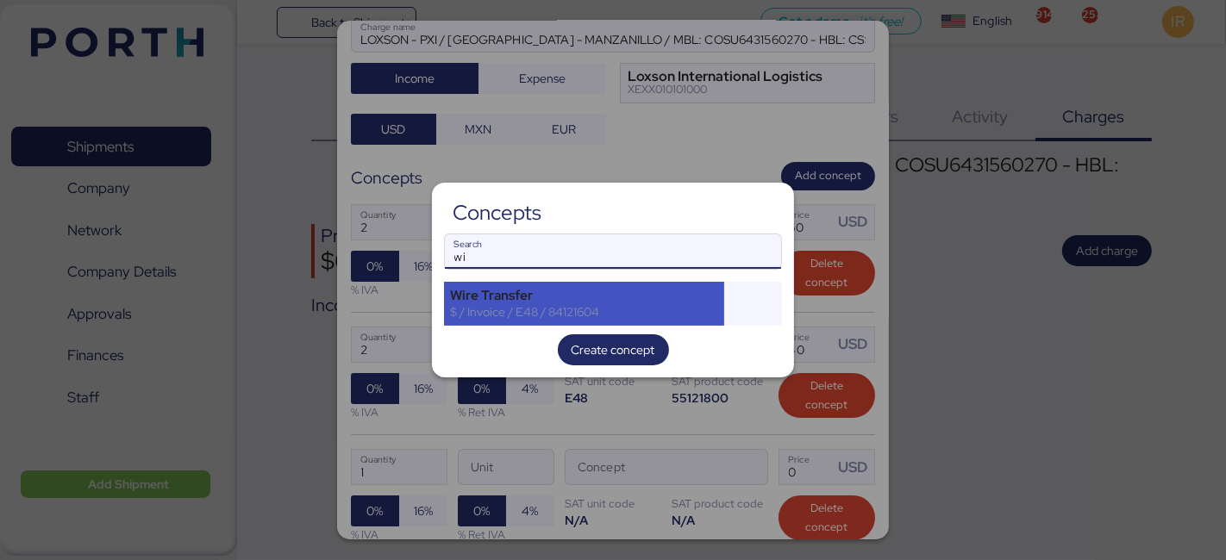
type input "wi"
click at [557, 306] on div "$ / Invoice / E48 / 84121604" at bounding box center [584, 312] width 268 height 16
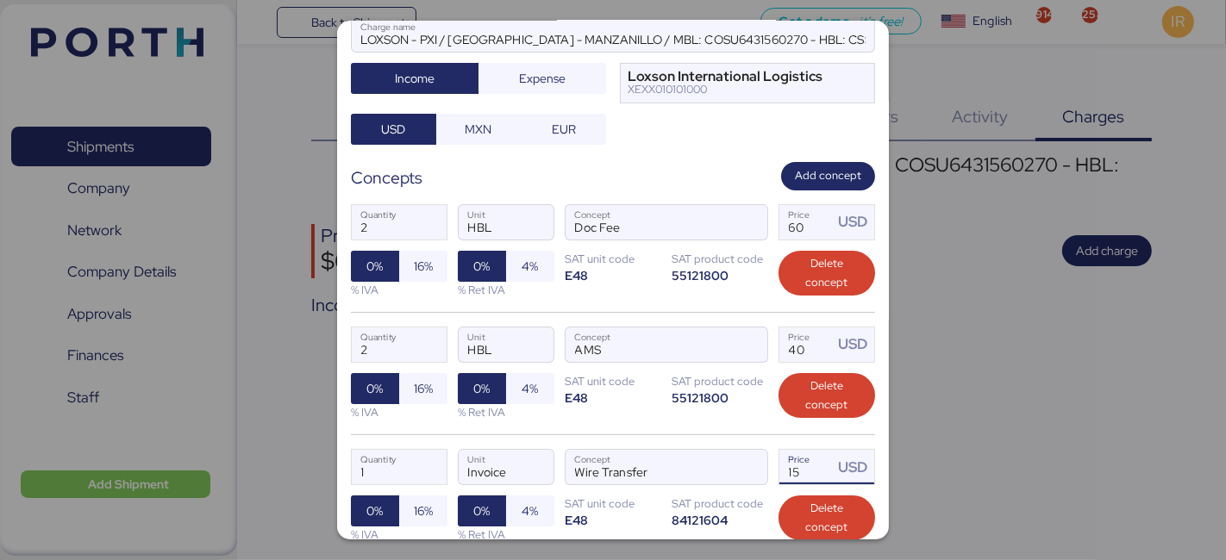
click at [785, 450] on input "15" at bounding box center [805, 467] width 53 height 34
type input "20"
drag, startPoint x: 418, startPoint y: 439, endPoint x: 231, endPoint y: 429, distance: 187.3
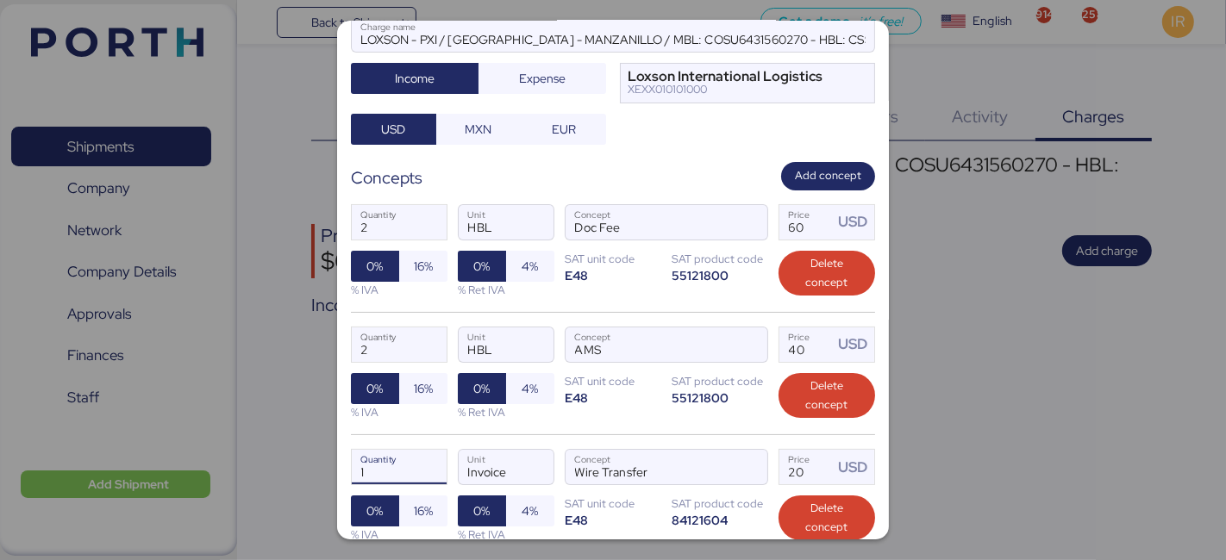
click at [231, 429] on div "Add charge LOXSON - PXI / [GEOGRAPHIC_DATA] - MANZANILLO / MBL: COSU6431560270 …" at bounding box center [613, 280] width 1226 height 560
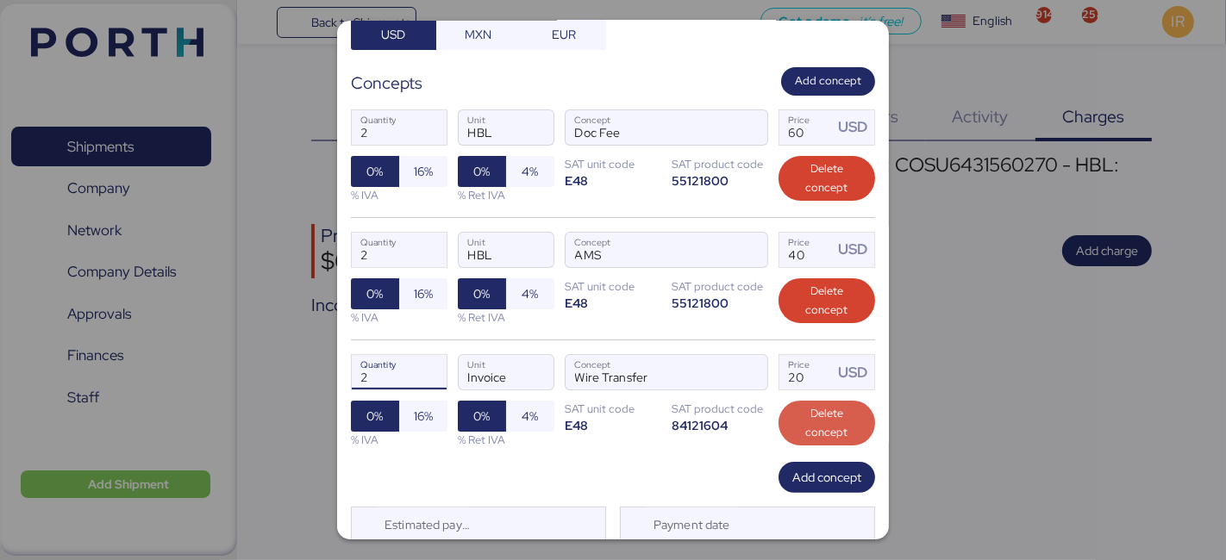
scroll to position [235, 0]
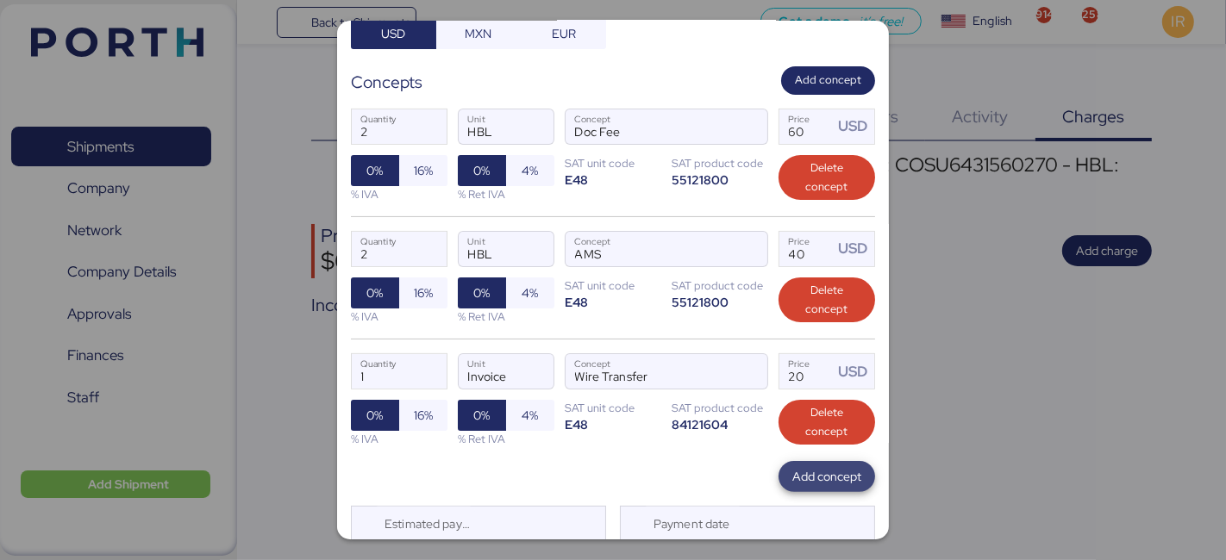
click at [832, 466] on span "Add concept" at bounding box center [826, 476] width 69 height 21
type input "2"
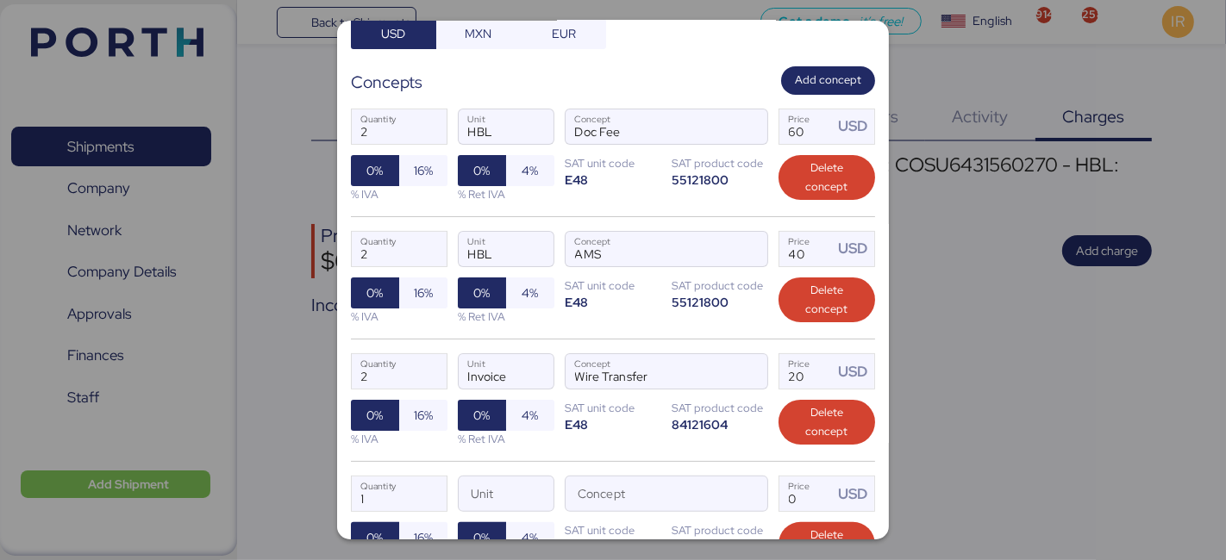
scroll to position [384, 0]
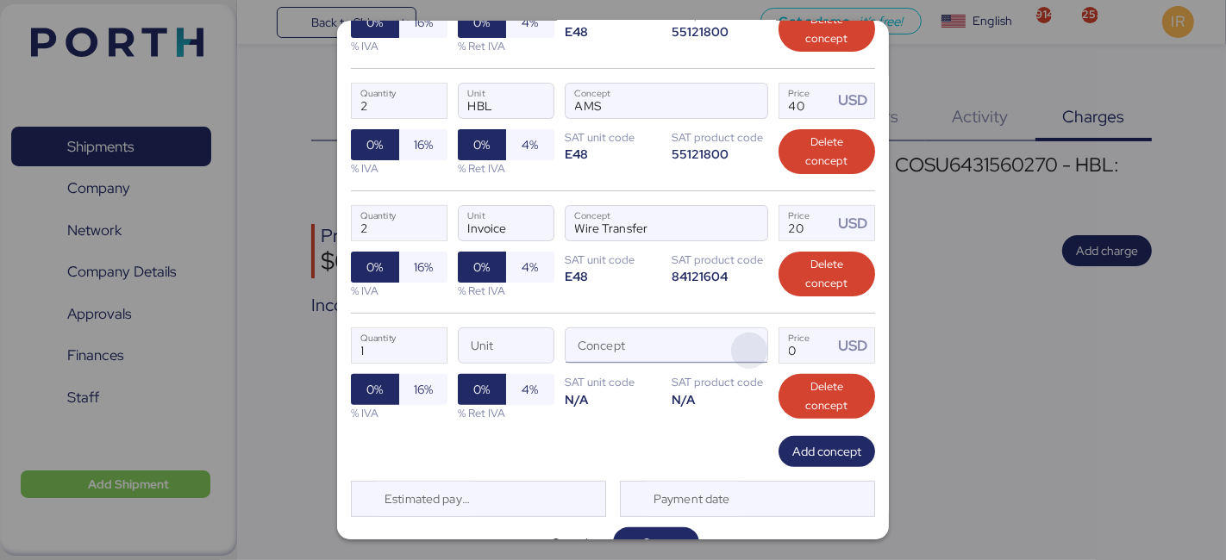
click at [750, 333] on span "button" at bounding box center [749, 351] width 36 height 36
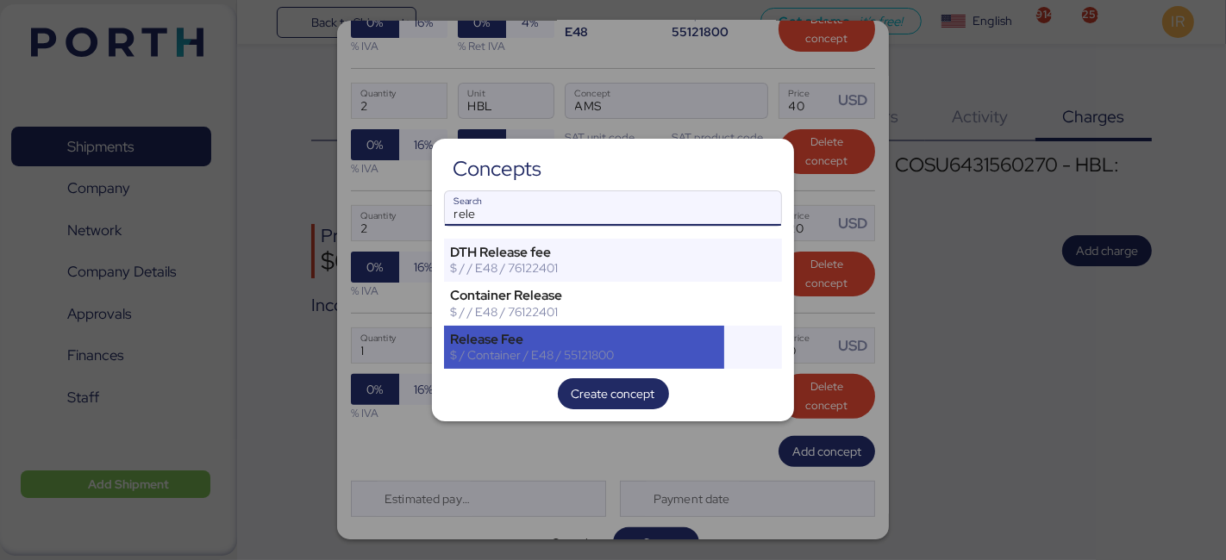
type input "rele"
click at [566, 345] on div "Release Fee" at bounding box center [584, 340] width 268 height 16
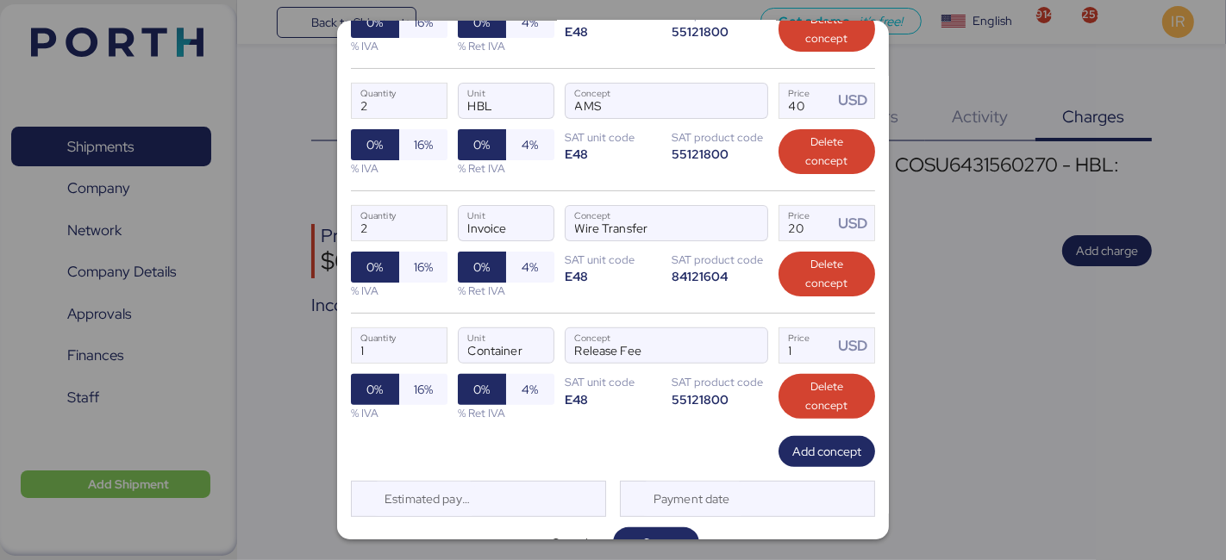
click at [580, 271] on div "2 Quantity Invoice Unit Wire Transfer Concept 20 Price USD 0% 16% % IVA 0% 4% %…" at bounding box center [613, 252] width 524 height 122
drag, startPoint x: 795, startPoint y: 314, endPoint x: 675, endPoint y: 265, distance: 129.5
click at [675, 265] on div "Add charge LOXSON - PXI / [GEOGRAPHIC_DATA] - MANZANILLO / MBL: COSU6431560270 …" at bounding box center [613, 280] width 552 height 519
type input "220"
click at [808, 441] on span "Add concept" at bounding box center [826, 451] width 69 height 21
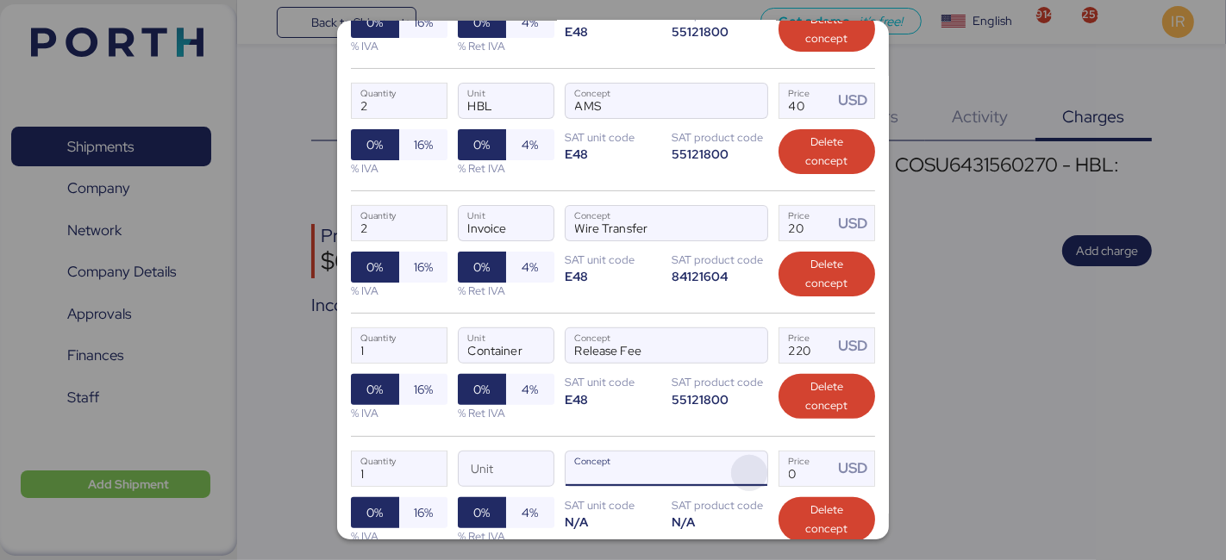
click at [736, 455] on span "button" at bounding box center [749, 473] width 36 height 36
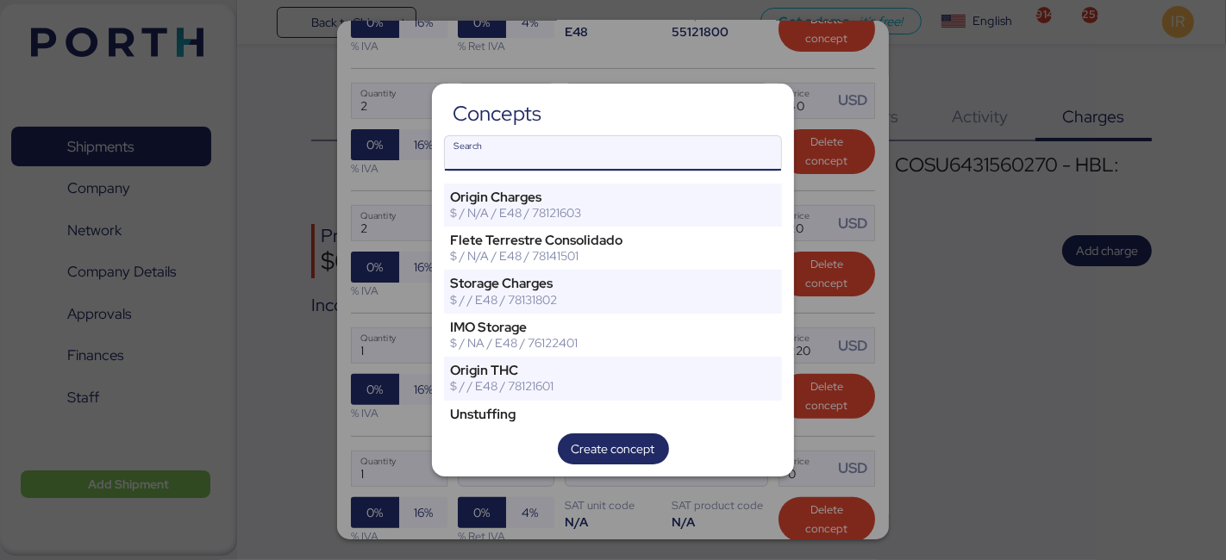
type input "r"
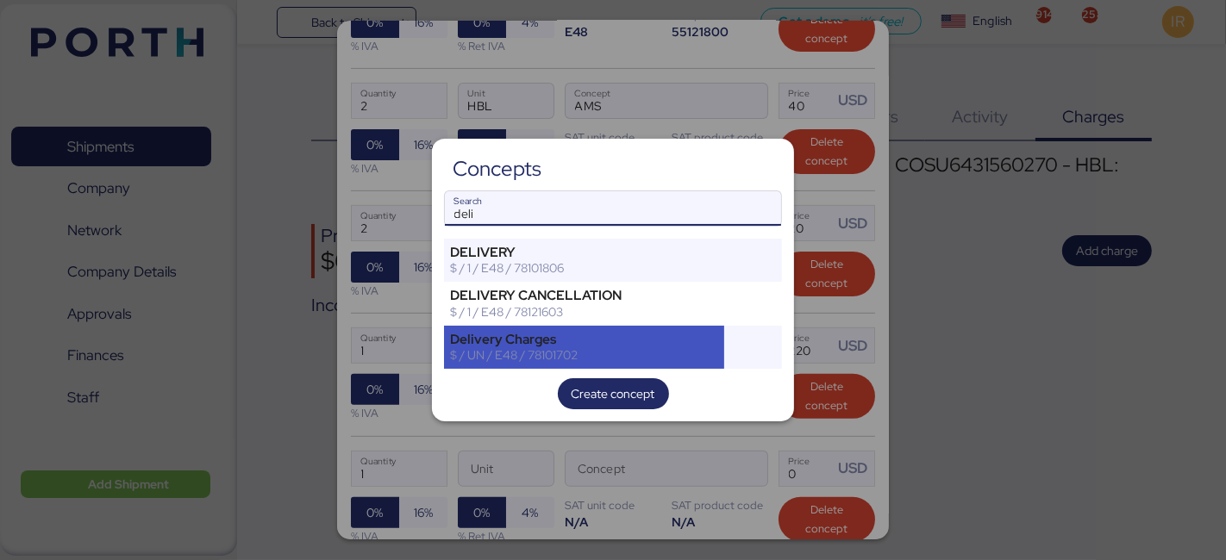
type input "deli"
click at [566, 336] on div "Delivery Charges" at bounding box center [584, 340] width 268 height 16
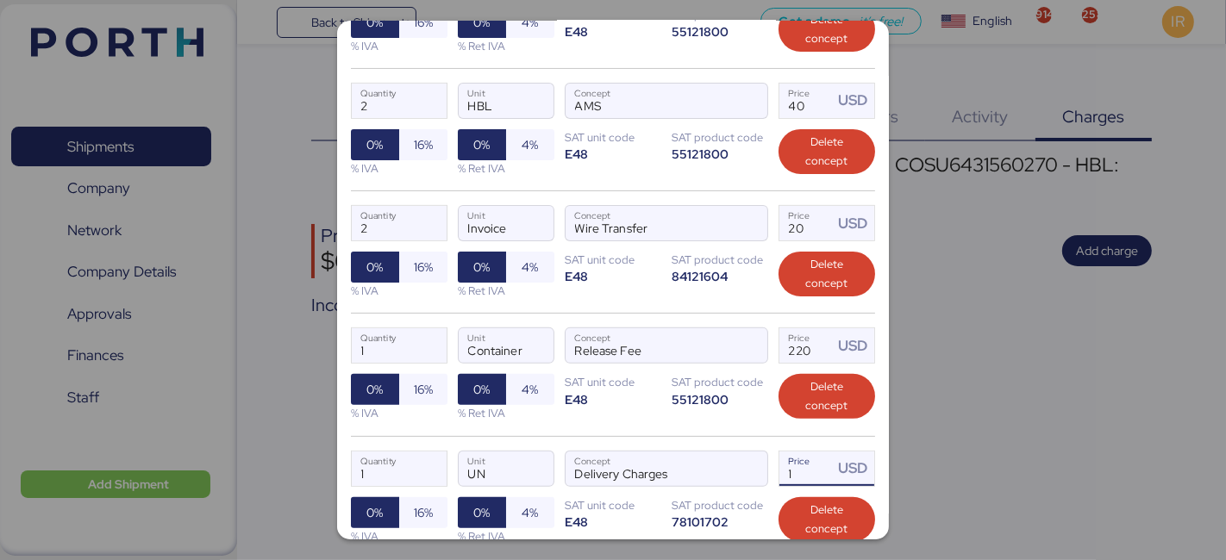
drag, startPoint x: 800, startPoint y: 442, endPoint x: 759, endPoint y: 441, distance: 41.4
click at [759, 441] on div "1 Quantity UN Unit Delivery Charges Concept 1 Price USD 0% 16% % IVA 0% 4% % Re…" at bounding box center [613, 497] width 524 height 122
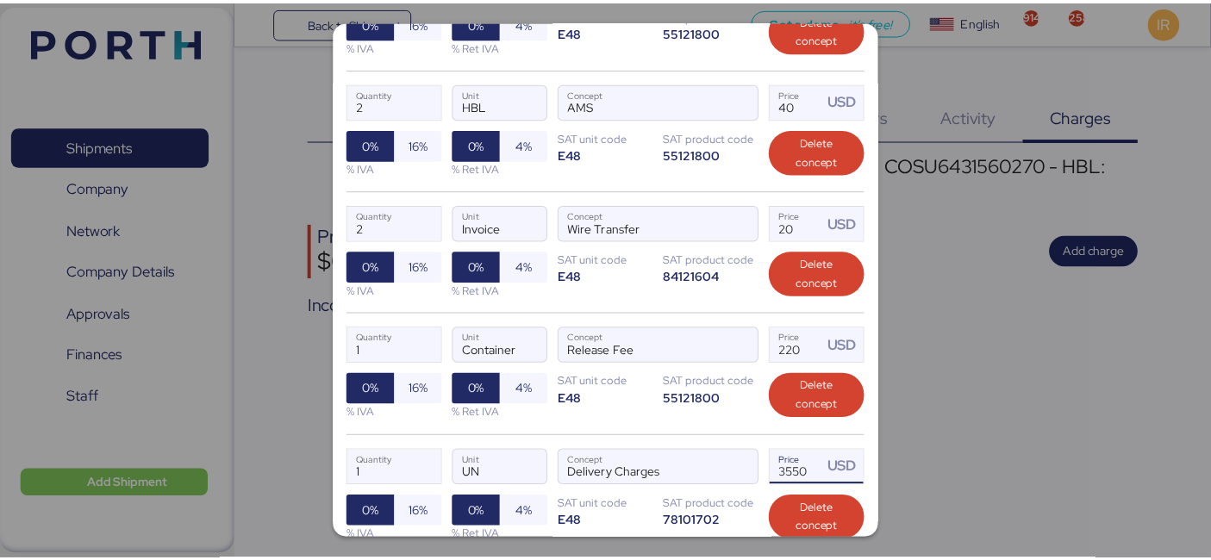
scroll to position [505, 0]
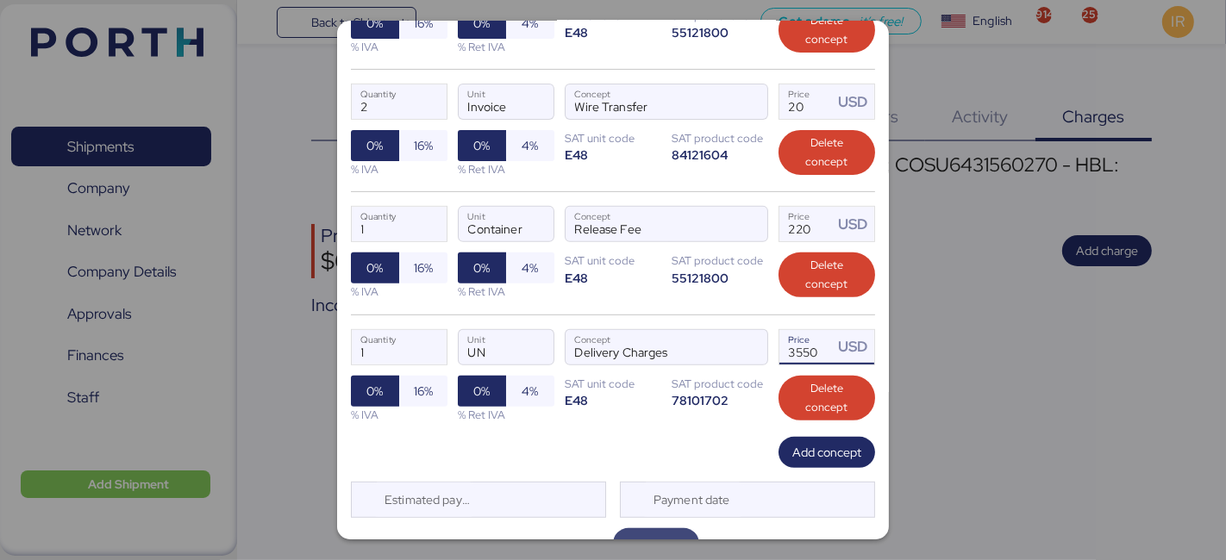
type input "3550"
click at [643, 534] on span "Save" at bounding box center [656, 544] width 26 height 21
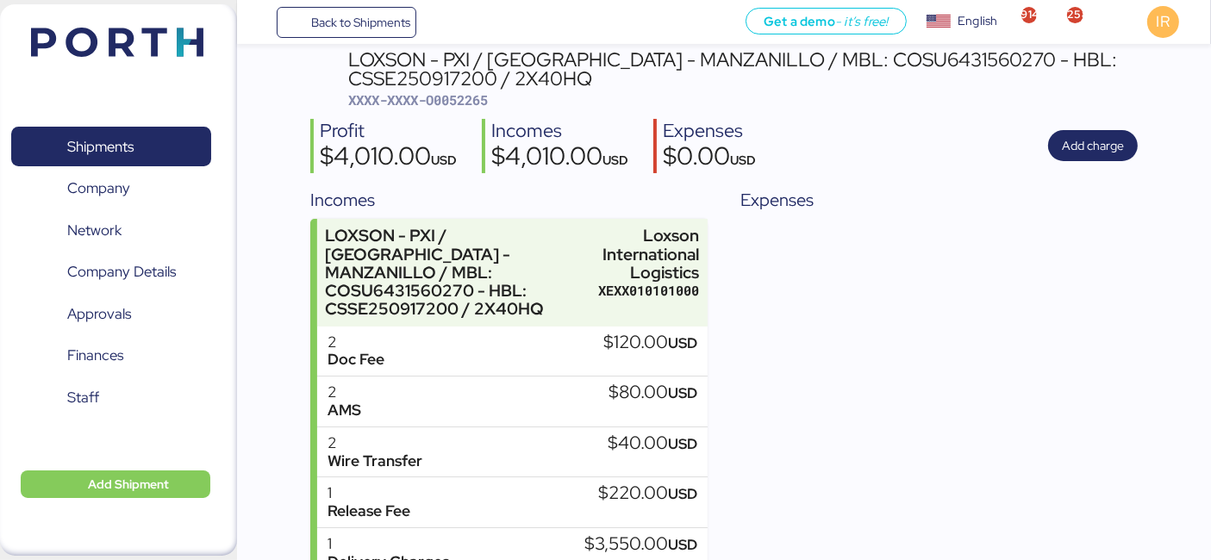
scroll to position [0, 0]
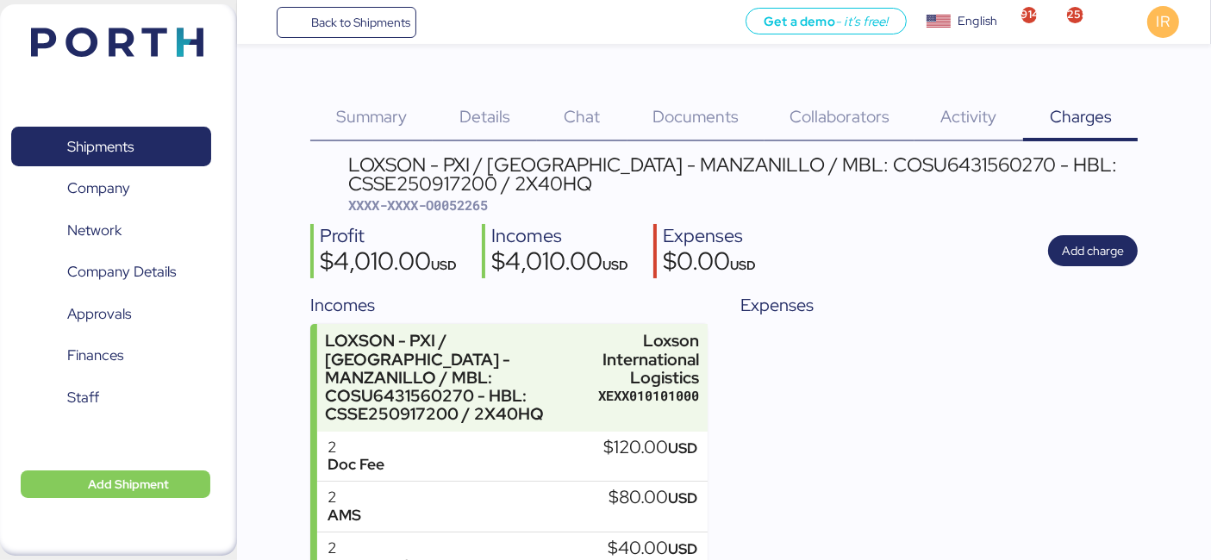
click at [553, 168] on div "LOXSON - PXI / [GEOGRAPHIC_DATA] - MANZANILLO / MBL: COSU6431560270 - HBL: CSSE…" at bounding box center [743, 174] width 790 height 39
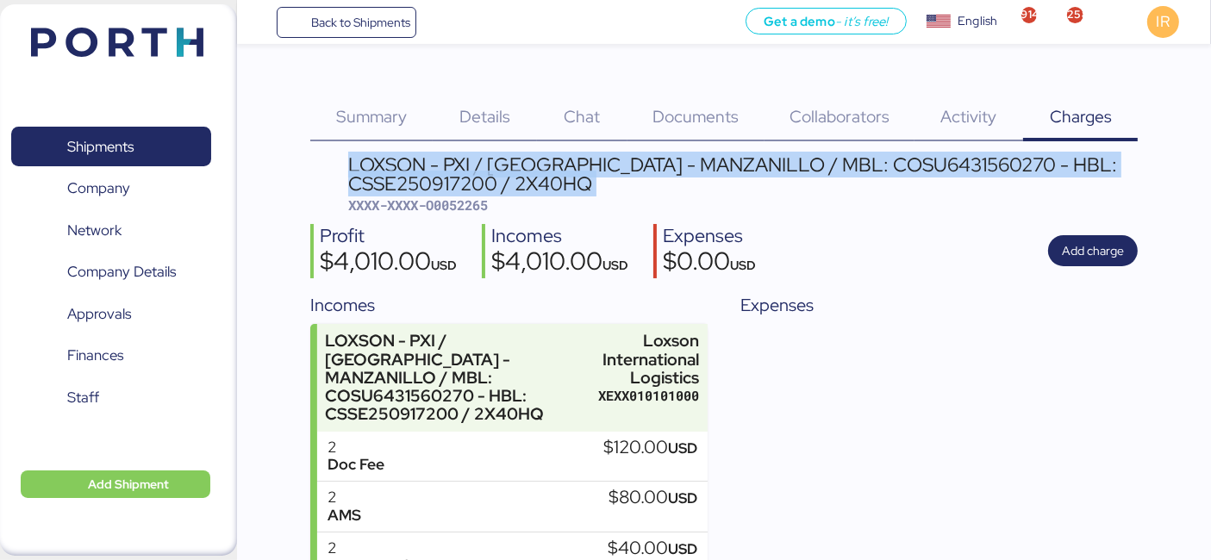
click at [553, 168] on div "LOXSON - PXI / [GEOGRAPHIC_DATA] - MANZANILLO / MBL: COSU6431560270 - HBL: CSSE…" at bounding box center [743, 174] width 790 height 39
copy div "LOXSON - PXI / [GEOGRAPHIC_DATA] - MANZANILLO / MBL: COSU6431560270 - HBL: CSSE…"
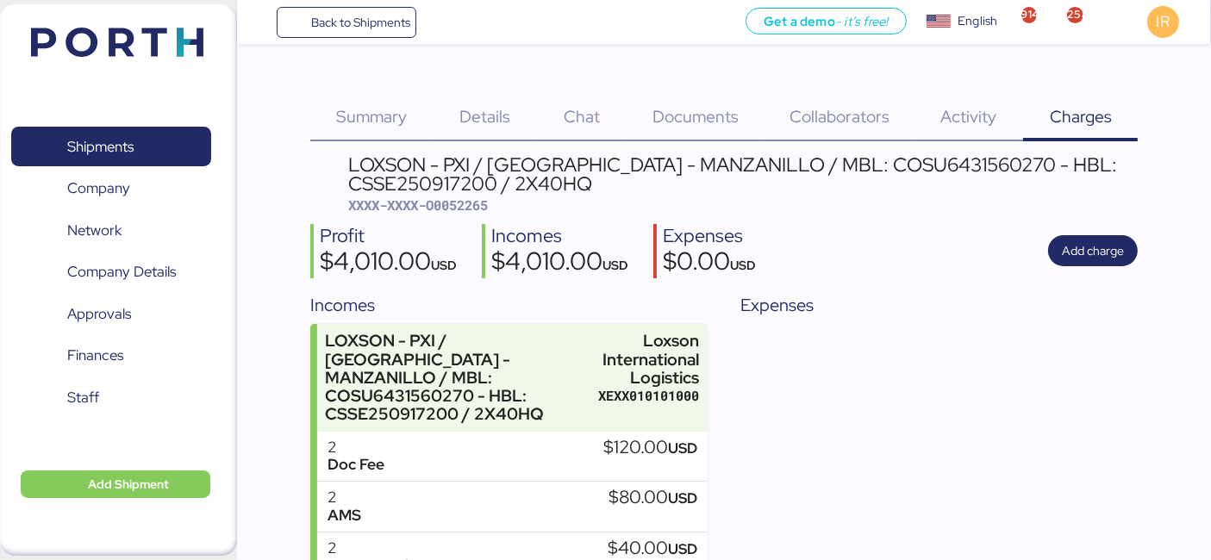
click at [460, 203] on span "XXXX-XXXX-O0052265" at bounding box center [418, 205] width 140 height 17
copy span "O0052265"
